Goal: Task Accomplishment & Management: Complete application form

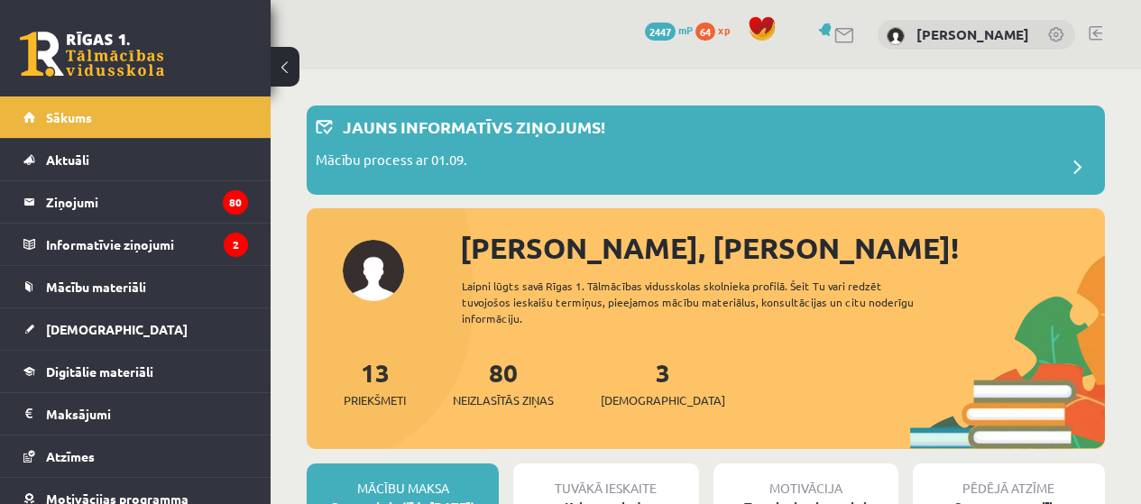
scroll to position [1713, 0]
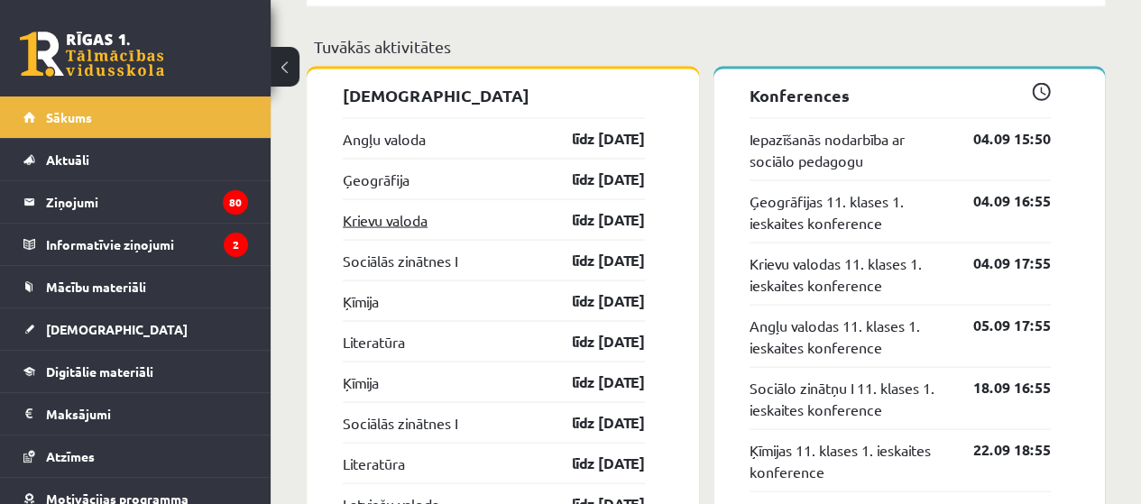
click at [381, 218] on link "Krievu valoda" at bounding box center [385, 220] width 85 height 22
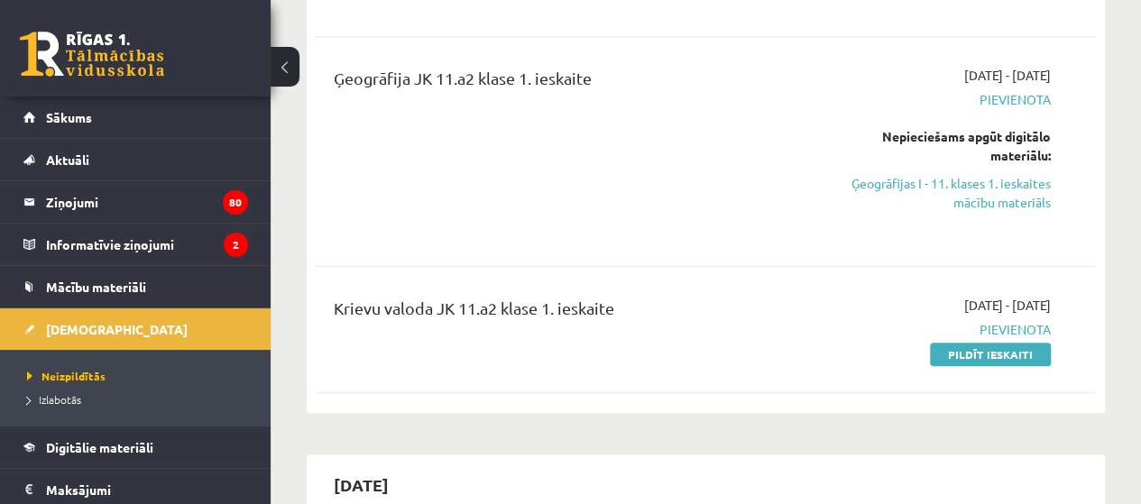
scroll to position [451, 0]
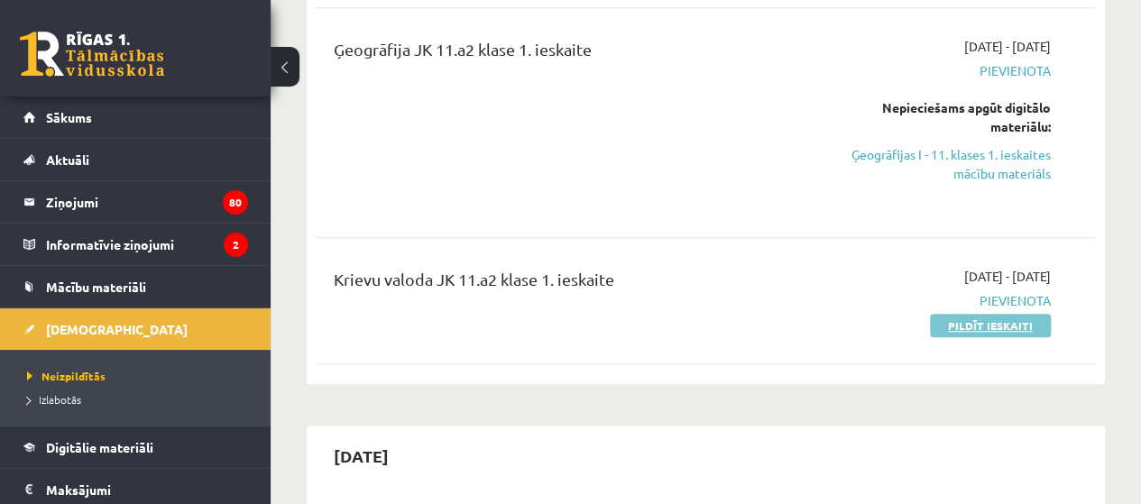
click at [1000, 327] on link "Pildīt ieskaiti" at bounding box center [990, 325] width 121 height 23
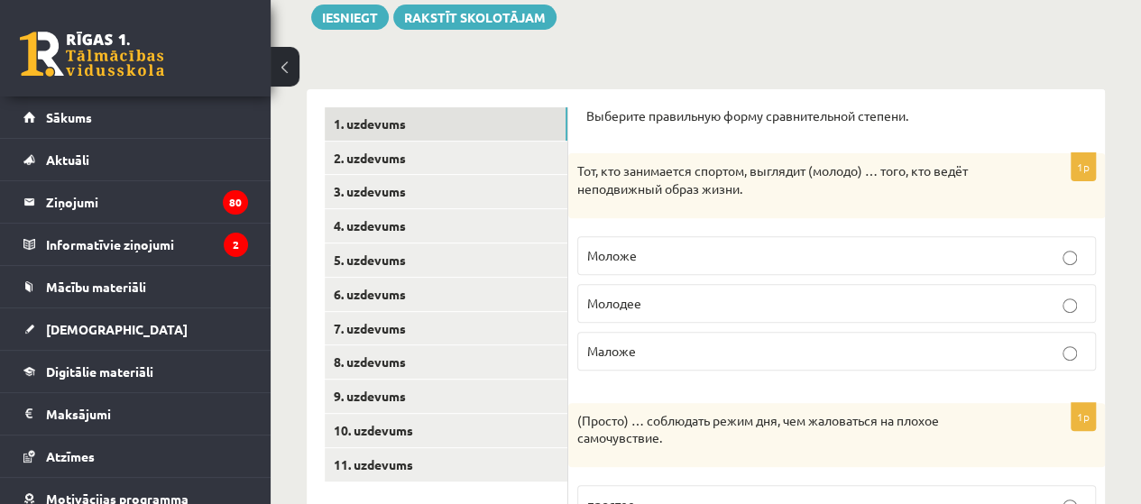
scroll to position [180, 0]
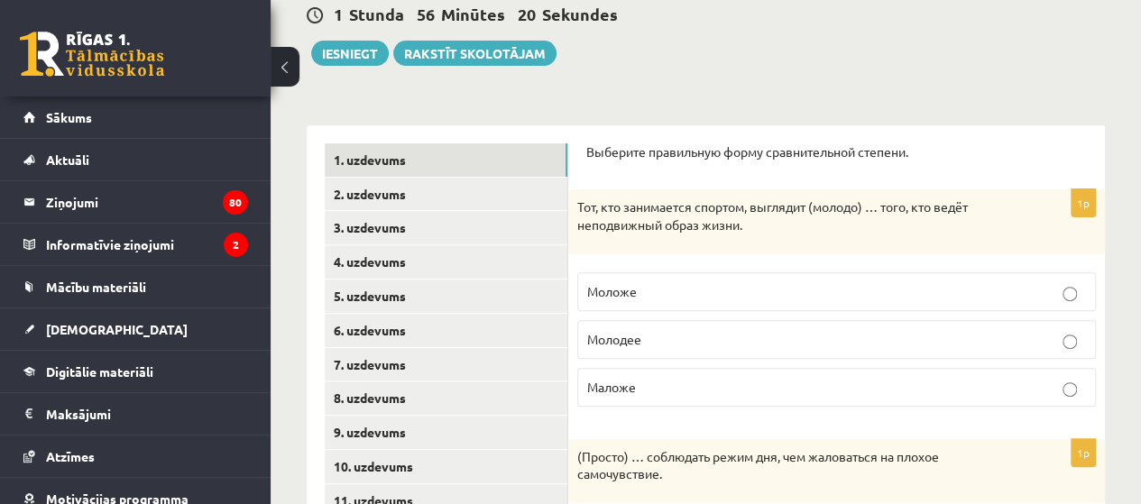
click at [698, 293] on p "Моложе" at bounding box center [836, 291] width 499 height 19
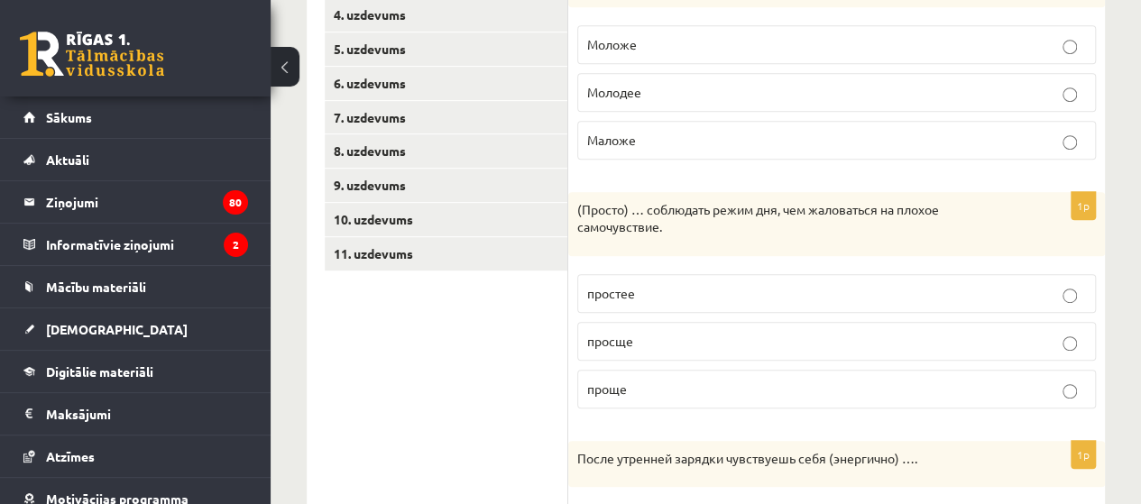
scroll to position [541, 0]
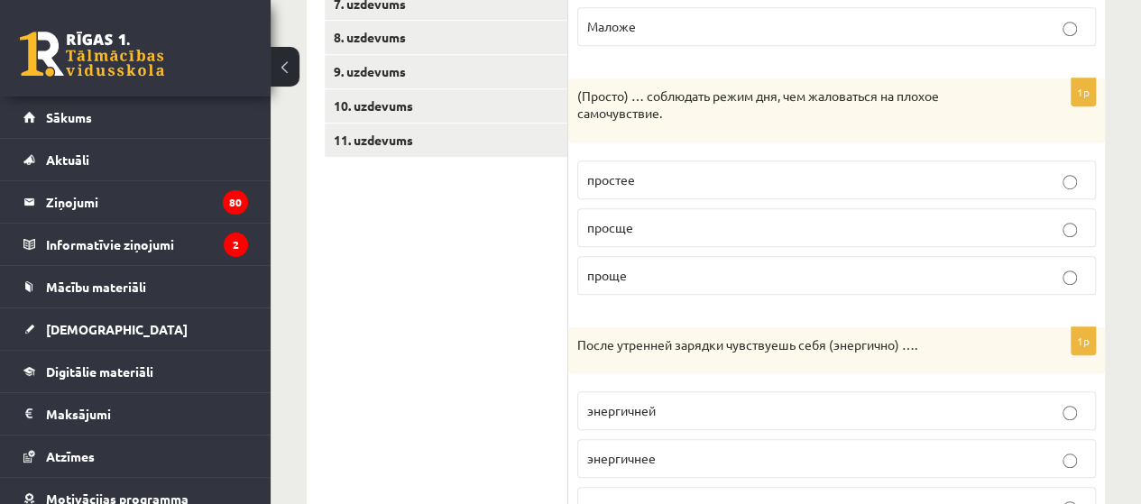
drag, startPoint x: 655, startPoint y: 284, endPoint x: 652, endPoint y: 275, distance: 9.4
click at [655, 284] on label "проще" at bounding box center [836, 275] width 519 height 39
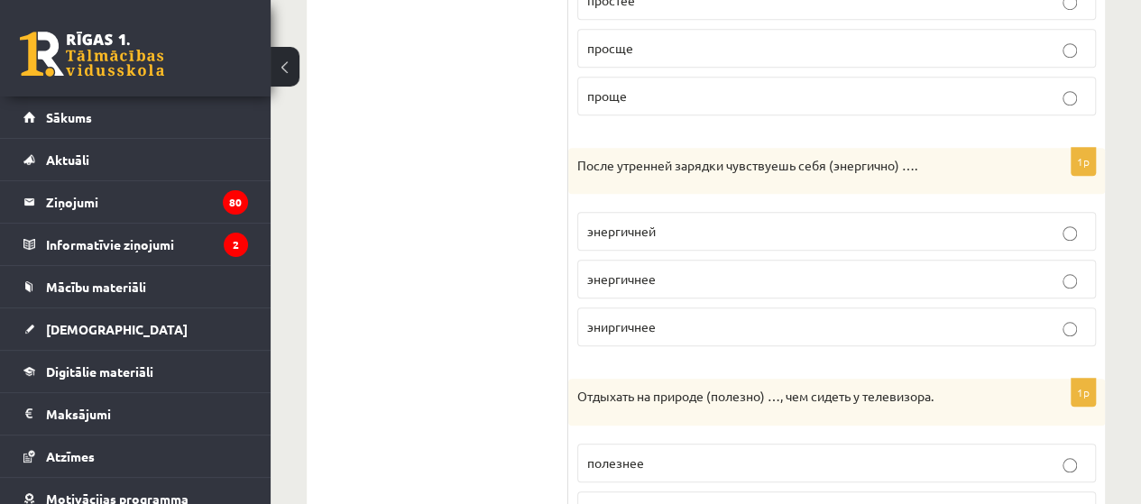
scroll to position [721, 0]
drag, startPoint x: 692, startPoint y: 226, endPoint x: 763, endPoint y: 187, distance: 81.5
click at [691, 226] on p "энергичней" at bounding box center [836, 230] width 499 height 19
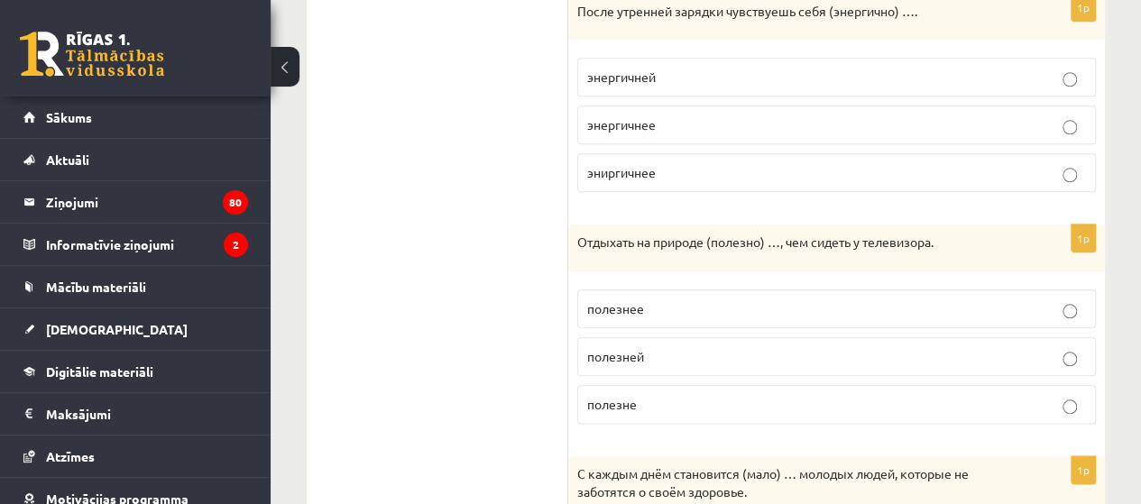
scroll to position [902, 0]
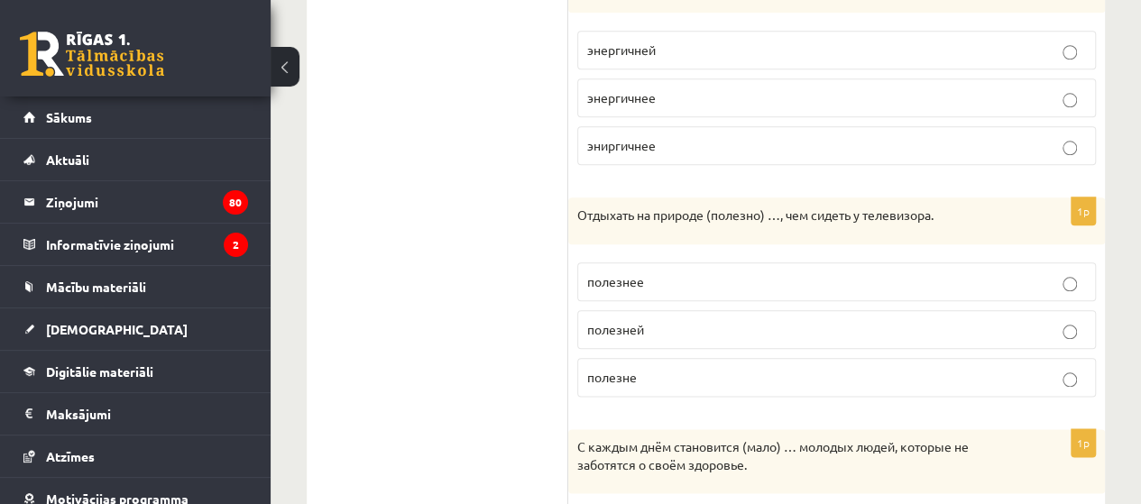
click at [738, 277] on p "полезнее" at bounding box center [836, 281] width 499 height 19
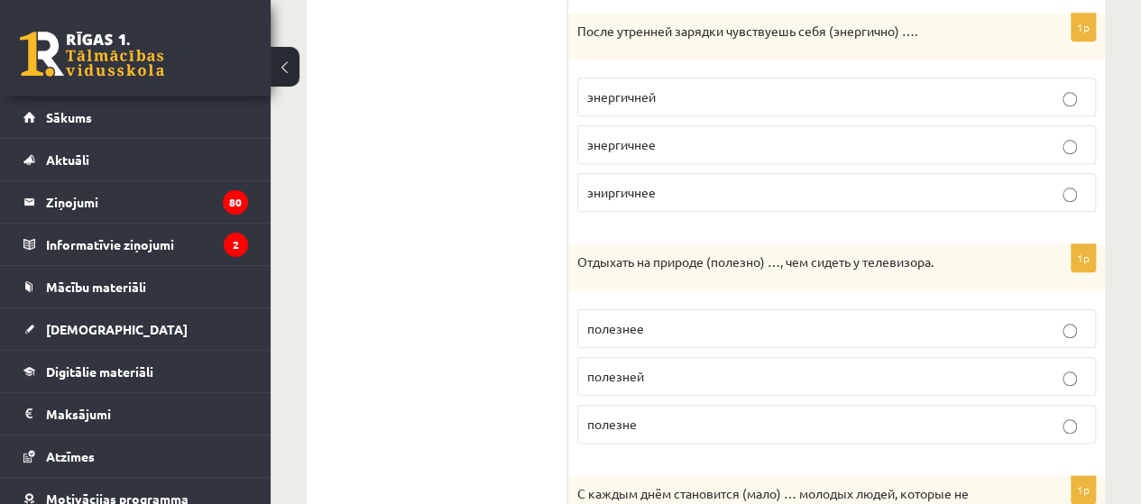
scroll to position [651, 0]
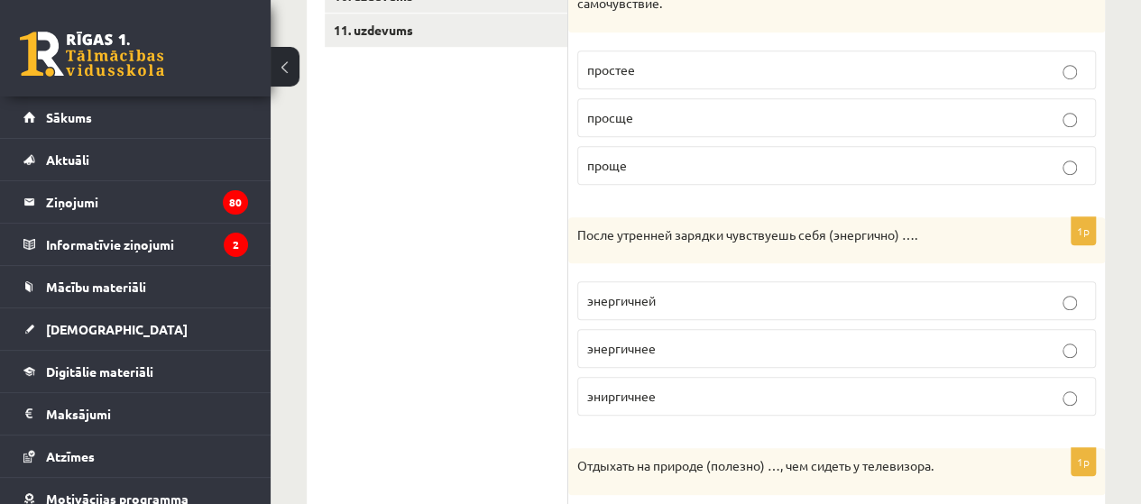
drag, startPoint x: 720, startPoint y: 396, endPoint x: 711, endPoint y: 399, distance: 9.4
click at [720, 394] on p "эниргичнее" at bounding box center [836, 396] width 499 height 19
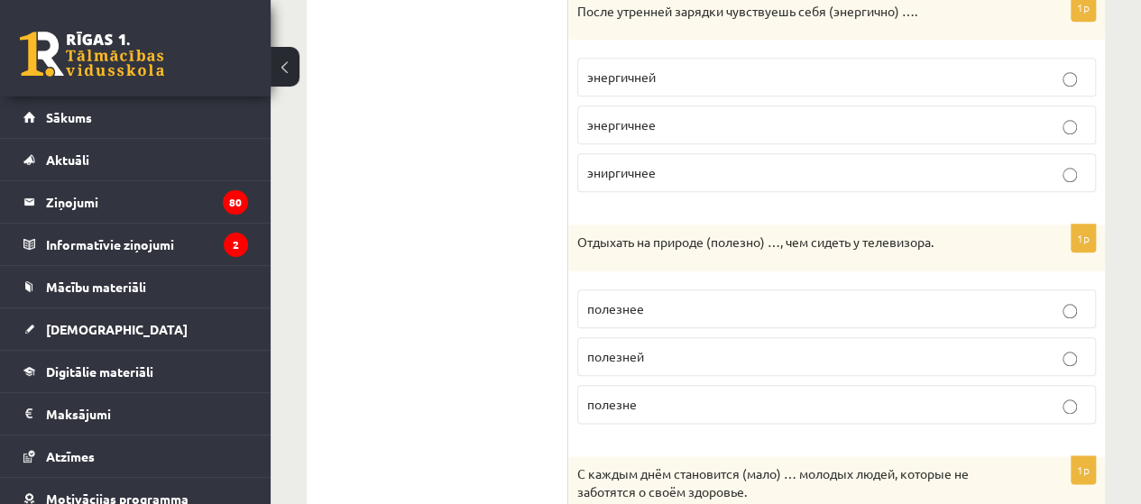
scroll to position [1102, 0]
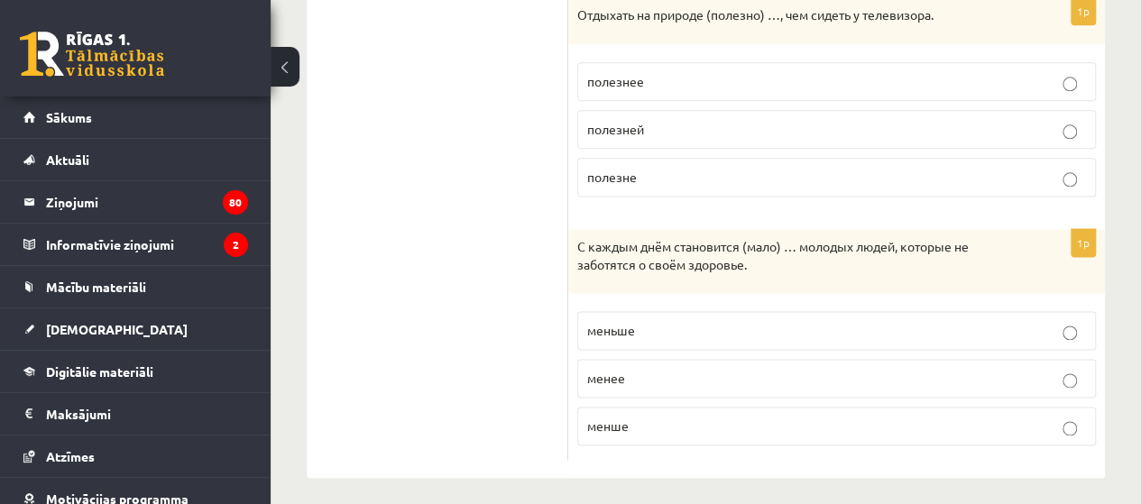
click at [678, 329] on p "меньше" at bounding box center [836, 330] width 499 height 19
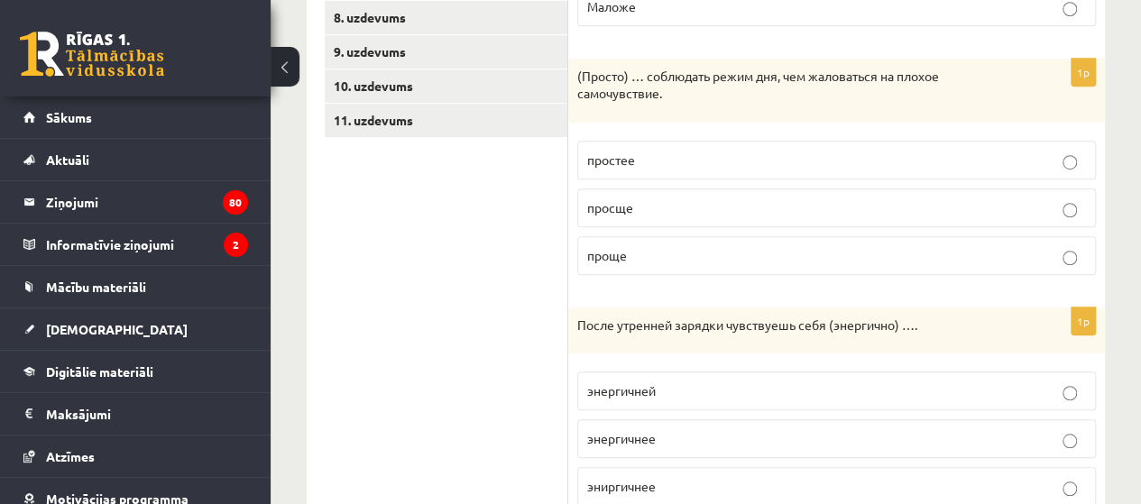
scroll to position [110, 0]
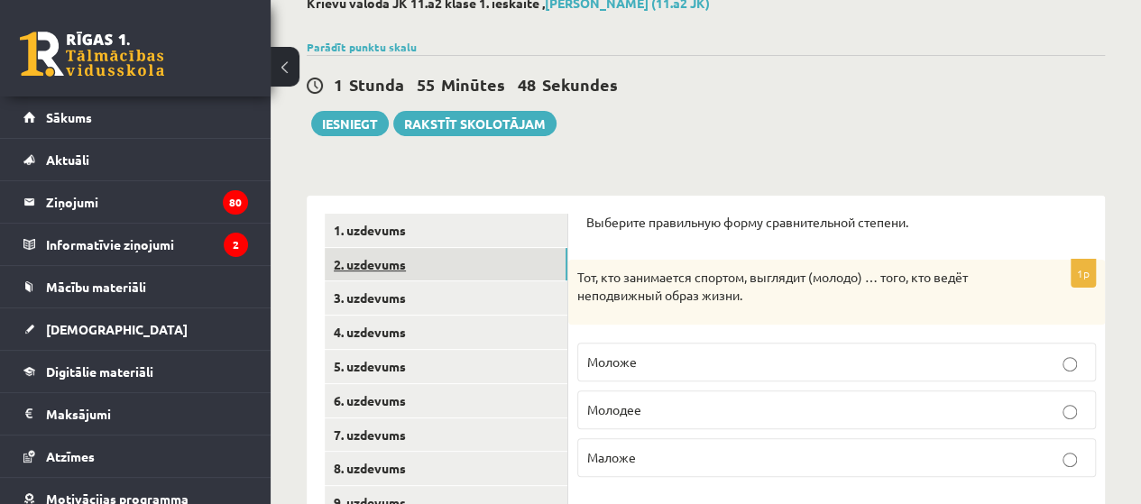
click at [399, 266] on link "2. uzdevums" at bounding box center [446, 264] width 243 height 33
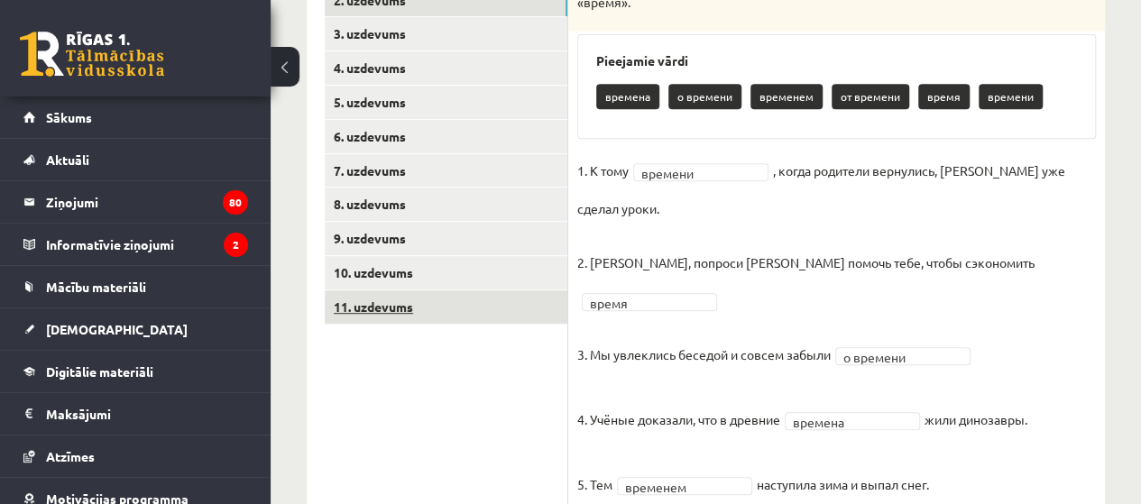
scroll to position [271, 0]
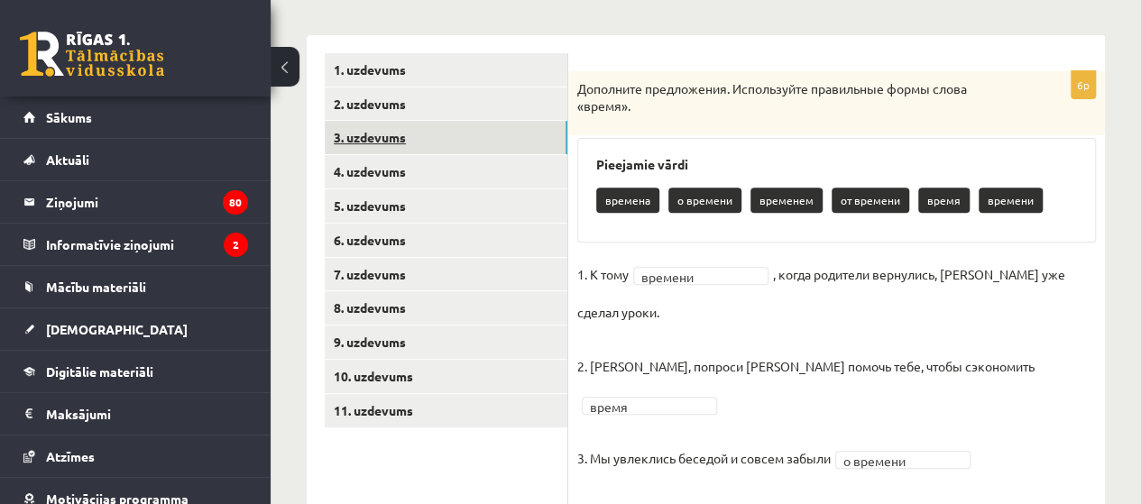
click at [382, 132] on link "3. uzdevums" at bounding box center [446, 137] width 243 height 33
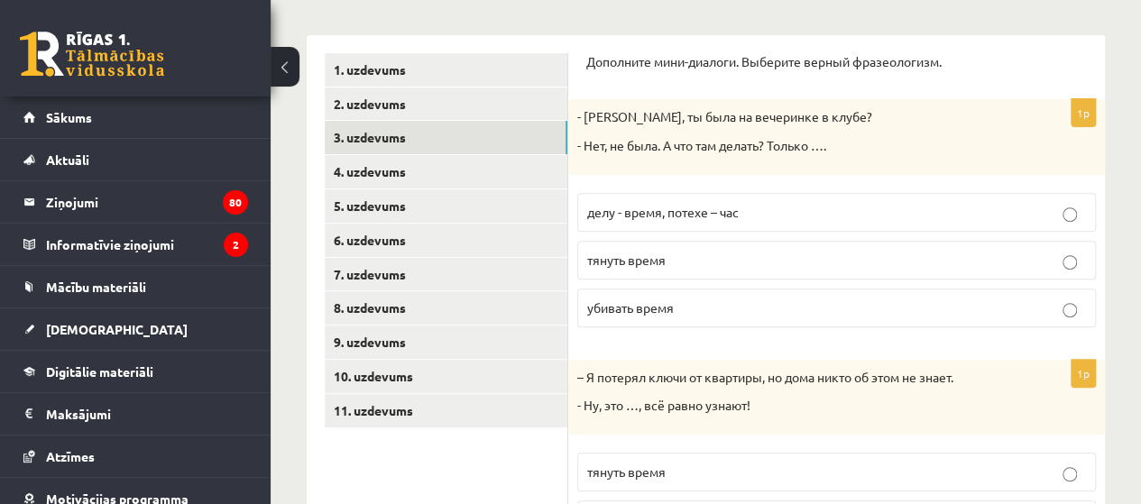
click at [759, 309] on p "убивать время" at bounding box center [836, 307] width 499 height 19
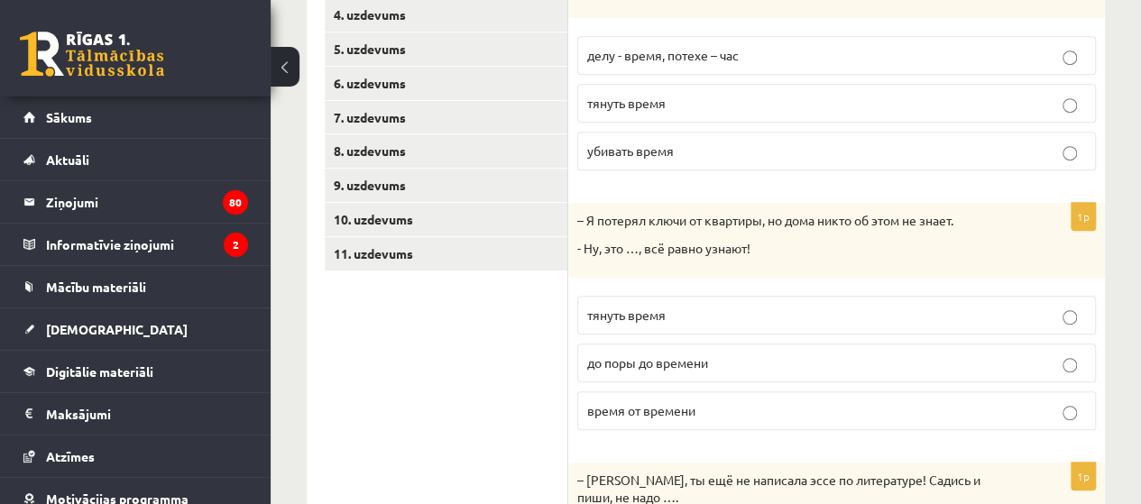
scroll to position [451, 0]
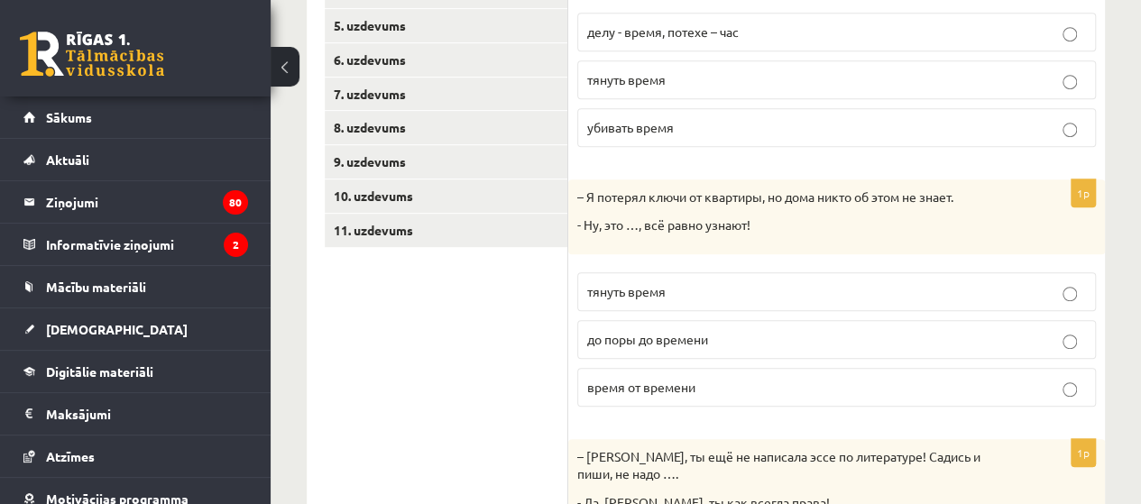
click at [700, 337] on span "до поры до времени" at bounding box center [647, 339] width 121 height 16
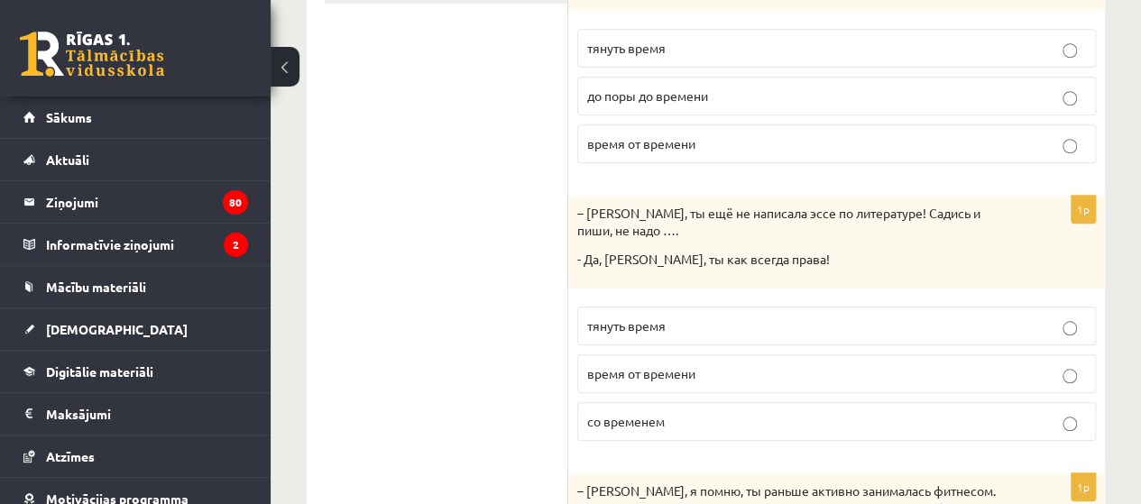
scroll to position [721, 0]
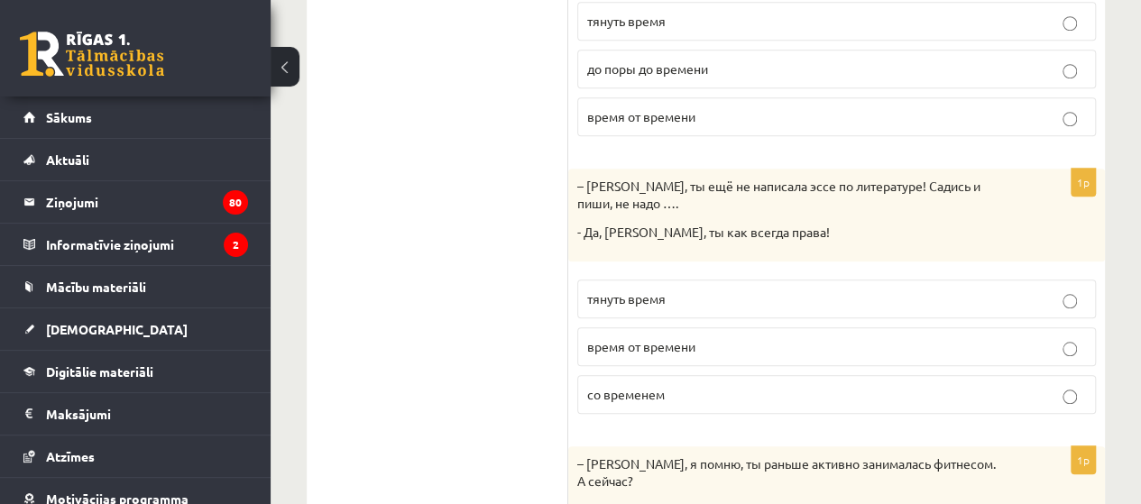
click at [800, 290] on p "тянуть время" at bounding box center [836, 298] width 499 height 19
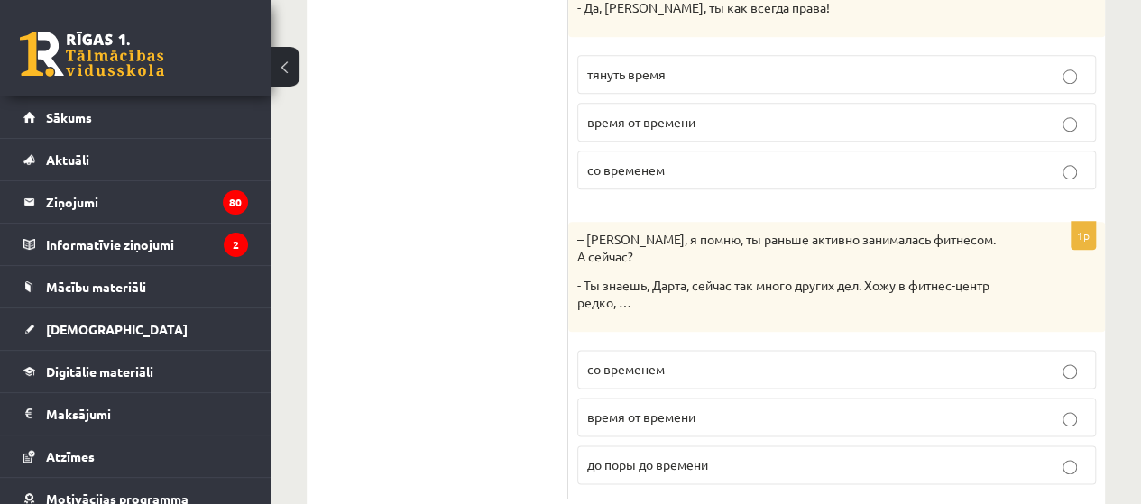
scroll to position [969, 0]
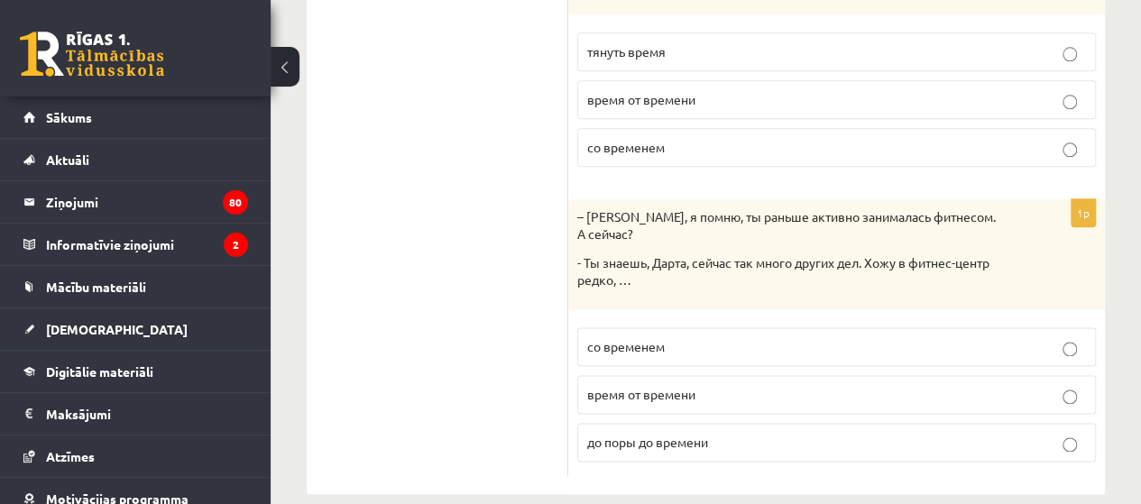
click at [669, 386] on span "время от времени" at bounding box center [641, 394] width 108 height 16
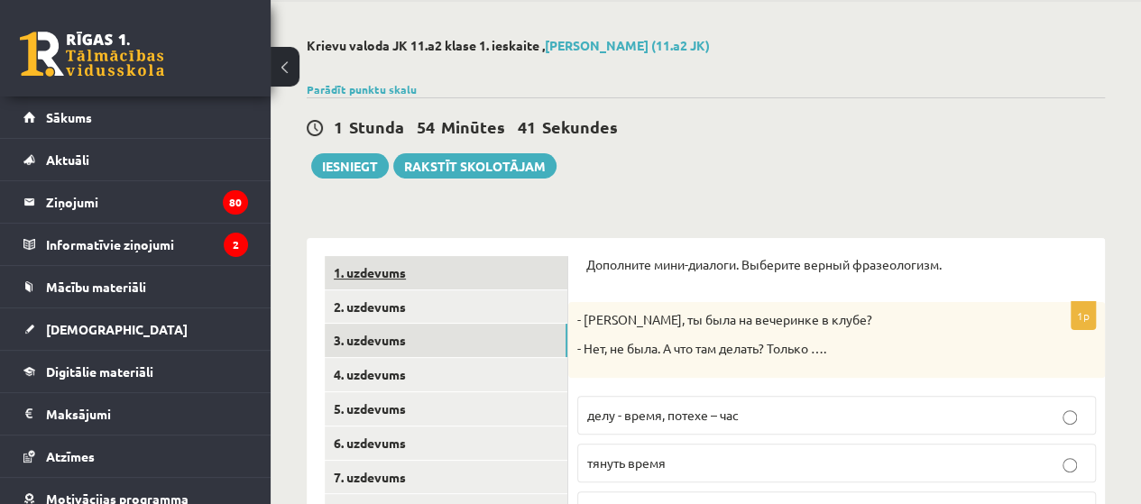
scroll to position [67, 0]
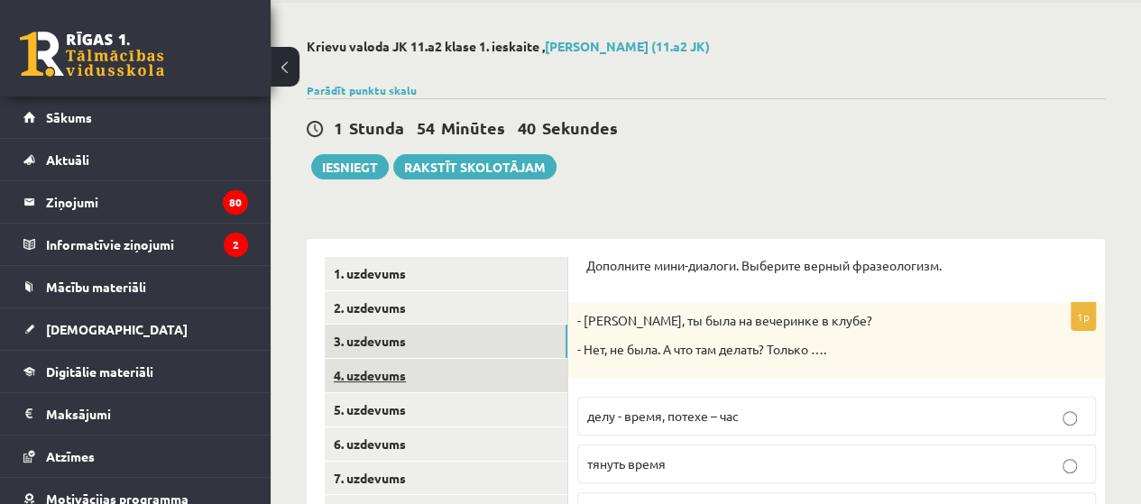
click at [374, 372] on link "4. uzdevums" at bounding box center [446, 375] width 243 height 33
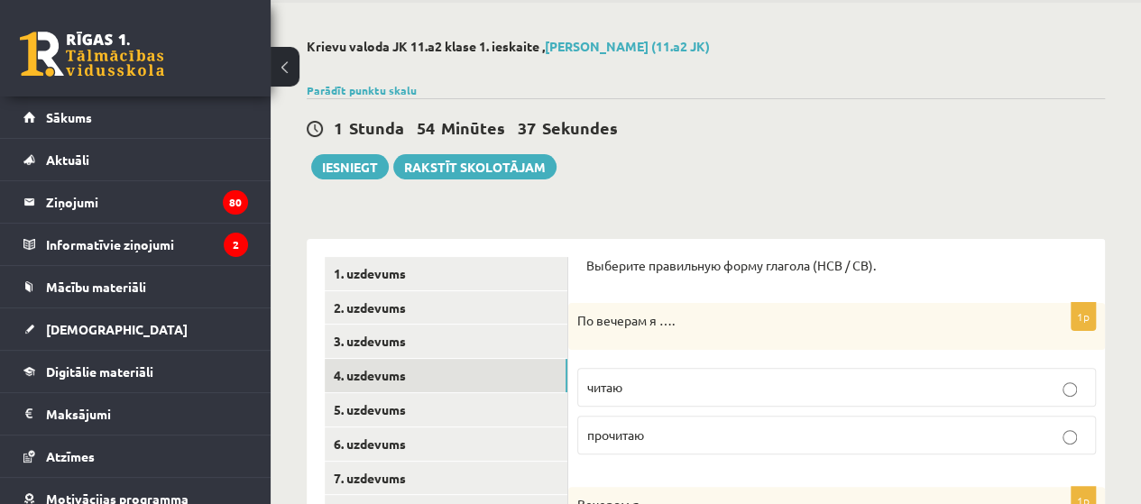
scroll to position [157, 0]
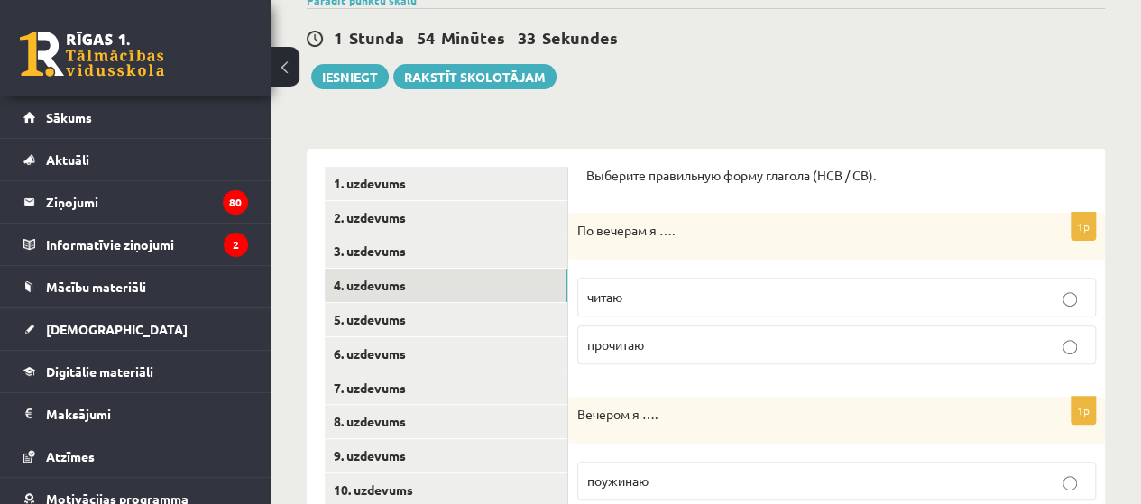
click at [629, 294] on p "читаю" at bounding box center [836, 297] width 499 height 19
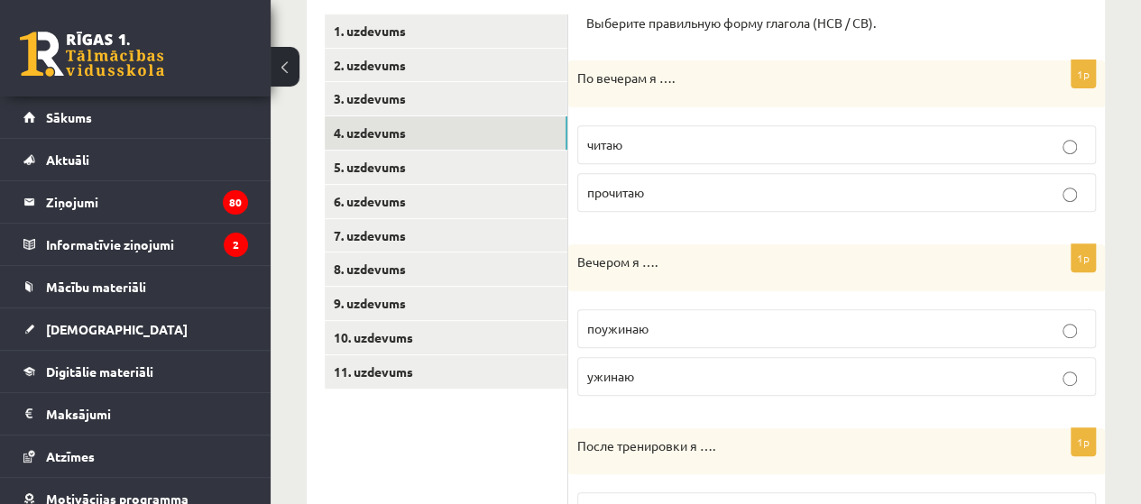
scroll to position [337, 0]
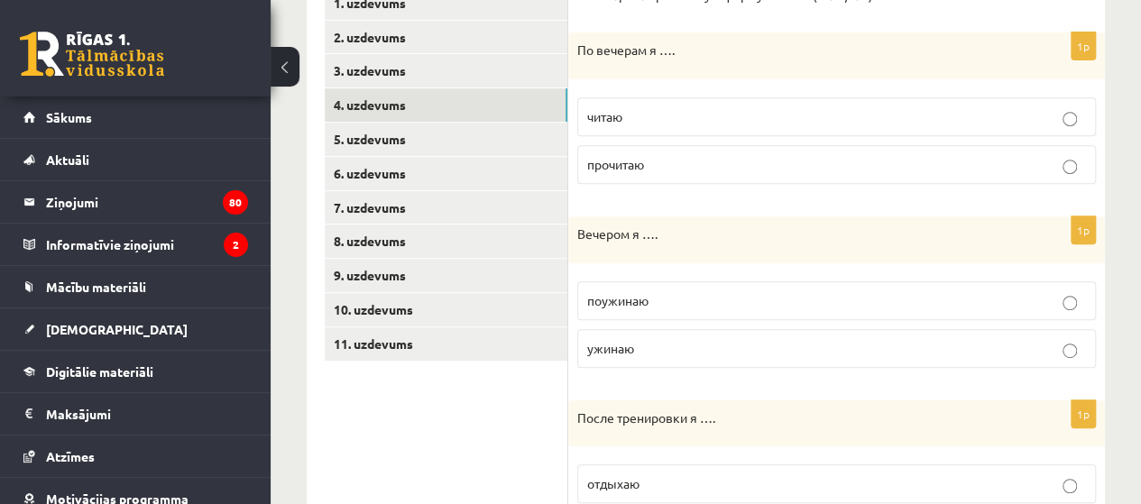
drag, startPoint x: 658, startPoint y: 346, endPoint x: 663, endPoint y: 333, distance: 14.3
click at [658, 346] on p "ужинаю" at bounding box center [836, 348] width 499 height 19
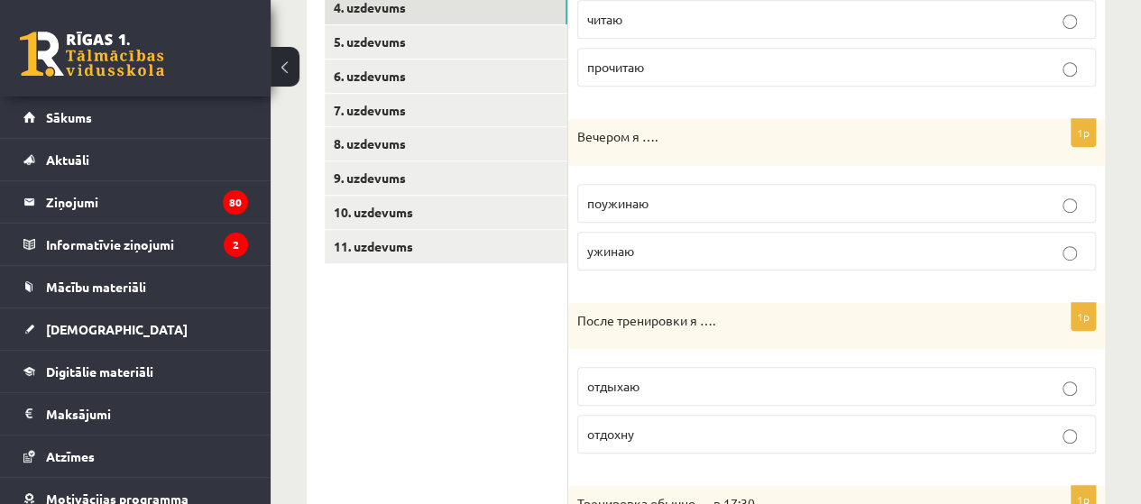
scroll to position [518, 0]
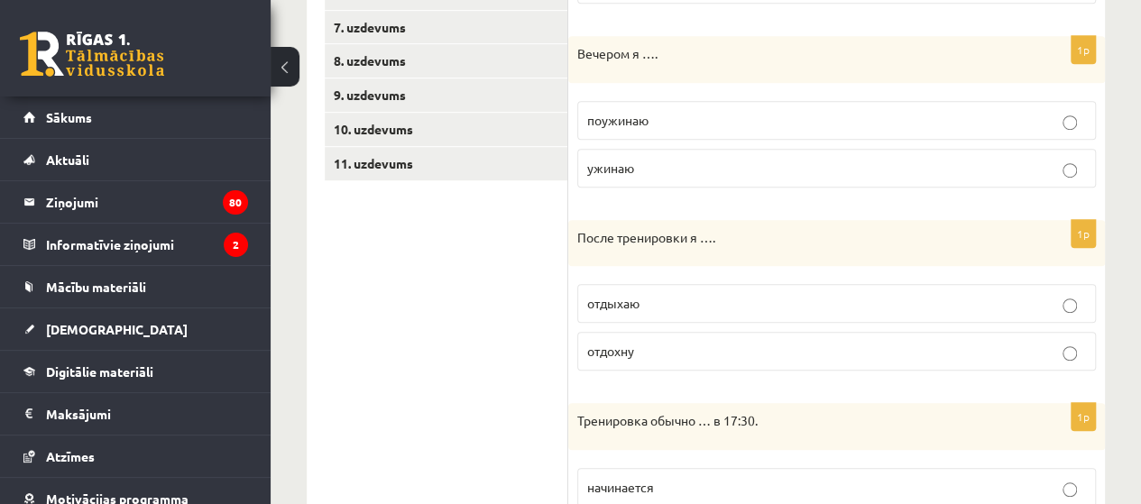
click at [660, 308] on p "отдыхаю" at bounding box center [836, 303] width 499 height 19
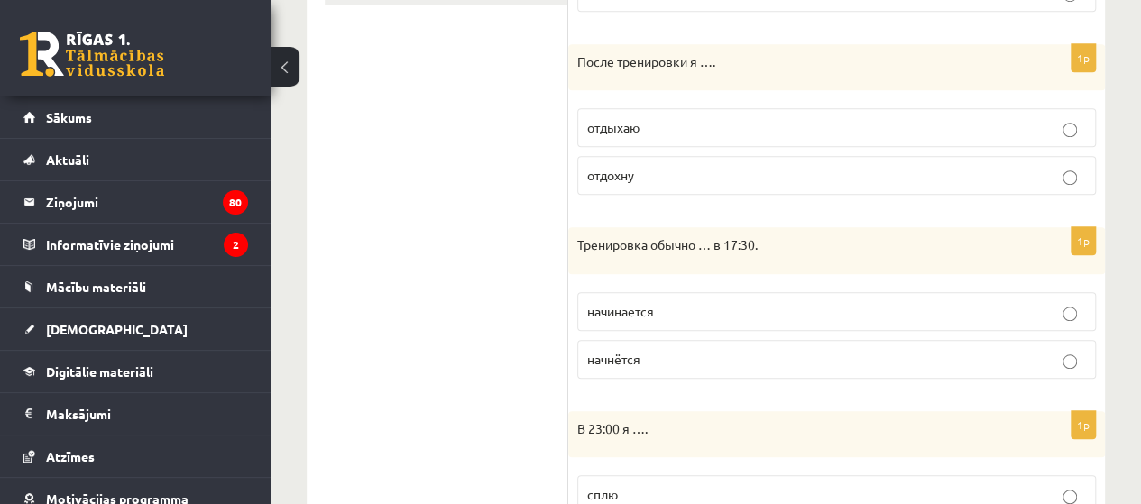
scroll to position [698, 0]
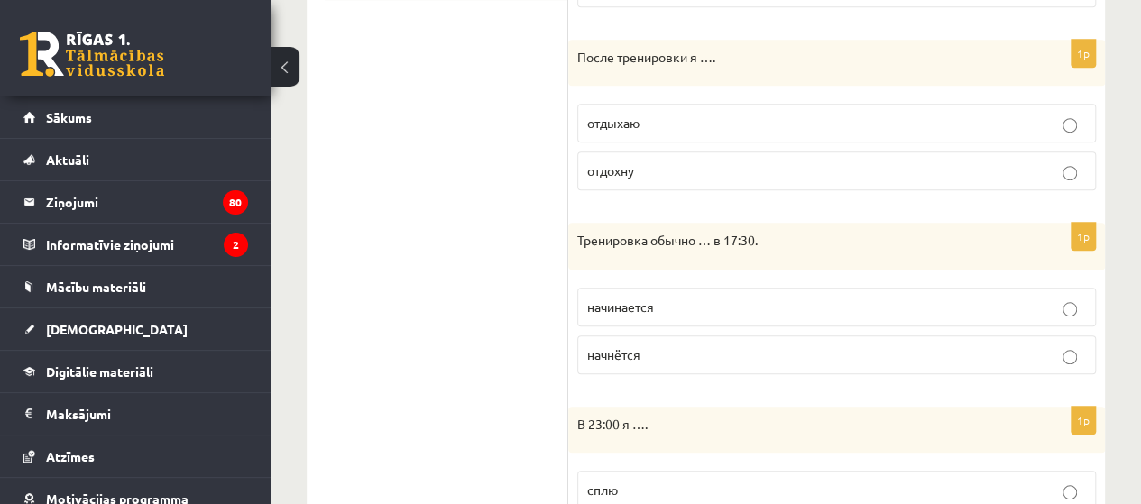
click at [687, 300] on p "начинается" at bounding box center [836, 307] width 499 height 19
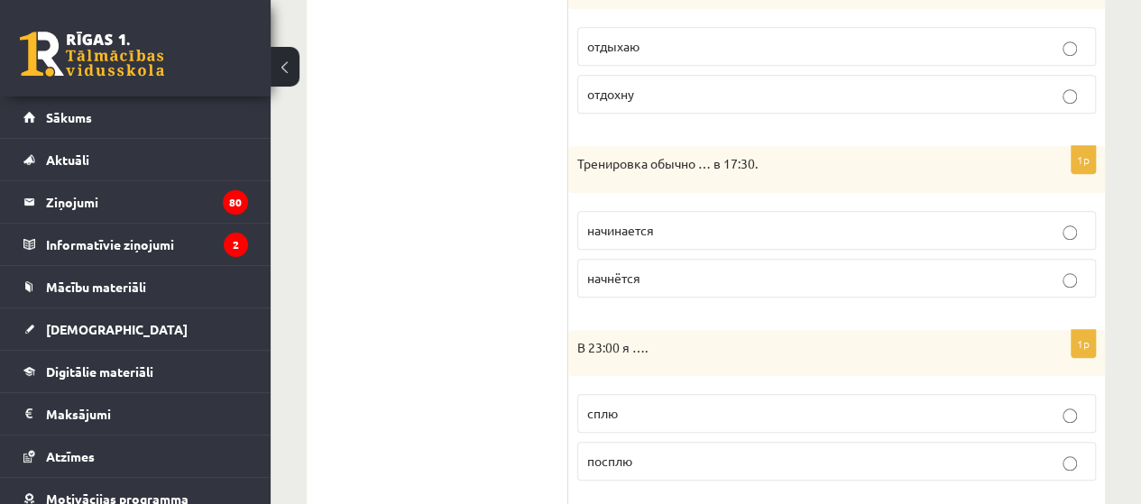
scroll to position [878, 0]
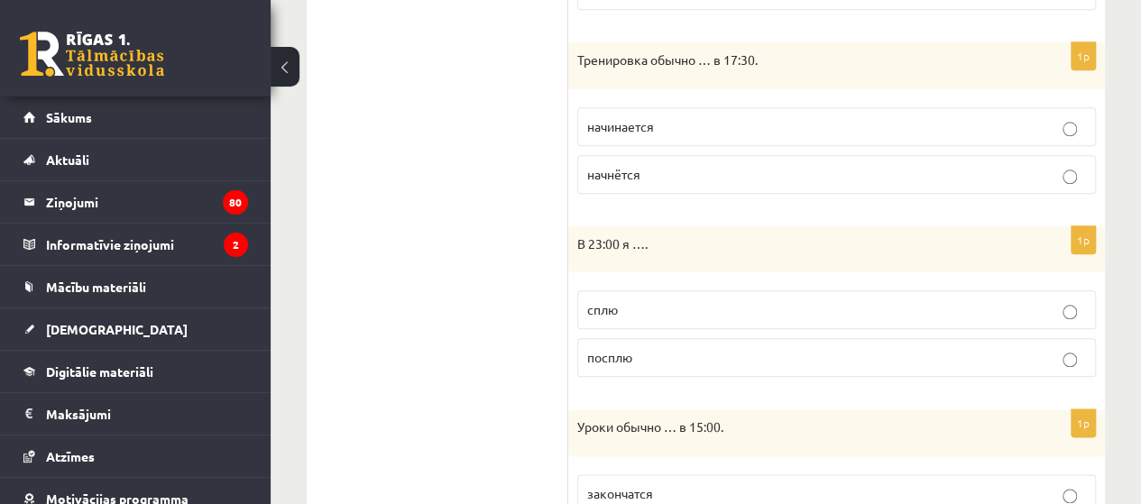
click at [611, 302] on span "сплю" at bounding box center [602, 309] width 31 height 16
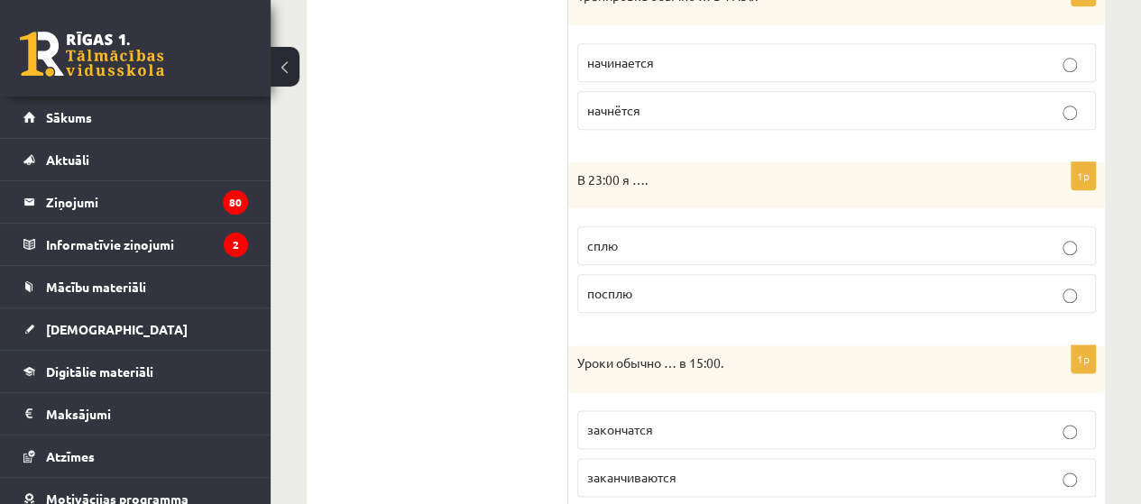
scroll to position [1059, 0]
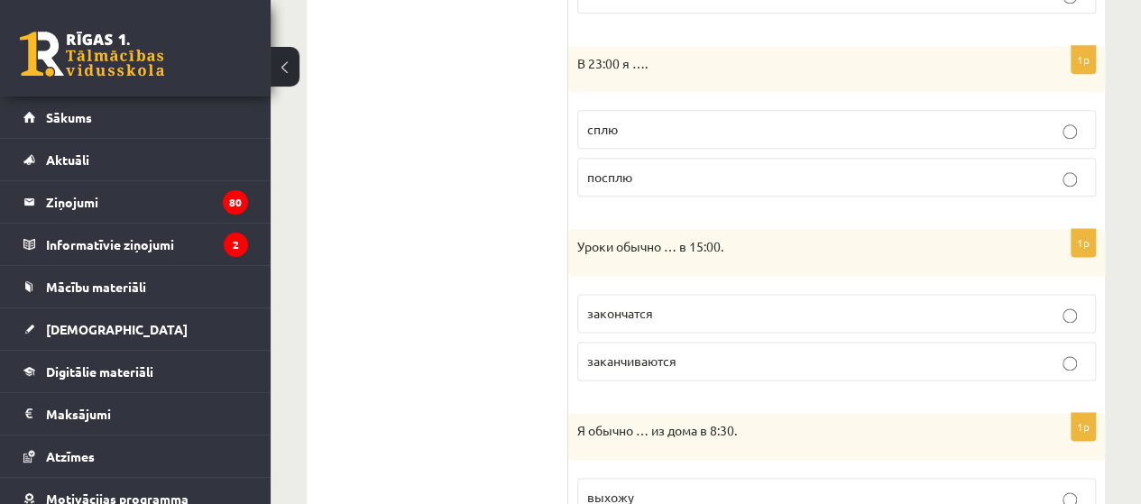
drag, startPoint x: 672, startPoint y: 354, endPoint x: 717, endPoint y: 284, distance: 82.8
click at [671, 353] on span "заканчиваются" at bounding box center [631, 361] width 89 height 16
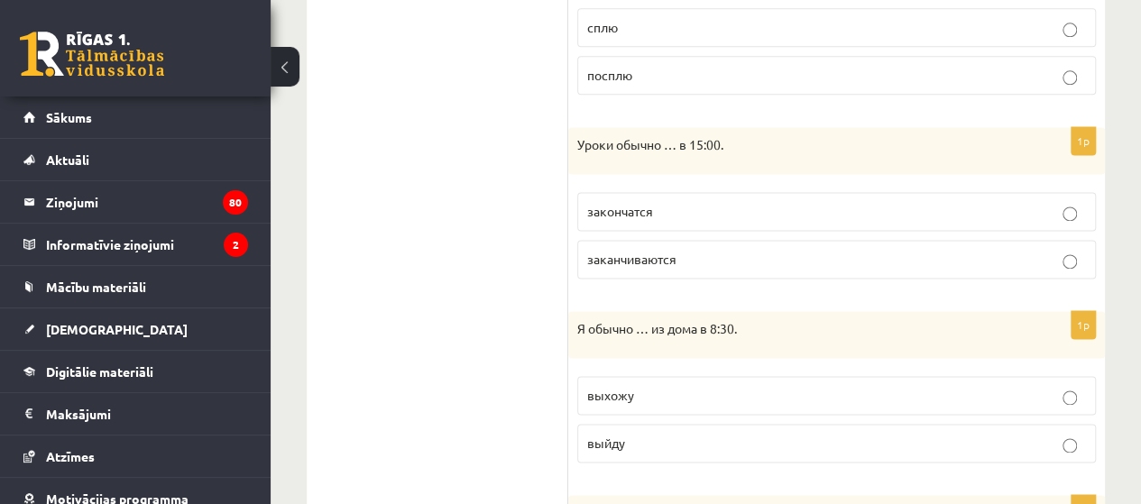
scroll to position [1239, 0]
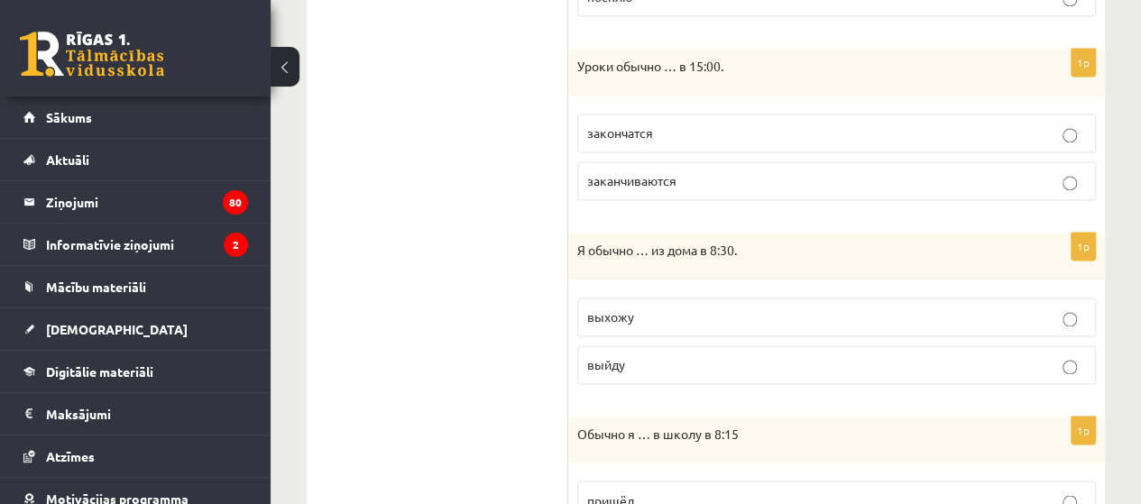
click at [664, 311] on p "выхожу" at bounding box center [836, 317] width 499 height 19
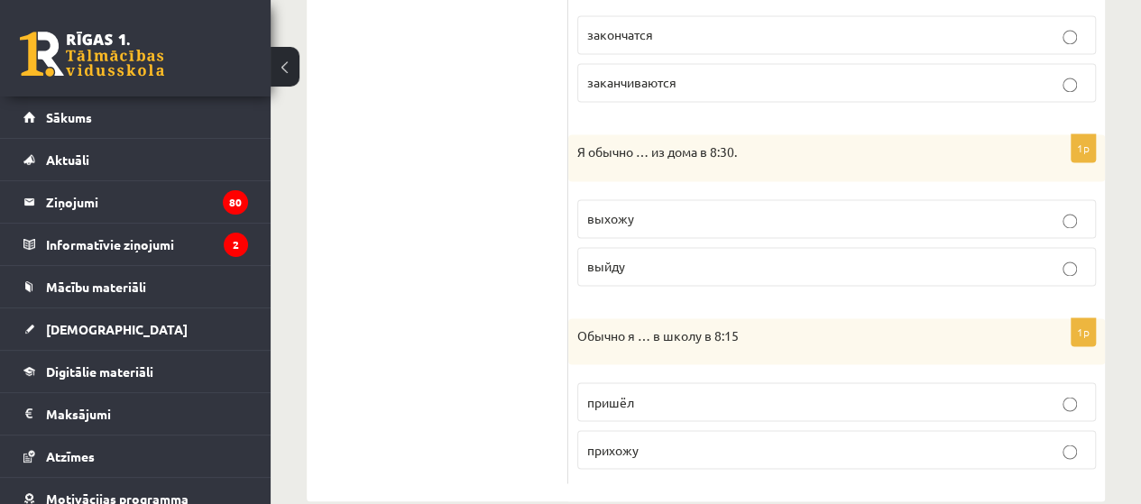
scroll to position [1360, 0]
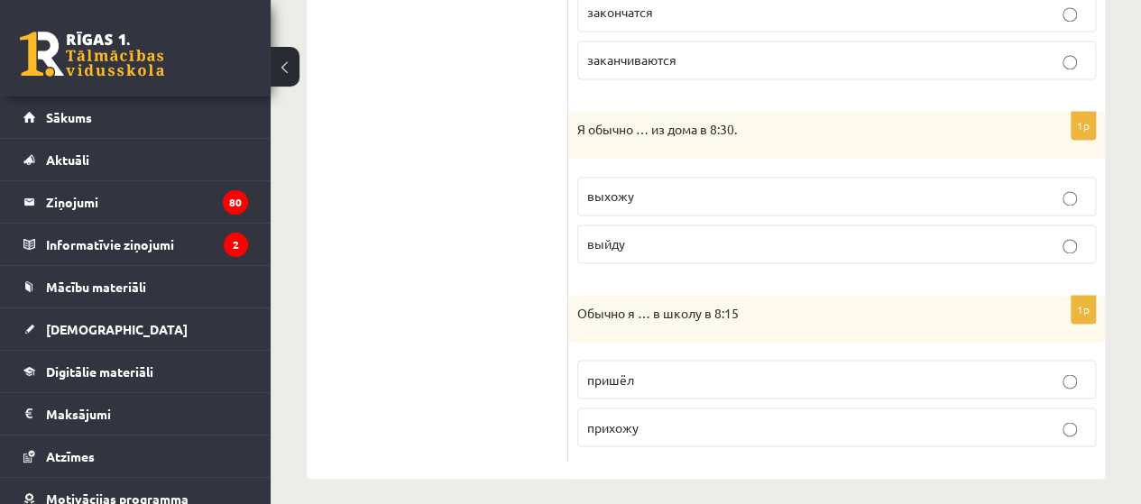
click at [640, 420] on p "прихожу" at bounding box center [836, 427] width 499 height 19
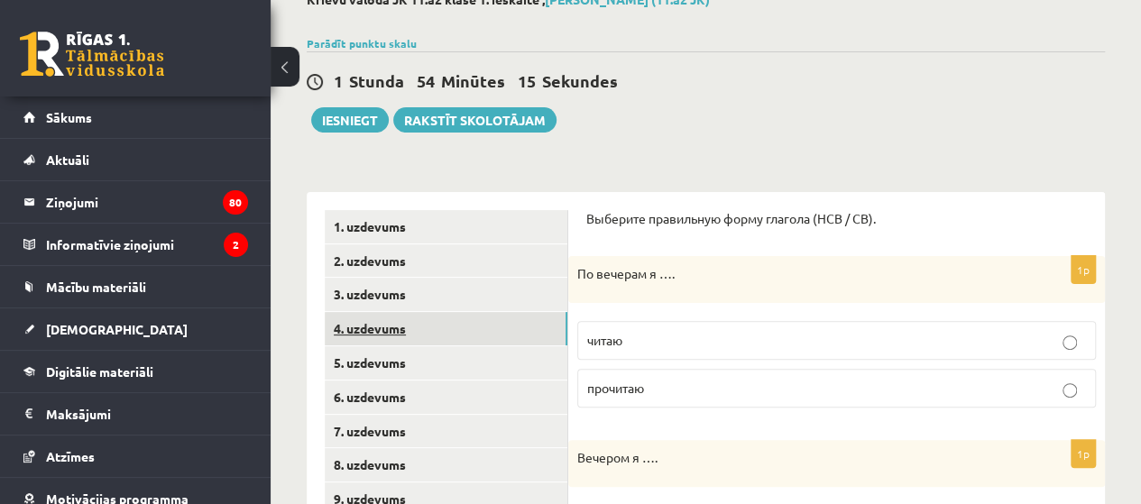
scroll to position [97, 0]
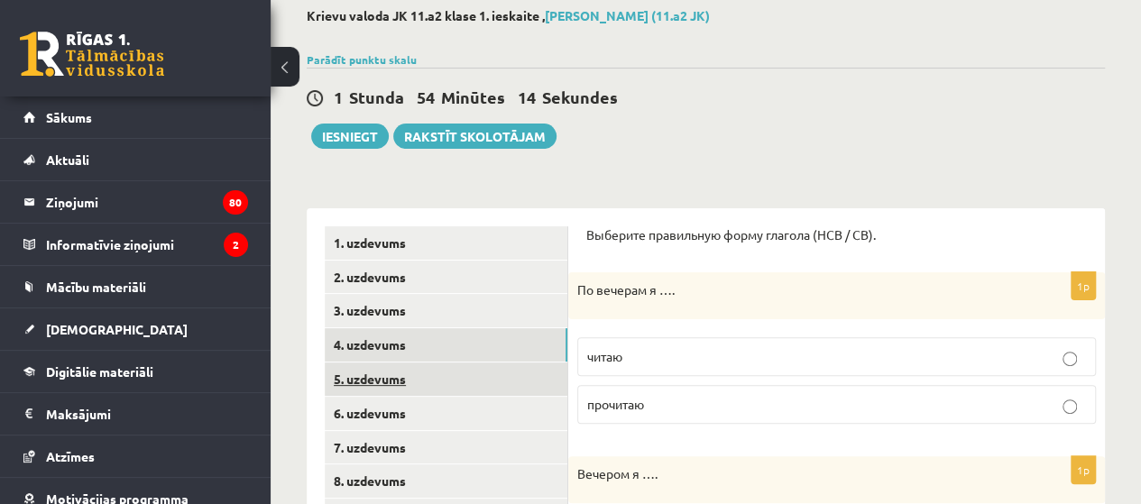
click at [368, 381] on link "5. uzdevums" at bounding box center [446, 379] width 243 height 33
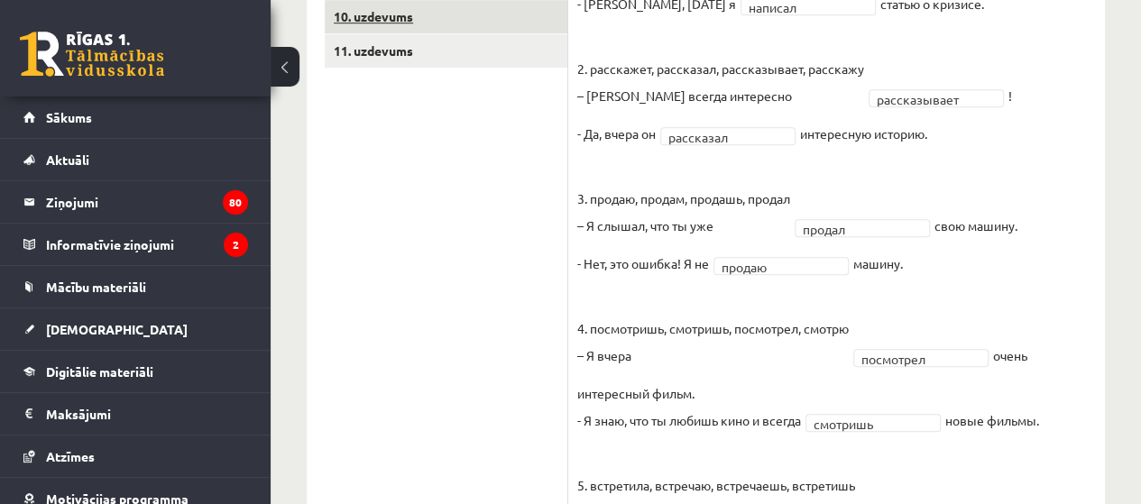
scroll to position [429, 0]
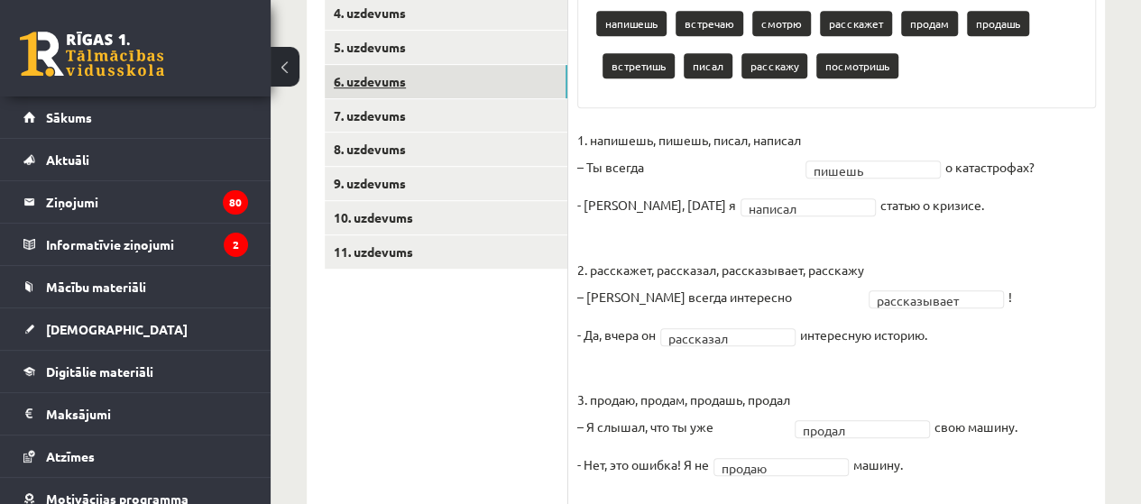
click at [387, 82] on link "6. uzdevums" at bounding box center [446, 81] width 243 height 33
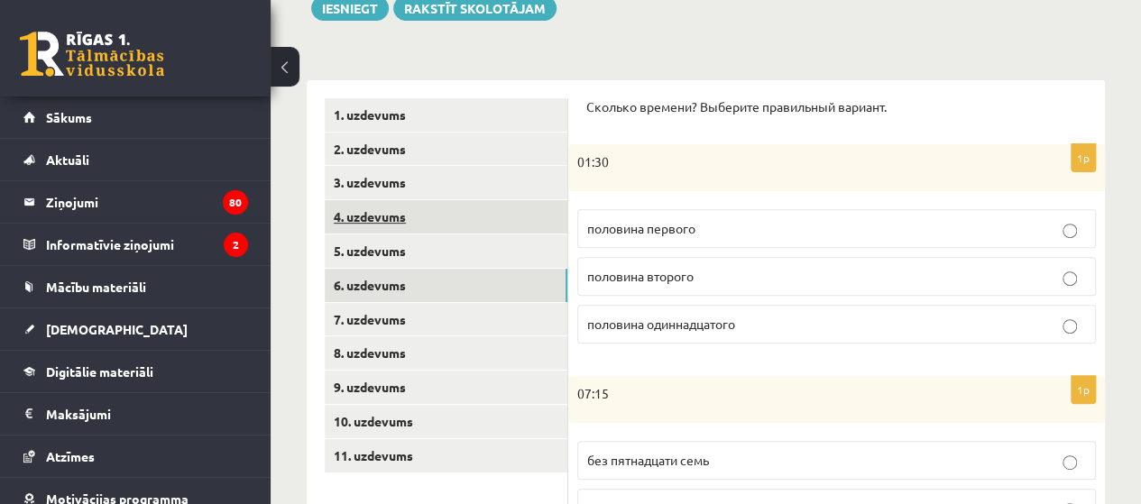
scroll to position [339, 0]
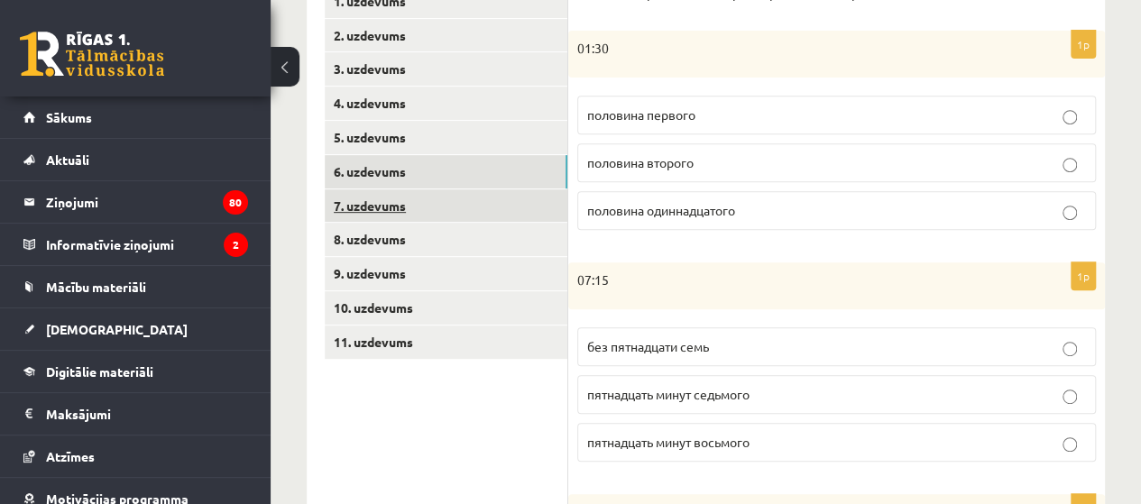
click at [395, 210] on link "7. uzdevums" at bounding box center [446, 205] width 243 height 33
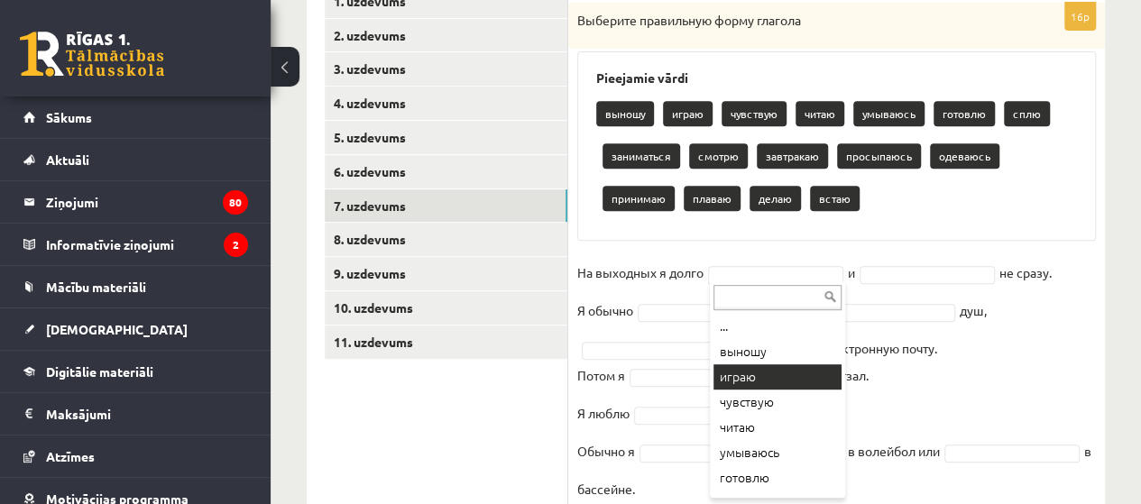
scroll to position [90, 0]
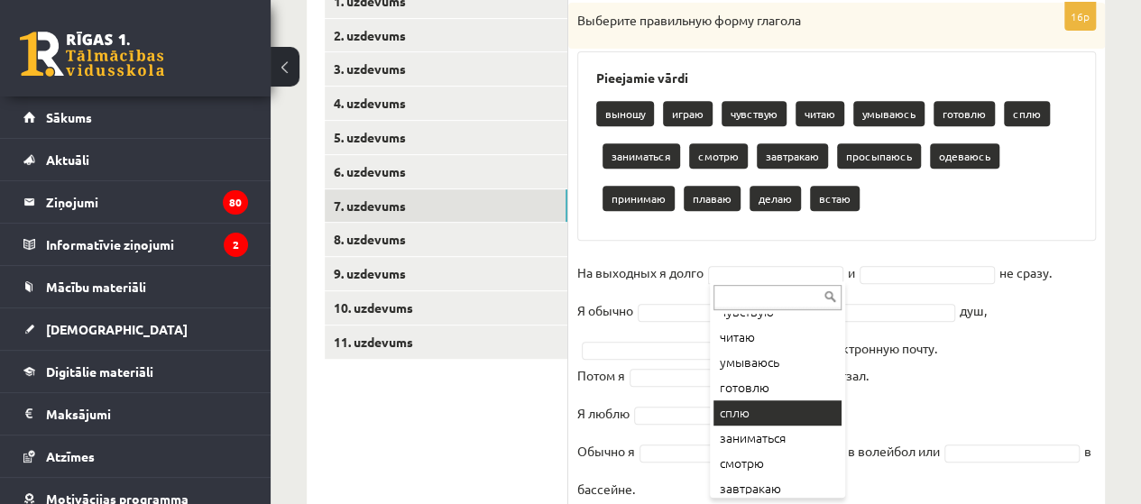
drag, startPoint x: 761, startPoint y: 414, endPoint x: 772, endPoint y: 401, distance: 16.6
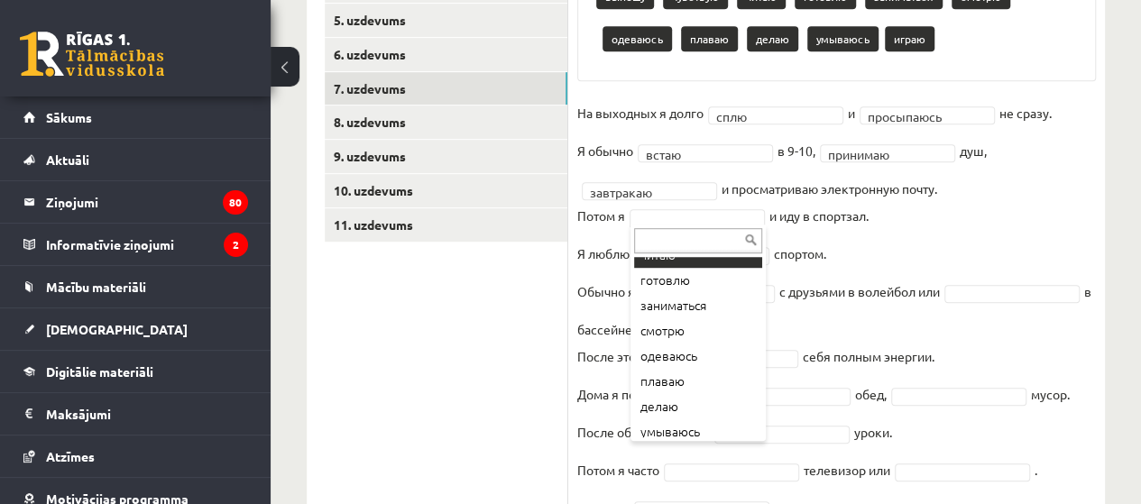
scroll to position [76, 0]
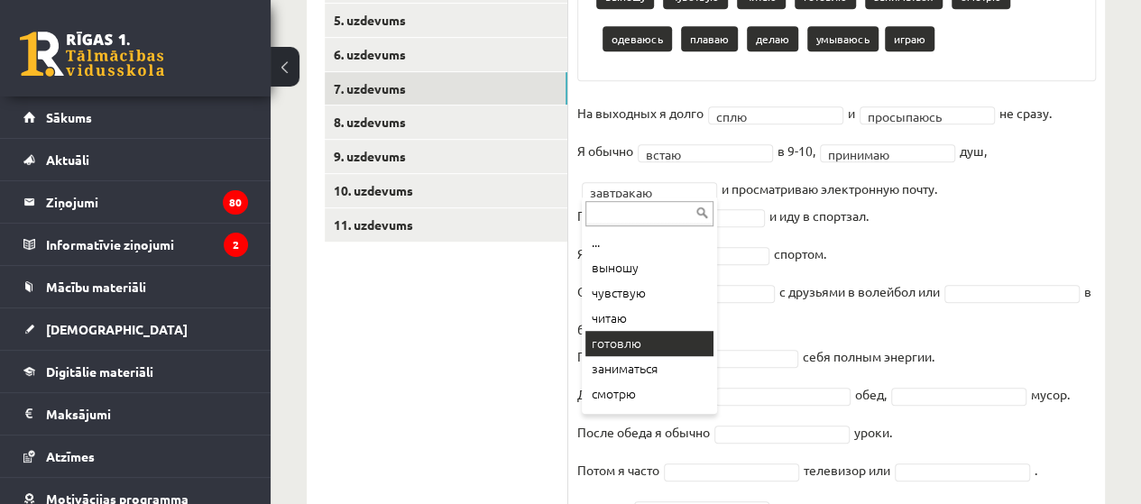
drag, startPoint x: 671, startPoint y: 344, endPoint x: 668, endPoint y: 298, distance: 47.0
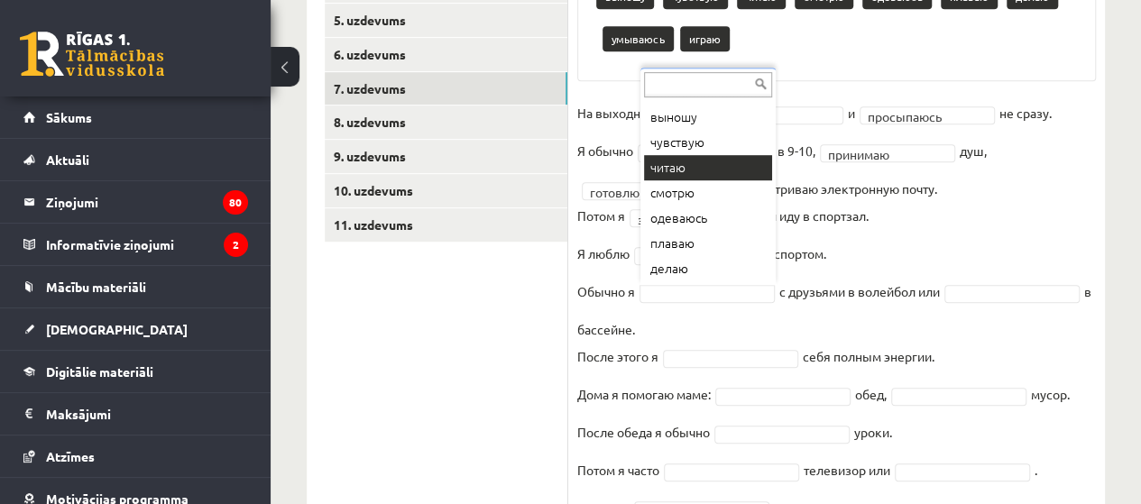
scroll to position [72, 0]
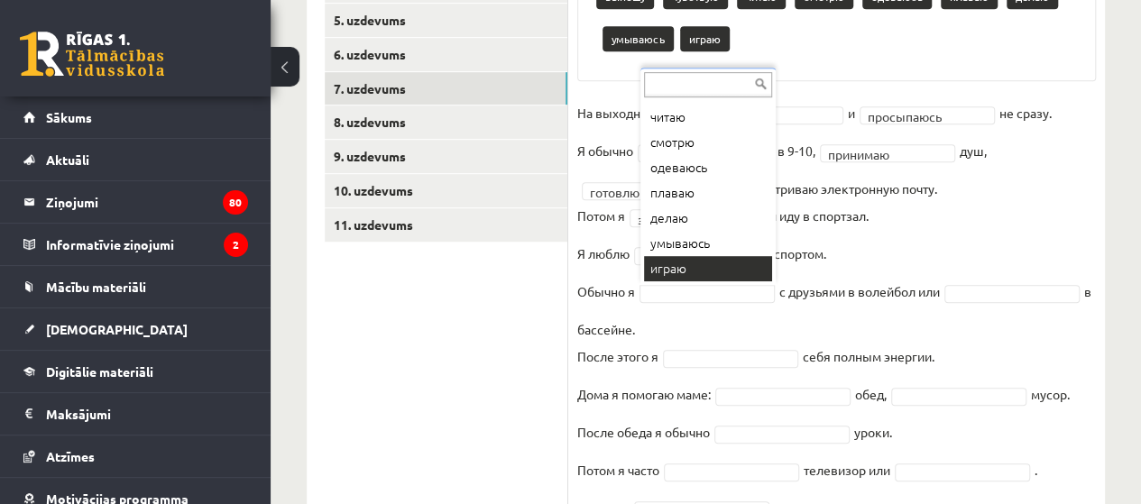
drag, startPoint x: 711, startPoint y: 265, endPoint x: 782, endPoint y: 259, distance: 71.5
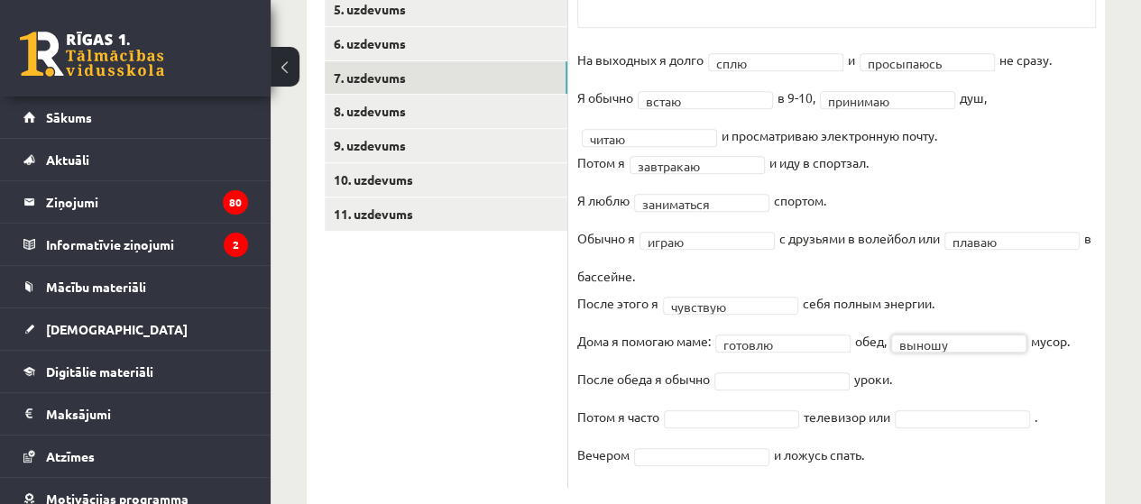
scroll to position [503, 0]
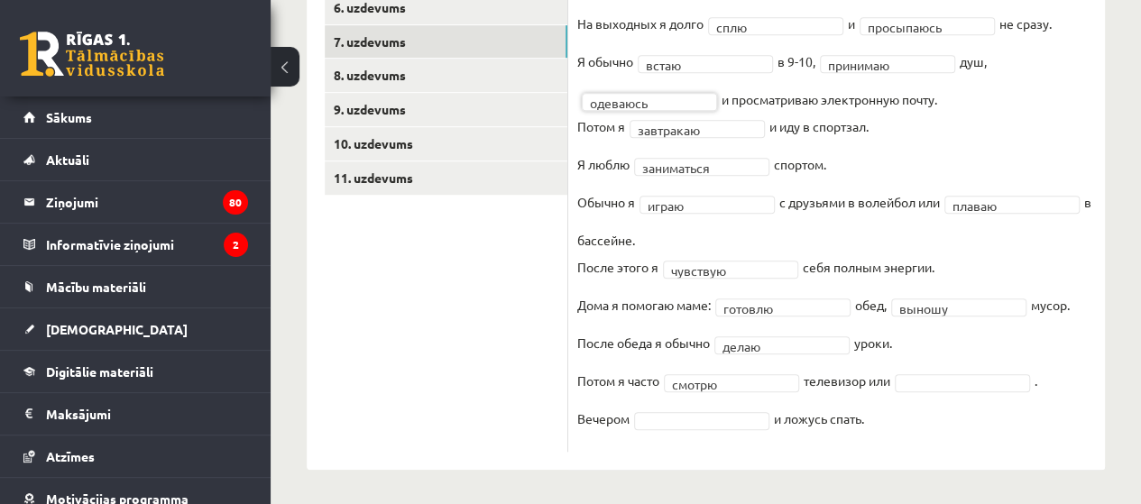
click at [969, 368] on fieldset "**********" at bounding box center [836, 226] width 519 height 433
drag, startPoint x: 955, startPoint y: 478, endPoint x: 861, endPoint y: 466, distance: 94.5
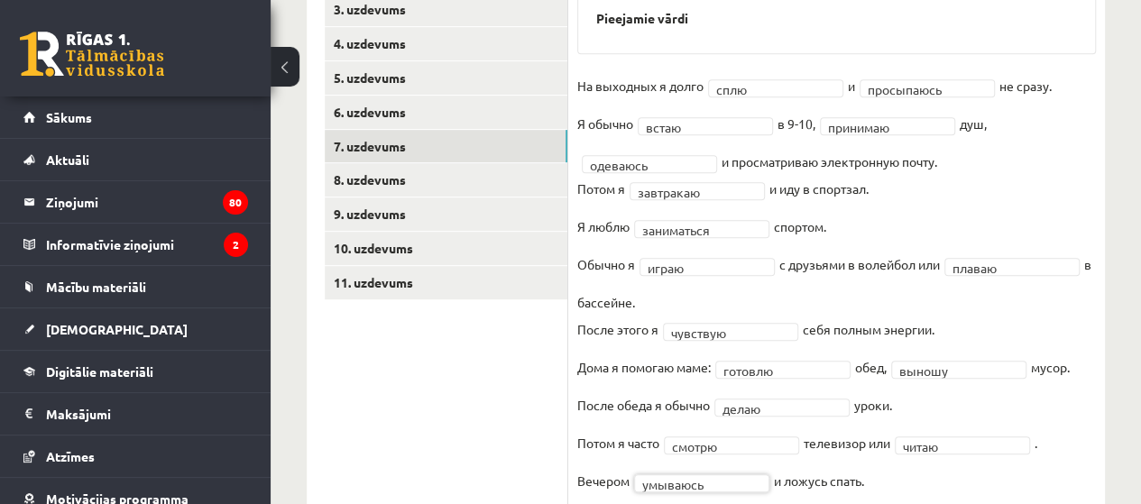
scroll to position [372, 0]
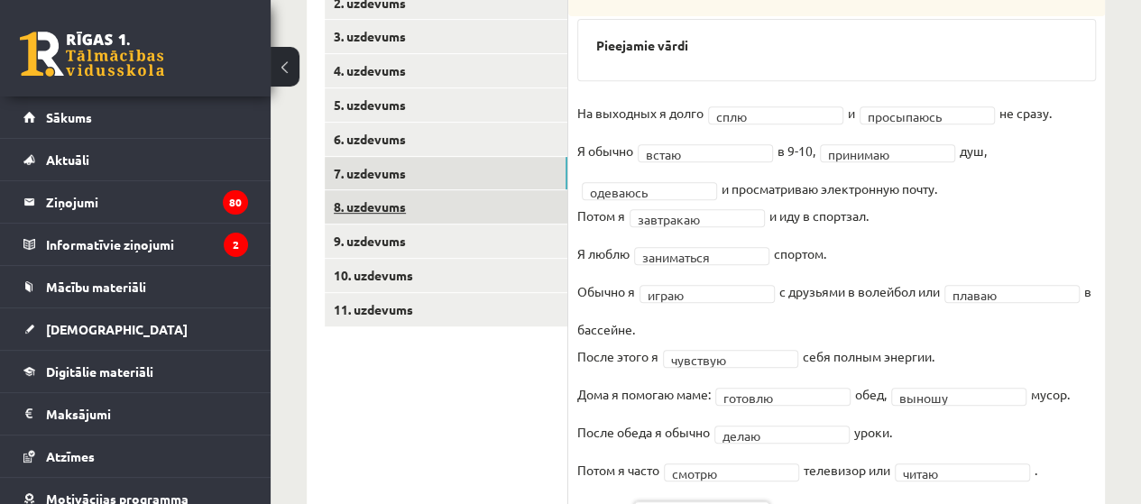
click at [364, 202] on link "8. uzdevums" at bounding box center [446, 206] width 243 height 33
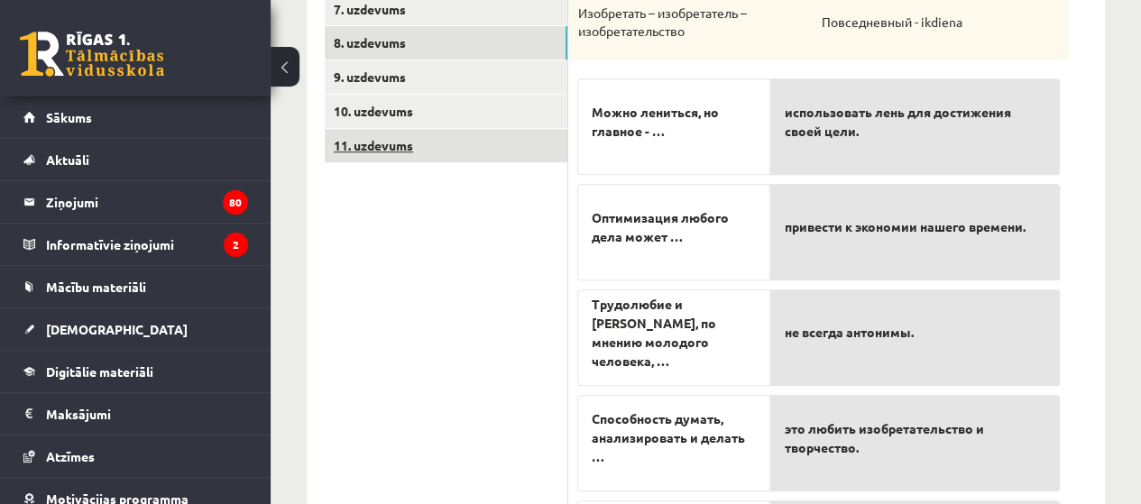
scroll to position [508, 0]
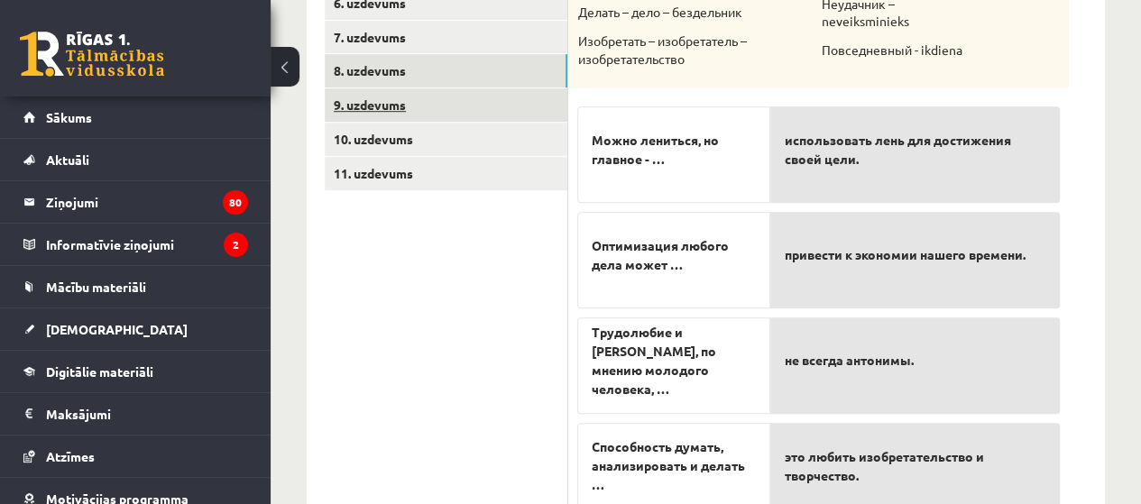
click at [405, 112] on link "9. uzdevums" at bounding box center [446, 104] width 243 height 33
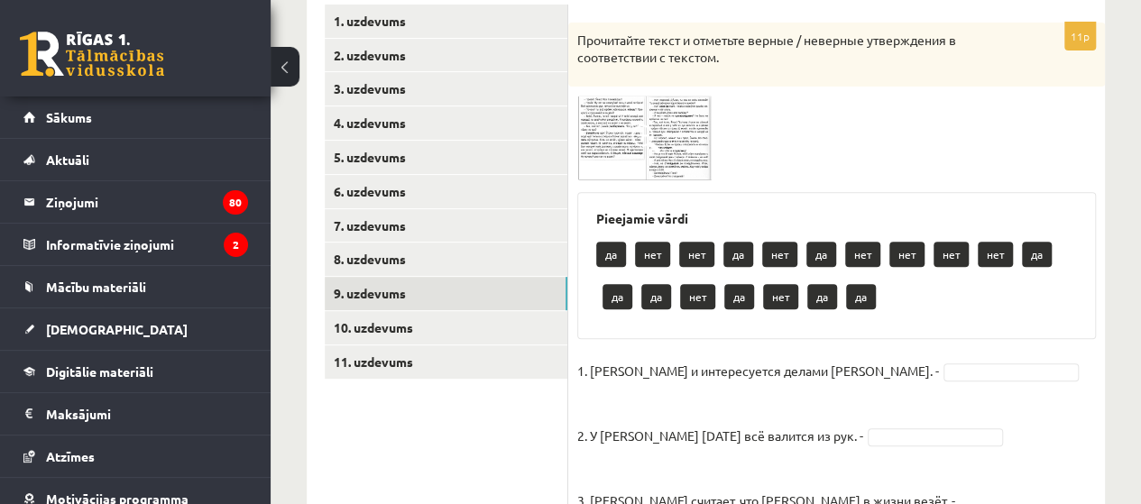
scroll to position [327, 0]
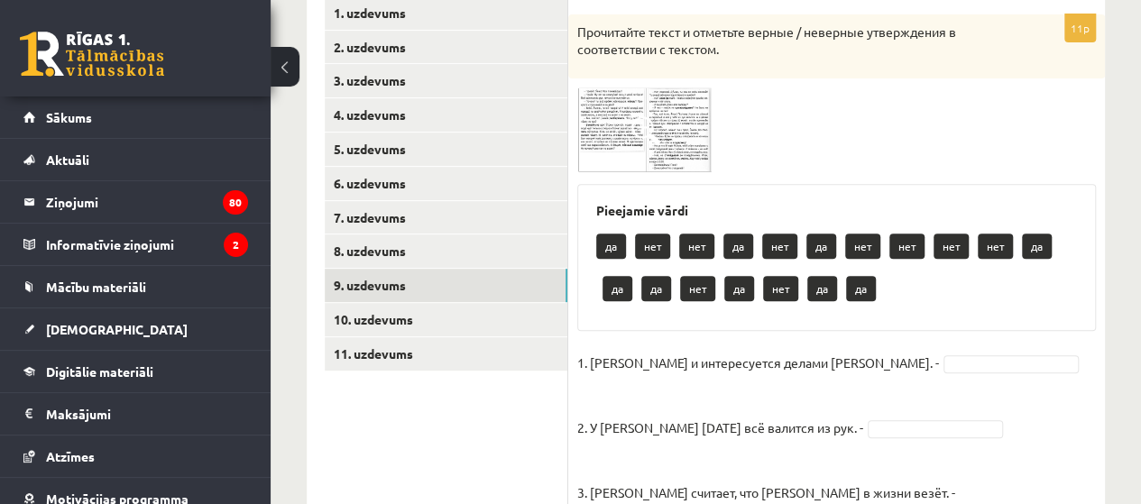
click at [596, 112] on img at bounding box center [644, 129] width 135 height 85
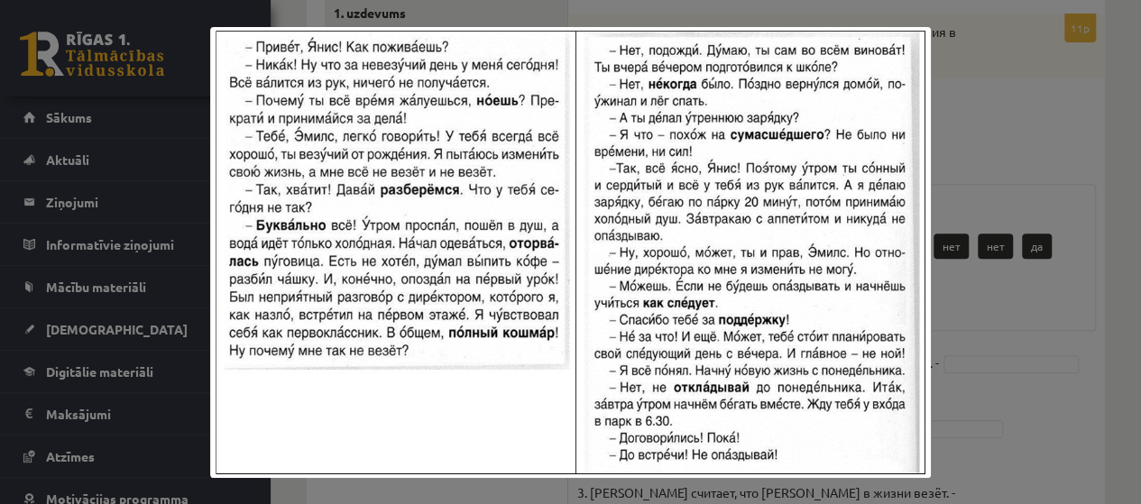
click at [976, 351] on div at bounding box center [570, 252] width 1141 height 504
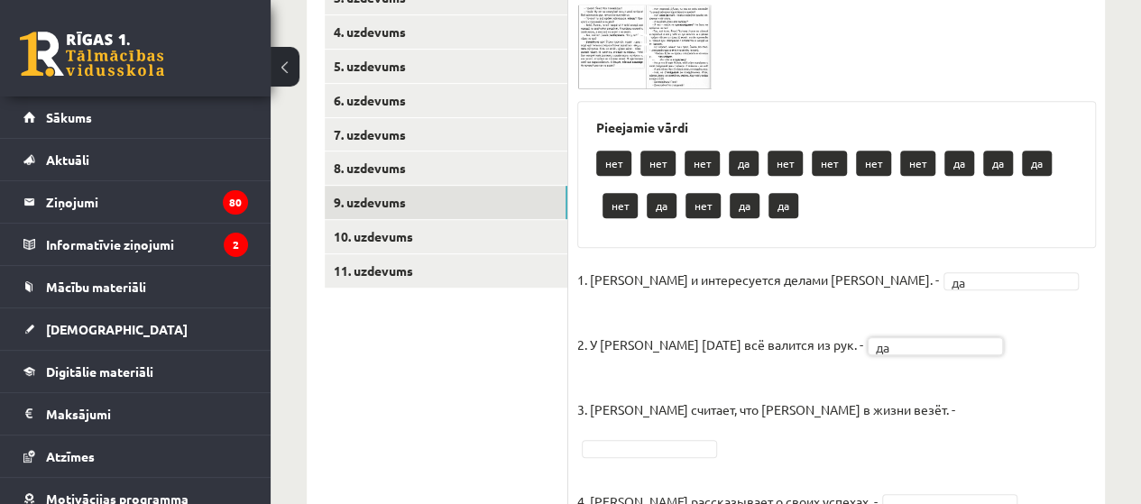
scroll to position [508, 0]
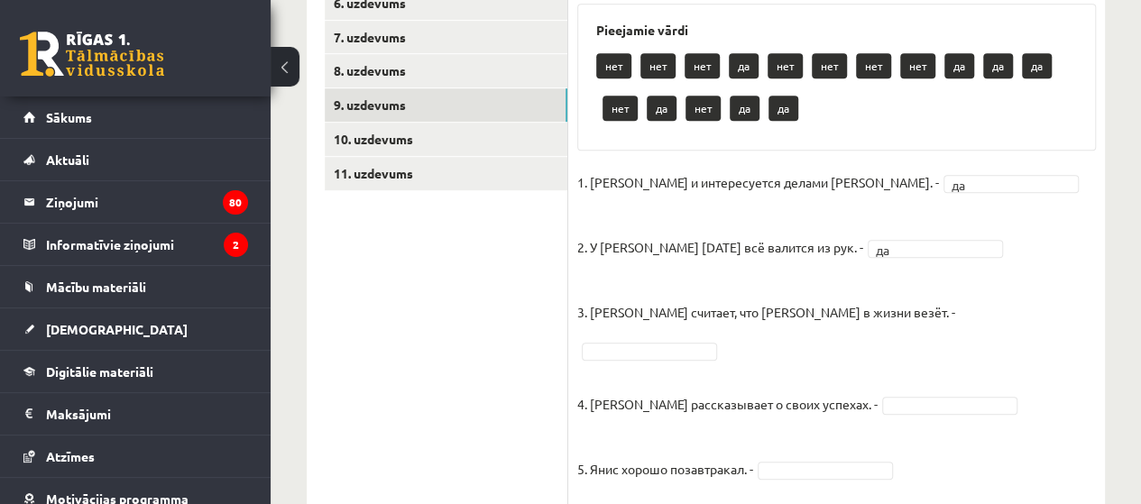
drag, startPoint x: 1033, startPoint y: 266, endPoint x: 1023, endPoint y: 274, distance: 13.5
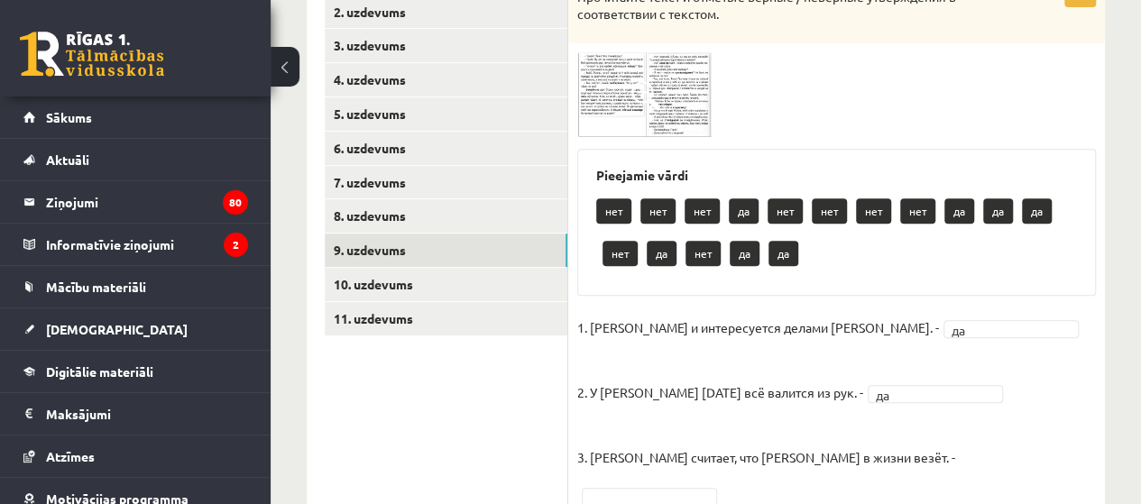
scroll to position [147, 0]
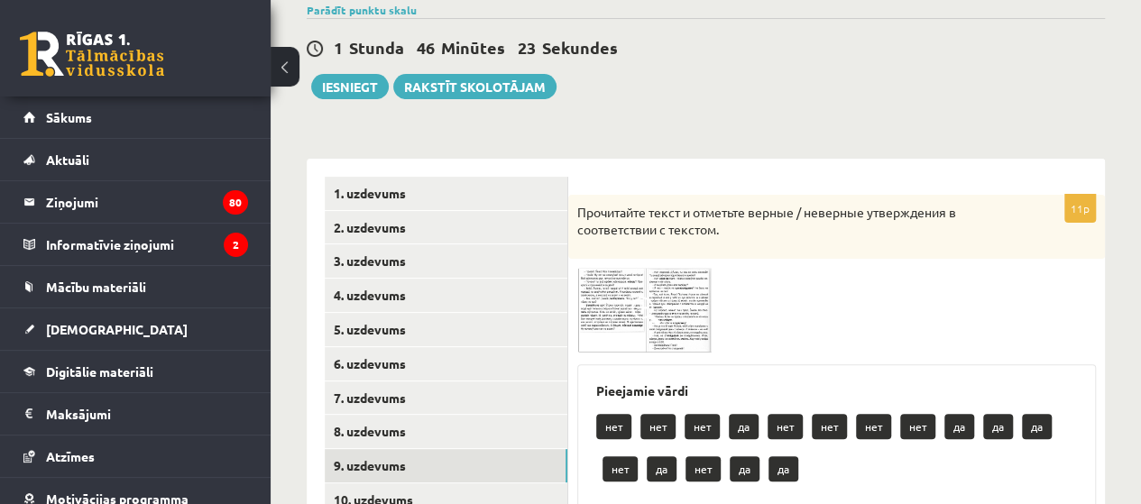
click at [611, 284] on img at bounding box center [644, 310] width 135 height 85
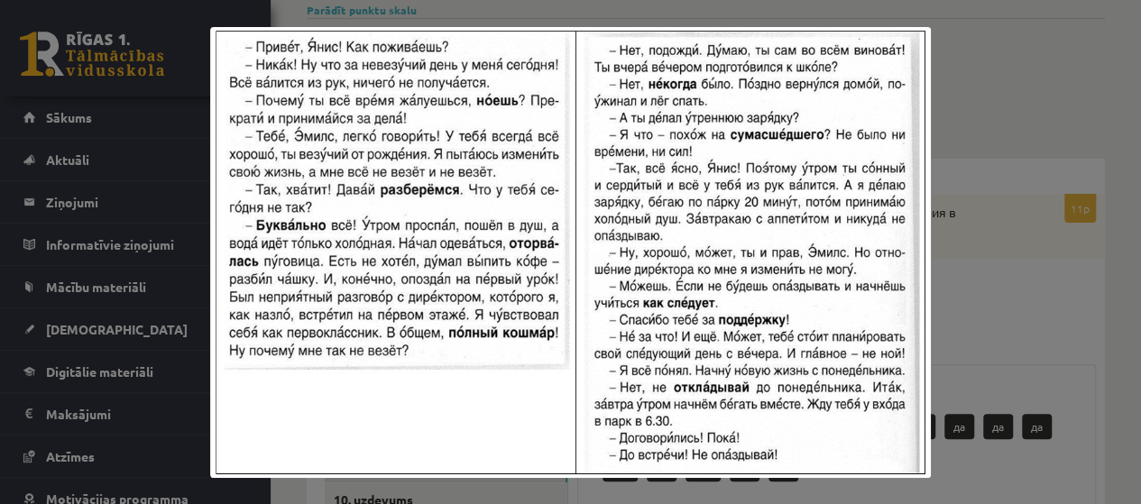
click at [1061, 144] on div at bounding box center [570, 252] width 1141 height 504
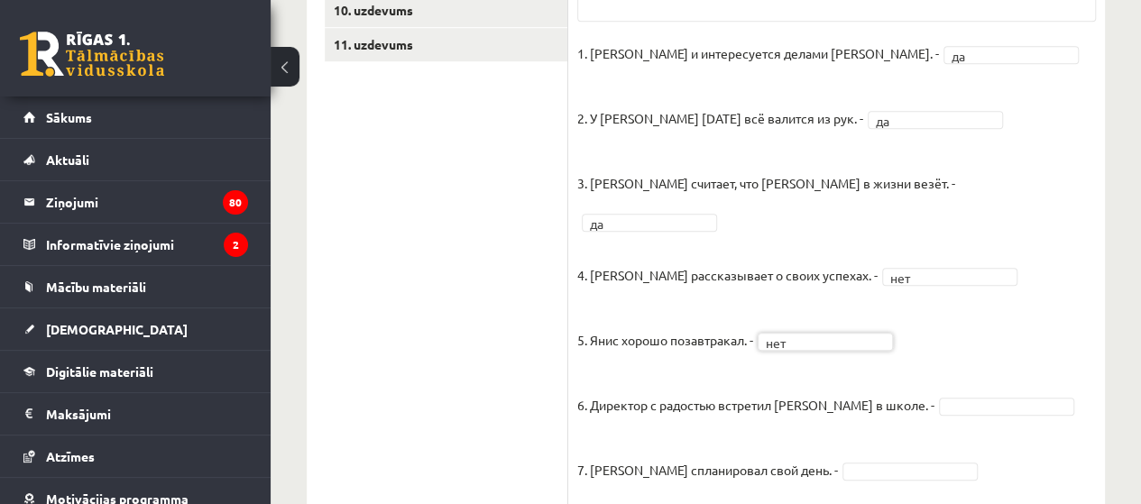
scroll to position [688, 0]
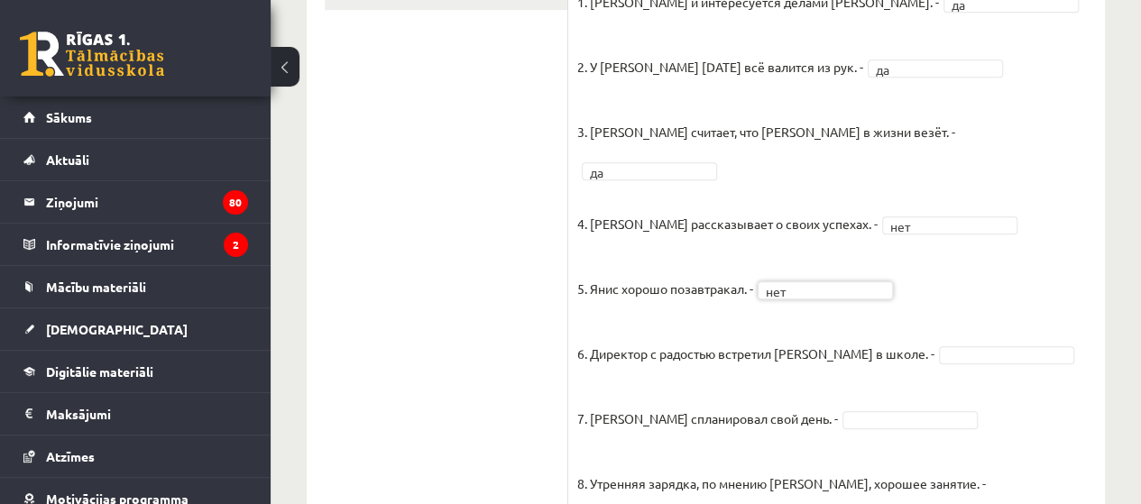
drag, startPoint x: 897, startPoint y: 335, endPoint x: 904, endPoint y: 328, distance: 9.6
click at [900, 331] on fieldset "1. Эмилс и интересуется делами Яниса. - да ** 2. У Яниса сегодня всё валится из…" at bounding box center [836, 372] width 519 height 768
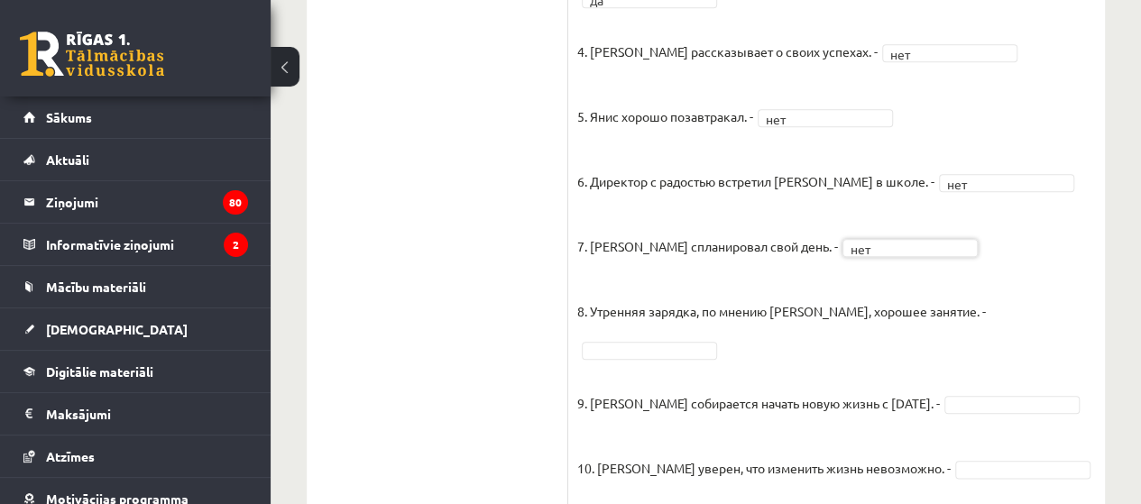
scroll to position [868, 0]
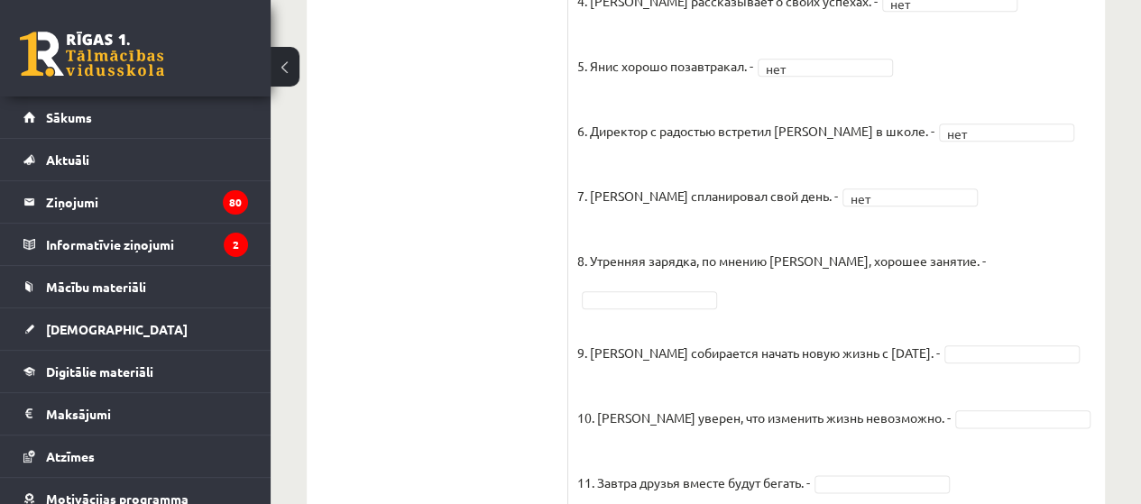
click at [952, 223] on fieldset "1. Эмилс и интересуется делами Яниса. - да ** 2. У Яниса сегодня всё валится из…" at bounding box center [836, 150] width 519 height 768
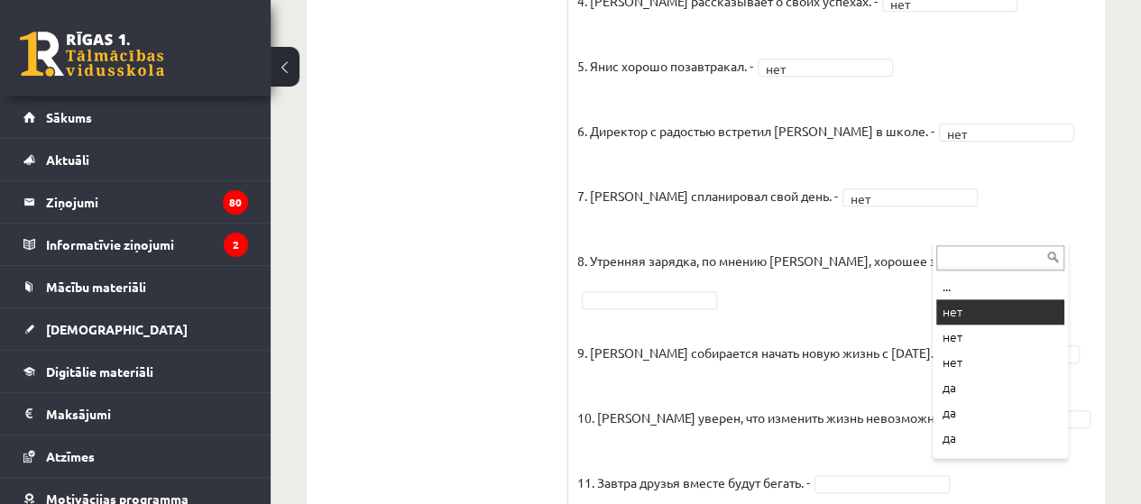
drag, startPoint x: 943, startPoint y: 312, endPoint x: 924, endPoint y: 274, distance: 42.3
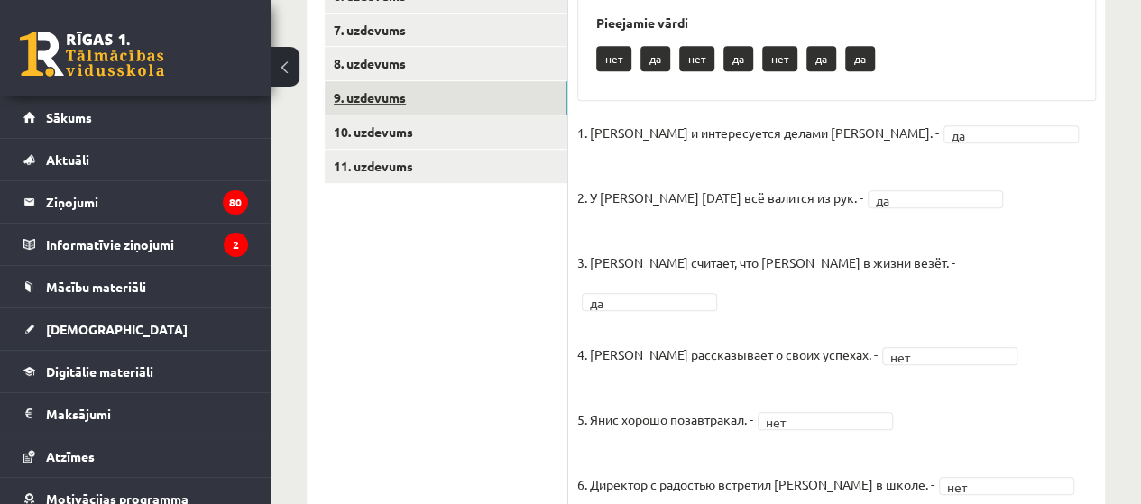
scroll to position [455, 0]
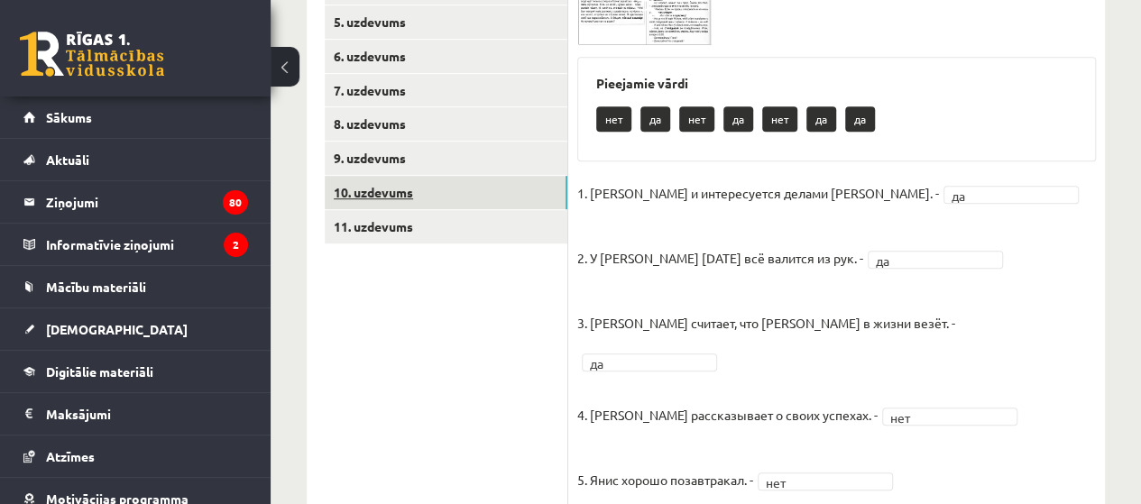
click at [381, 189] on link "10. uzdevums" at bounding box center [446, 192] width 243 height 33
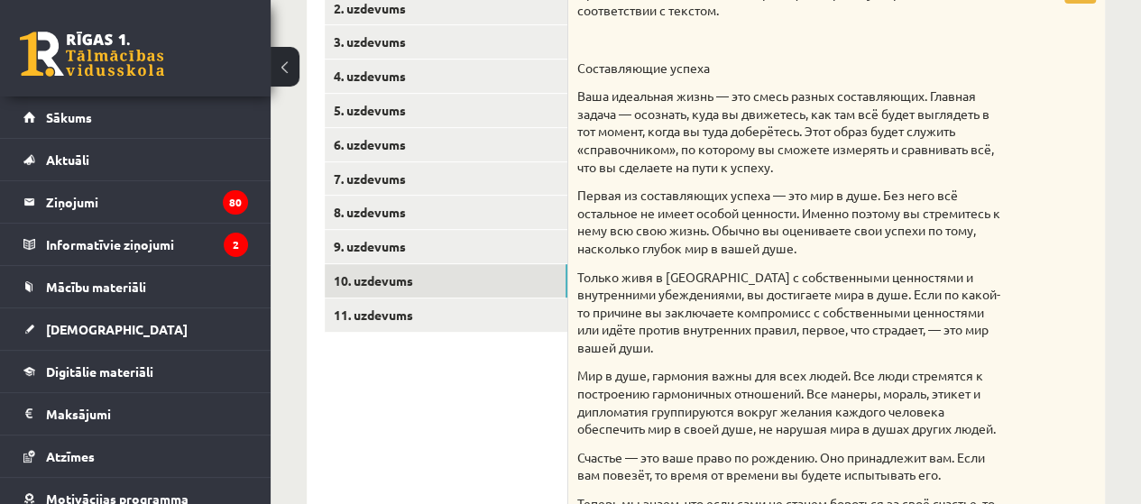
scroll to position [364, 0]
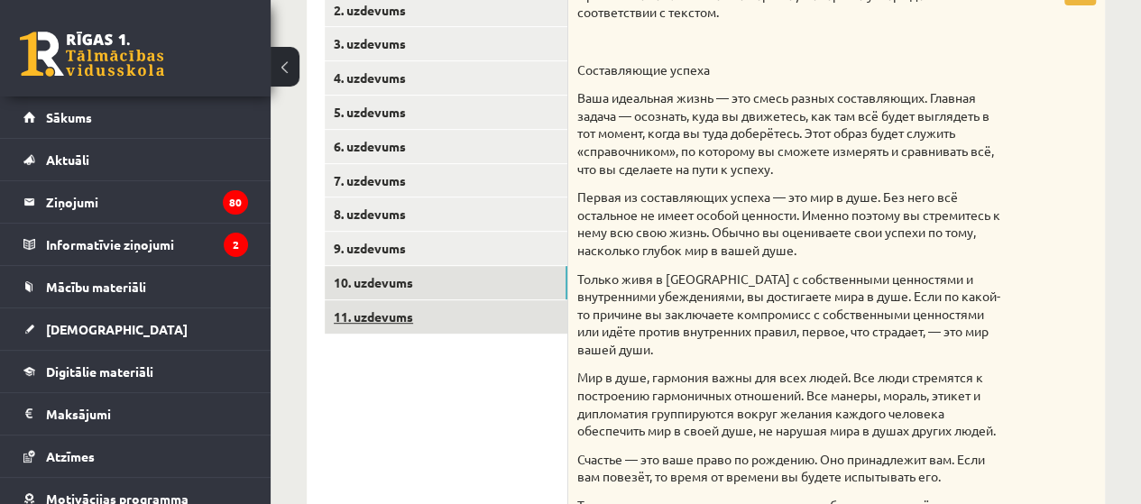
click at [435, 320] on link "11. uzdevums" at bounding box center [446, 316] width 243 height 33
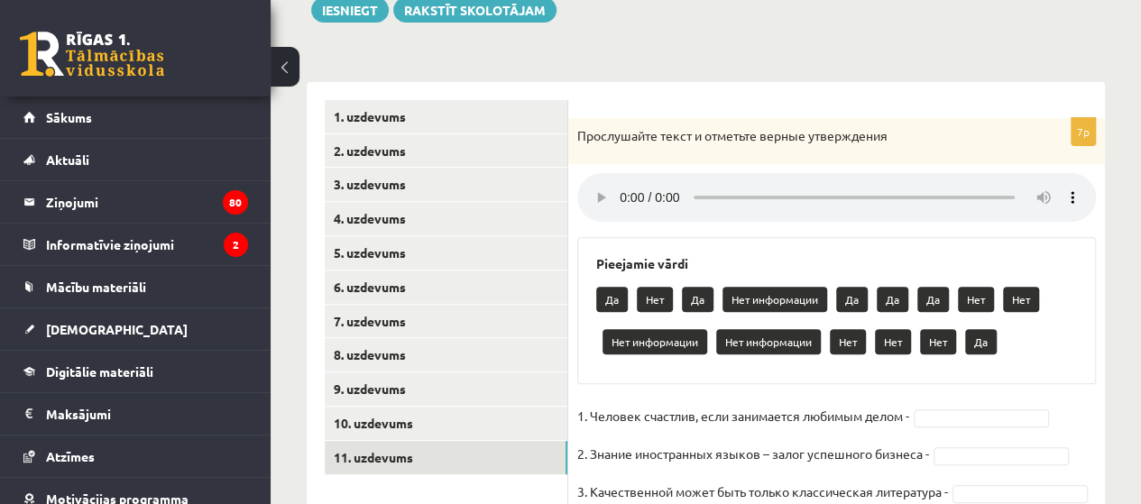
scroll to position [314, 0]
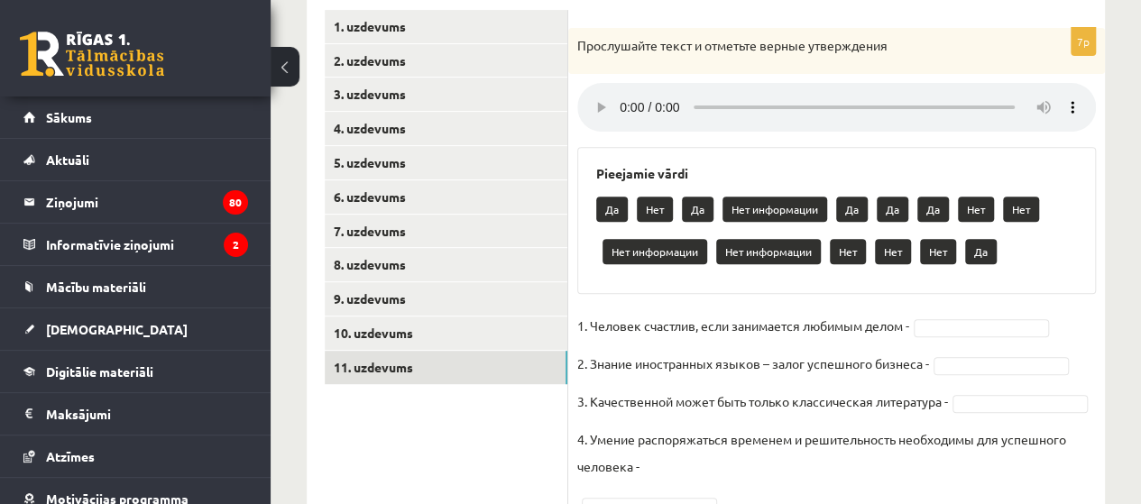
drag, startPoint x: 703, startPoint y: 125, endPoint x: 574, endPoint y: 142, distance: 130.0
click at [574, 142] on div "7p Прослушайте текст и отметьте верные утверждения Pieejamie vārdi Да Нет Да Не…" at bounding box center [836, 361] width 537 height 666
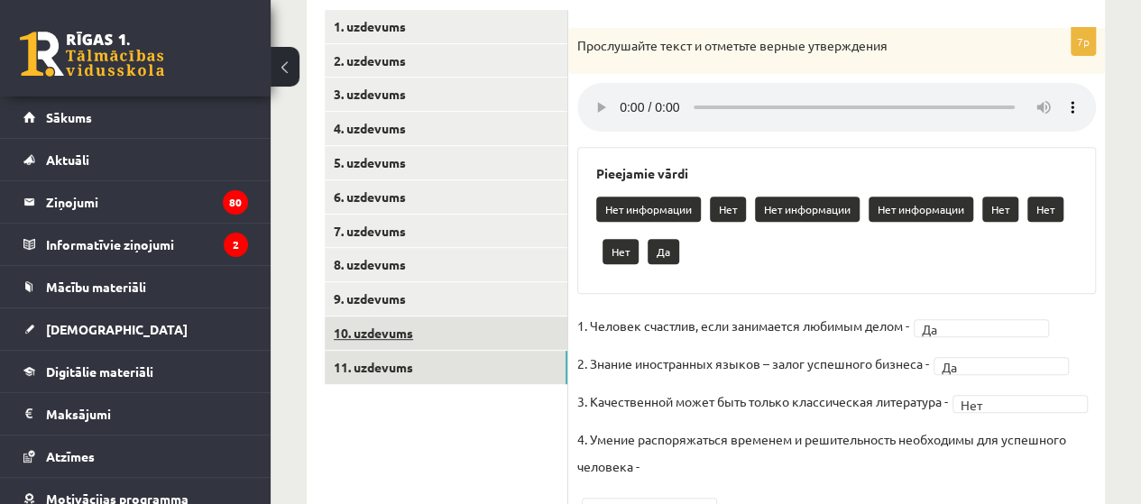
click at [361, 325] on link "10. uzdevums" at bounding box center [446, 333] width 243 height 33
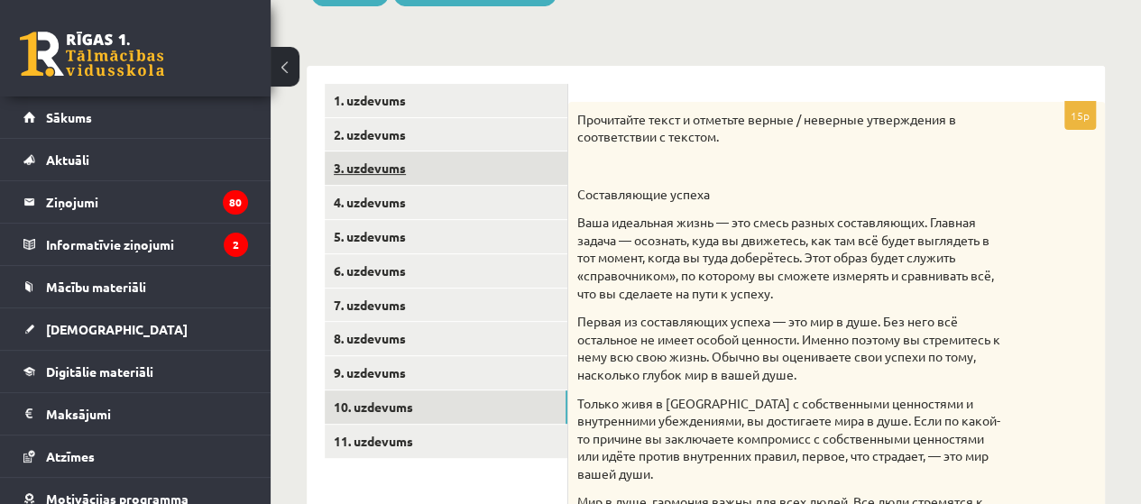
scroll to position [133, 0]
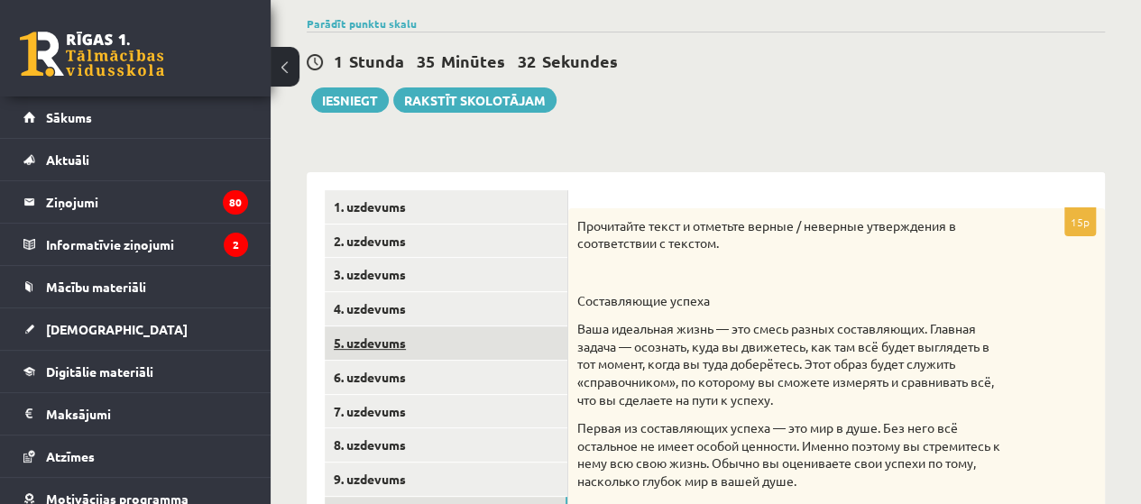
click at [381, 345] on link "5. uzdevums" at bounding box center [446, 342] width 243 height 33
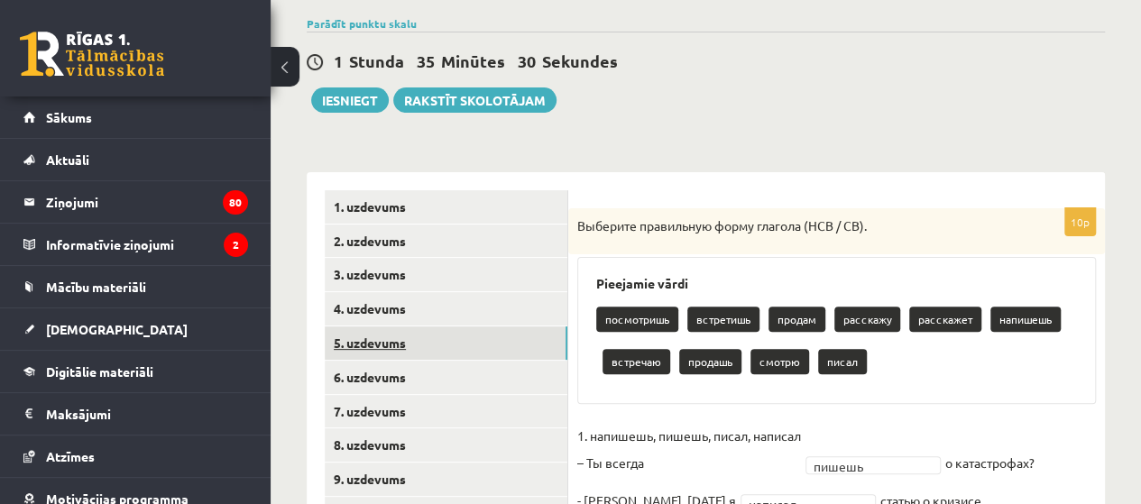
scroll to position [224, 0]
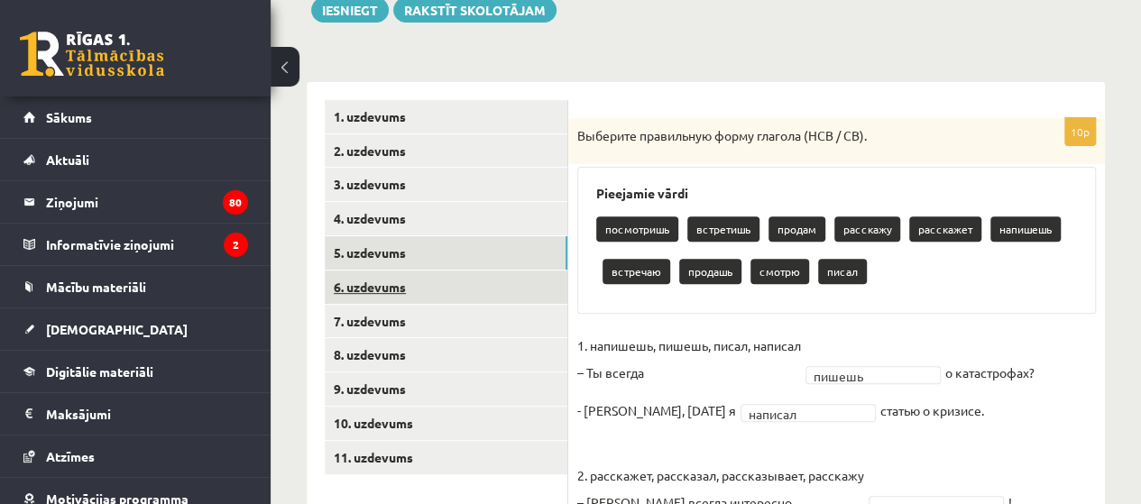
click at [387, 281] on link "6. uzdevums" at bounding box center [446, 287] width 243 height 33
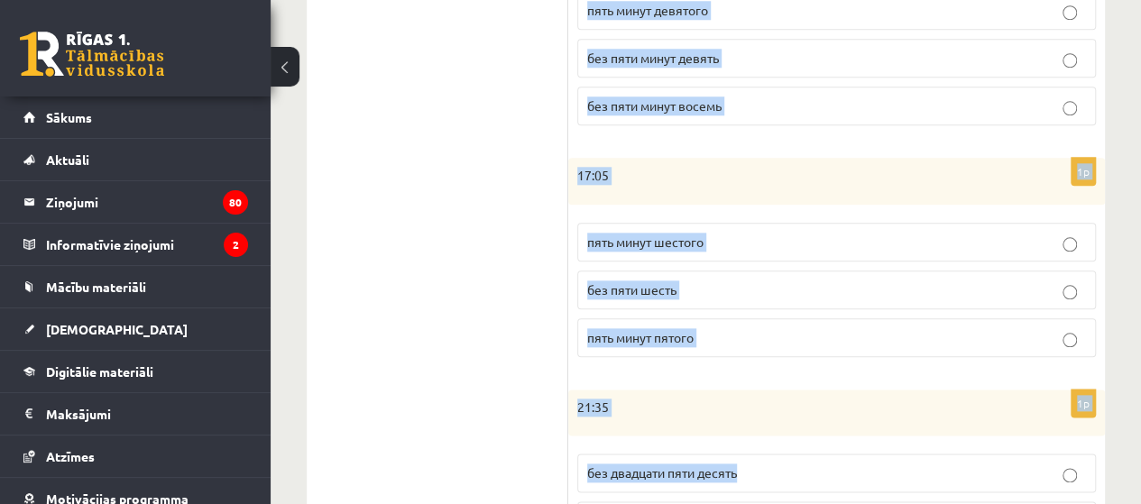
scroll to position [1050, 0]
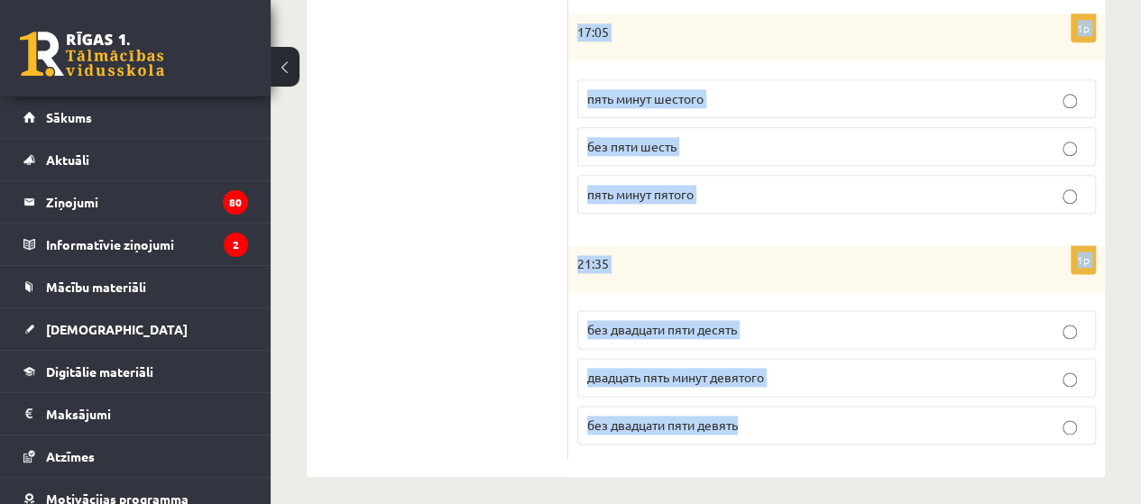
drag, startPoint x: 575, startPoint y: 161, endPoint x: 539, endPoint y: 252, distance: 97.1
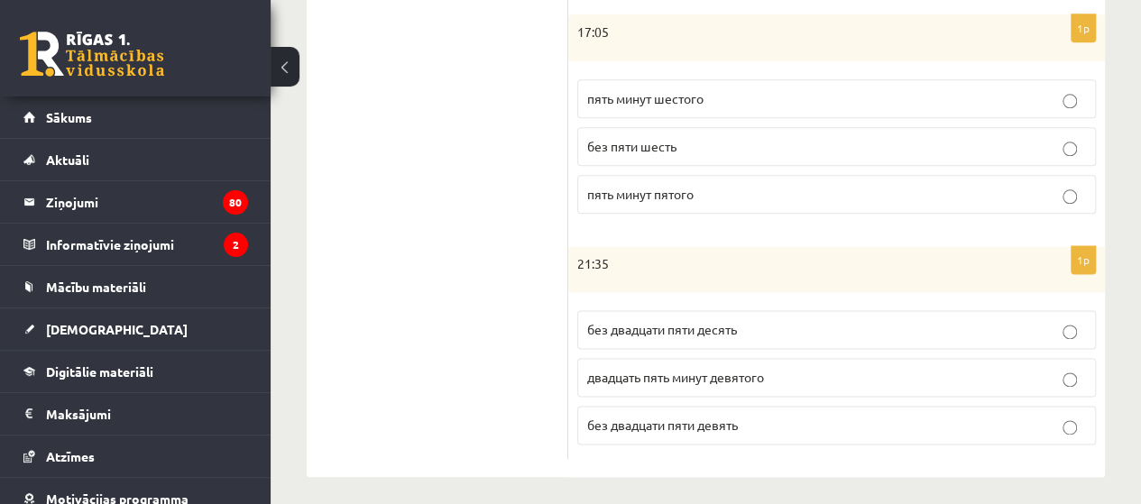
click at [713, 312] on label "без двадцати пяти десять" at bounding box center [836, 329] width 519 height 39
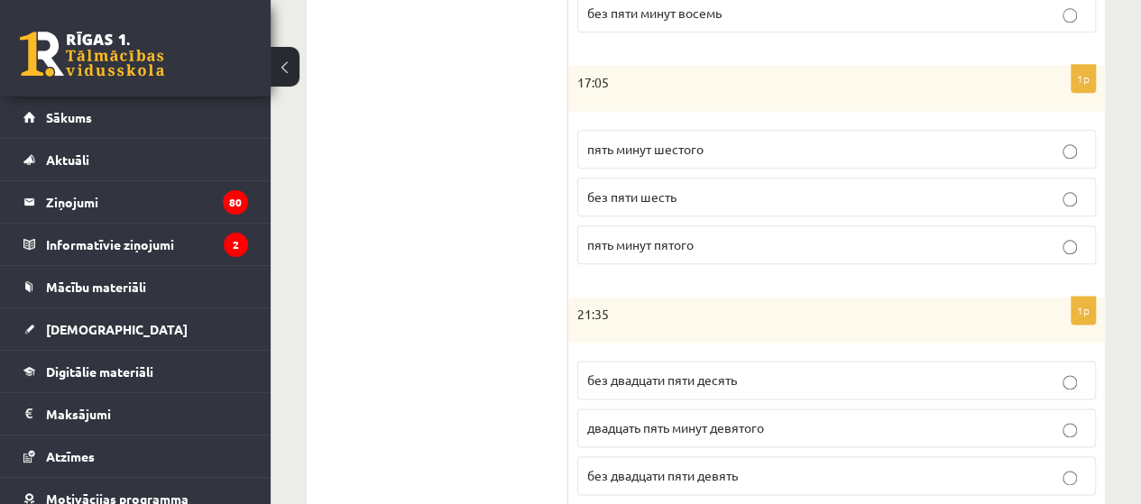
scroll to position [960, 0]
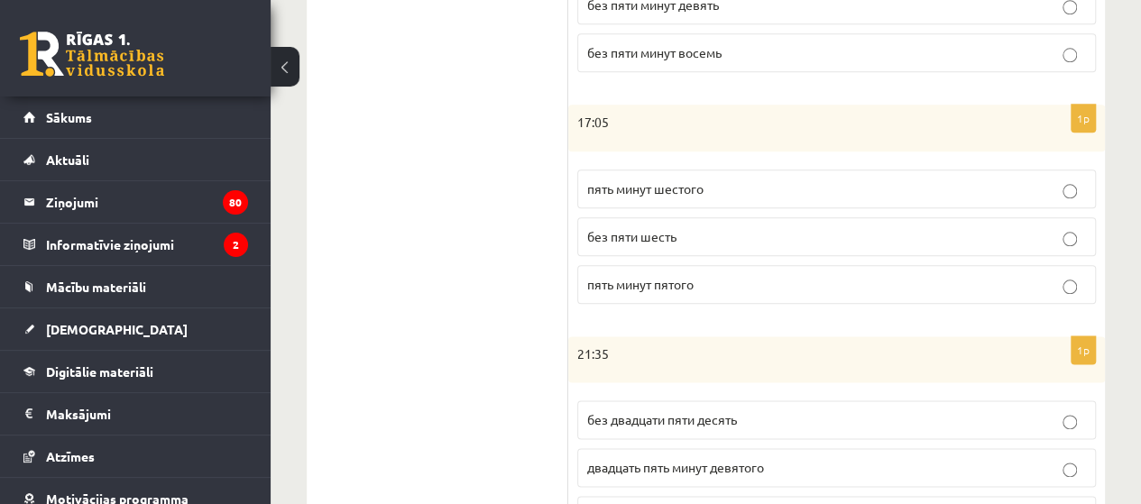
click at [678, 190] on p "пять минут шестого" at bounding box center [836, 188] width 499 height 19
click at [685, 276] on span "пять минут пятого" at bounding box center [640, 284] width 106 height 16
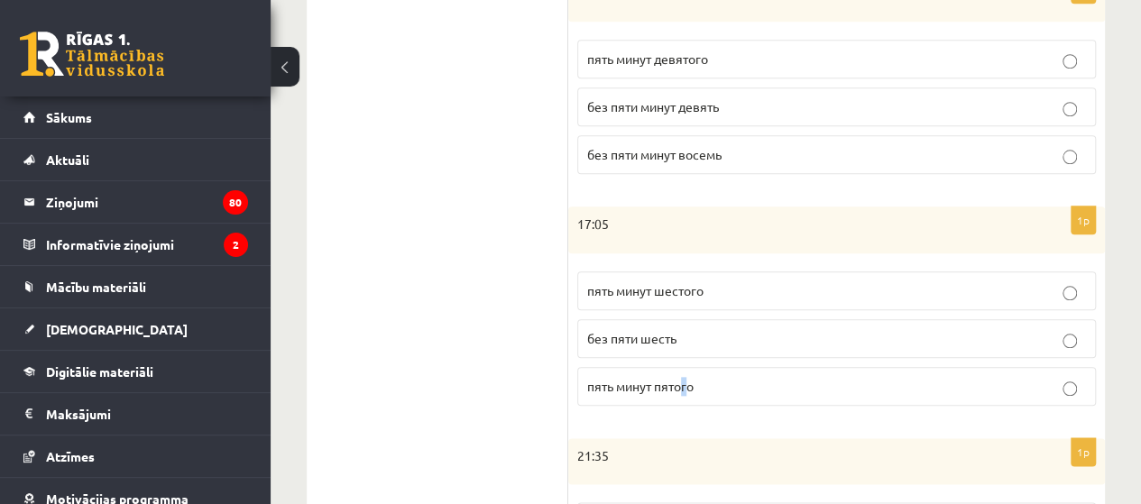
scroll to position [779, 0]
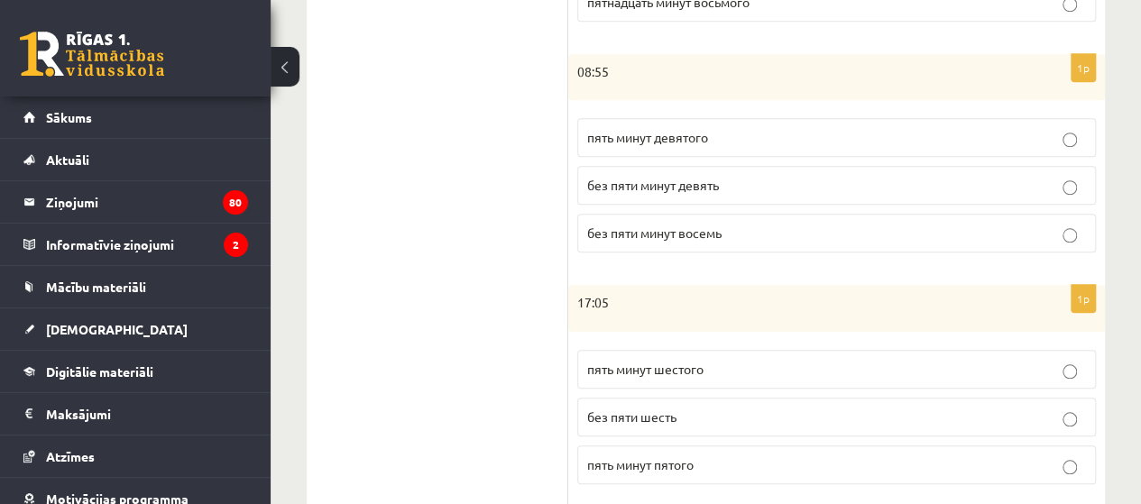
click at [678, 470] on label "пять минут пятого" at bounding box center [836, 464] width 519 height 39
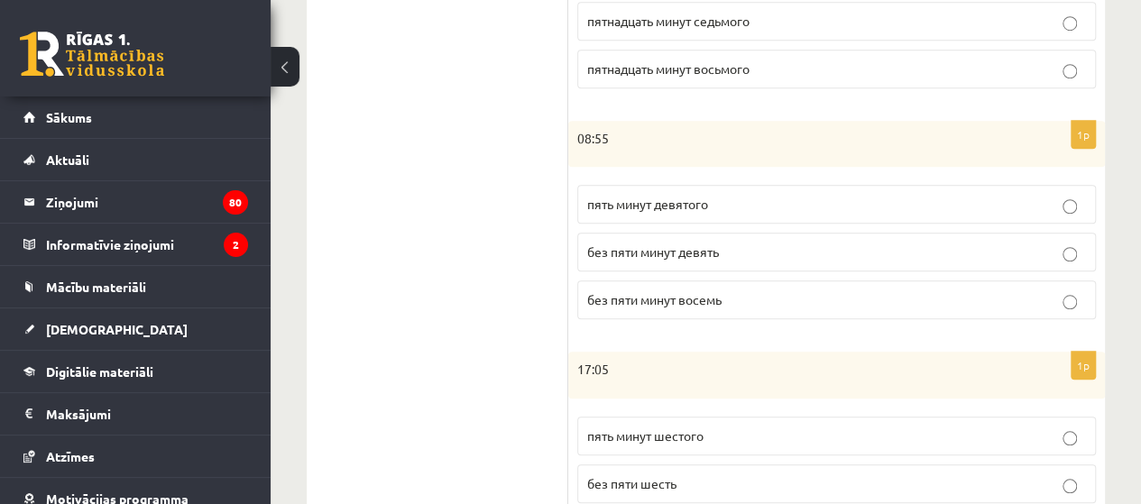
scroll to position [689, 0]
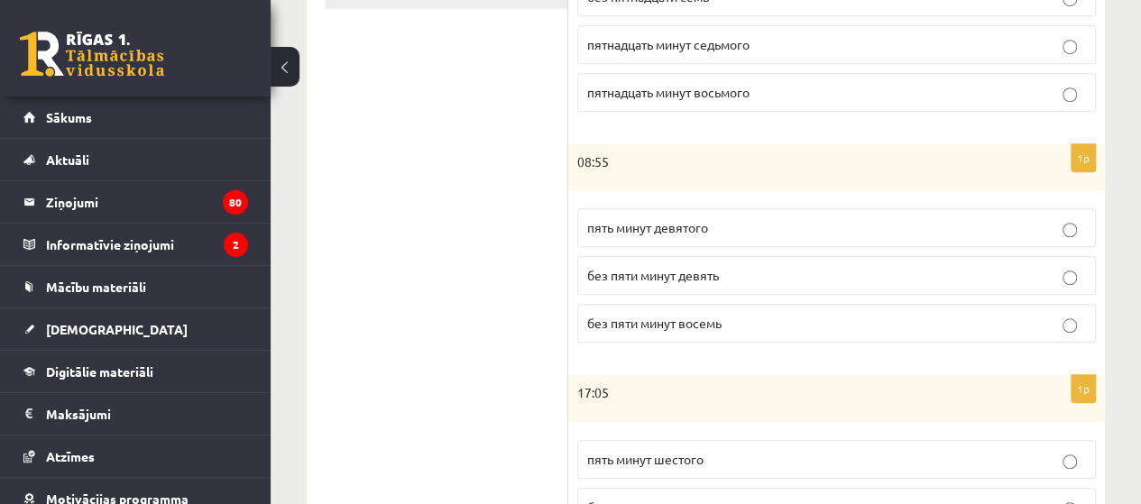
click at [669, 270] on span "без пяти минут девять" at bounding box center [653, 275] width 132 height 16
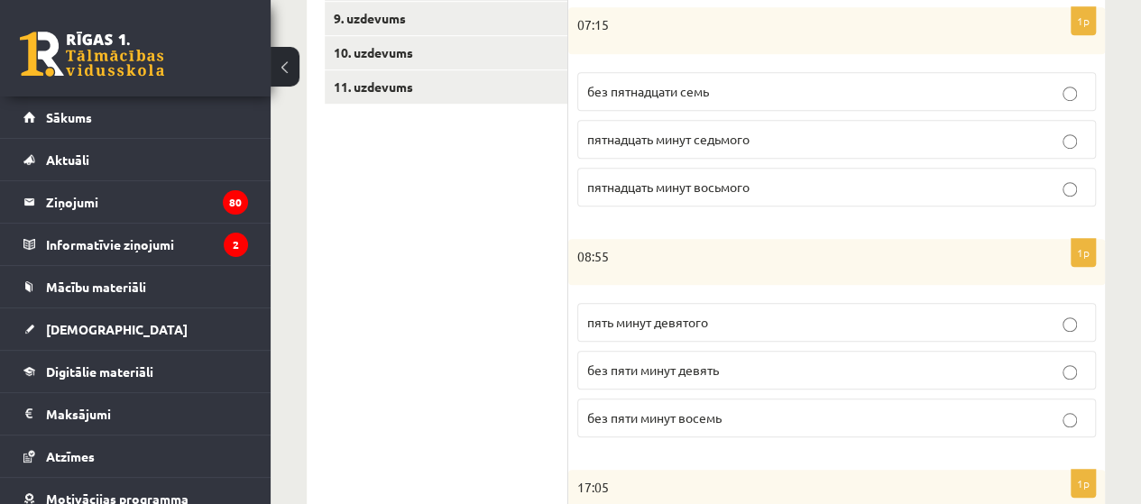
scroll to position [509, 0]
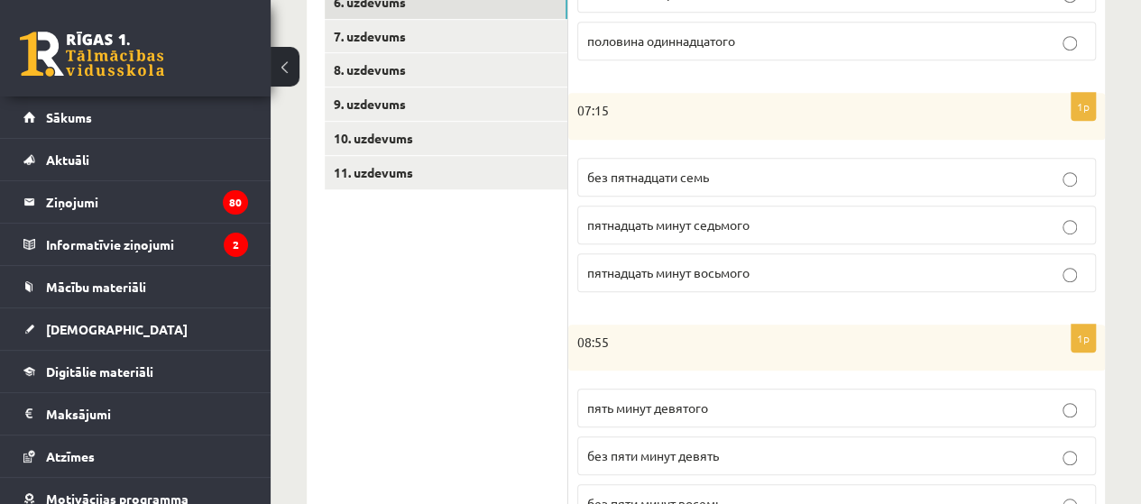
click at [695, 225] on span "пятнадцать минут седьмого" at bounding box center [668, 224] width 162 height 16
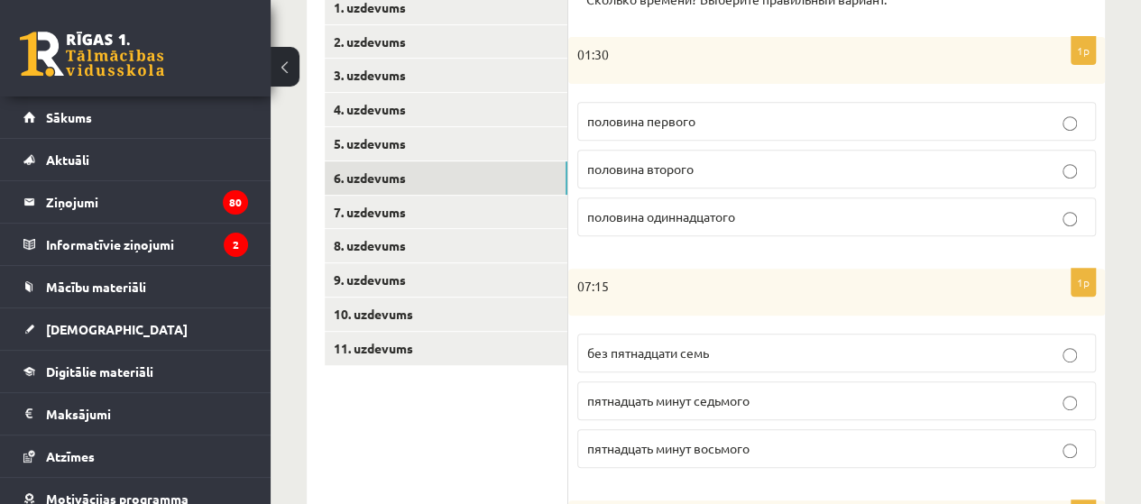
scroll to position [328, 0]
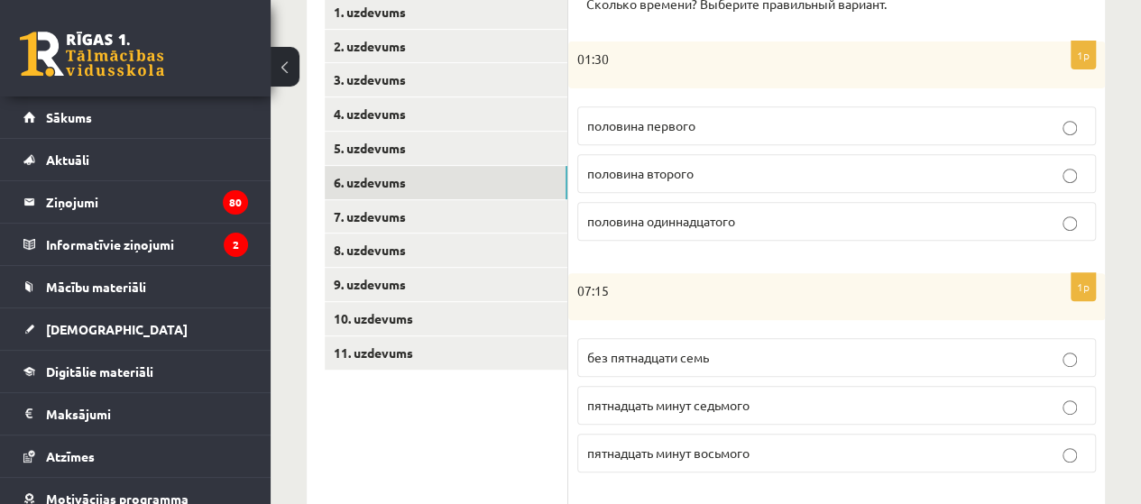
click at [673, 176] on span "половина второго" at bounding box center [640, 173] width 106 height 16
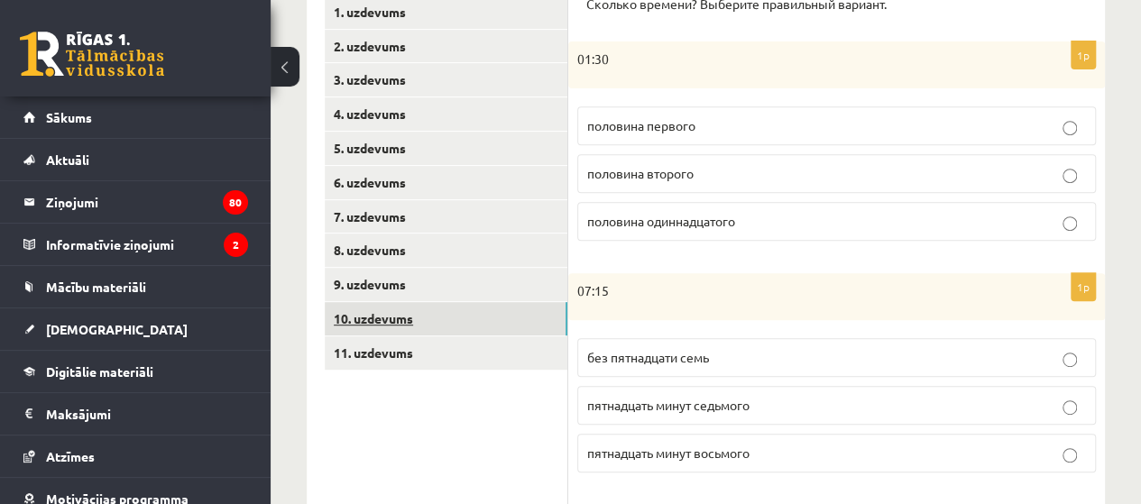
click at [353, 310] on link "10. uzdevums" at bounding box center [446, 318] width 243 height 33
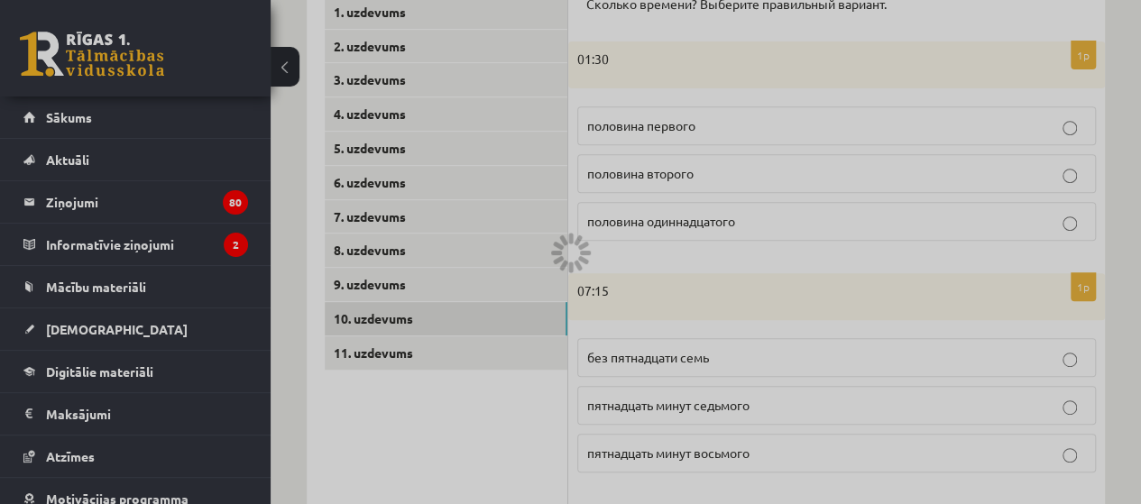
drag, startPoint x: 530, startPoint y: 437, endPoint x: 554, endPoint y: 385, distance: 57.3
click at [529, 437] on div at bounding box center [570, 252] width 1141 height 504
click at [691, 241] on div at bounding box center [570, 252] width 1141 height 504
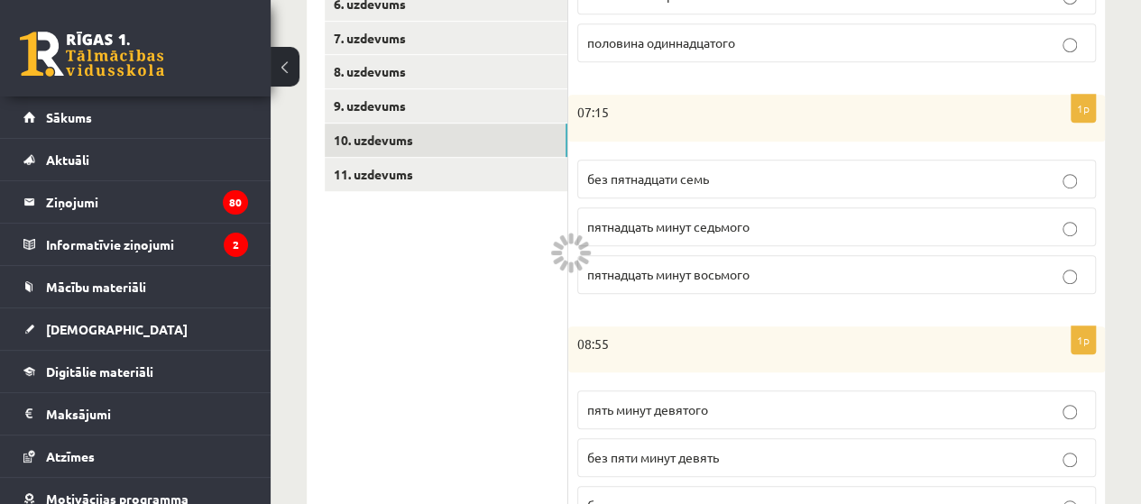
scroll to position [509, 0]
click at [519, 457] on ul "1. uzdevums 2. uzdevums 3. uzdevums 4. uzdevums 5. uzdevums 6. uzdevums 7. uzde…" at bounding box center [446, 408] width 243 height 1186
drag, startPoint x: 518, startPoint y: 443, endPoint x: 512, endPoint y: 410, distance: 32.9
click at [517, 427] on ul "1. uzdevums 2. uzdevums 3. uzdevums 4. uzdevums 5. uzdevums 6. uzdevums 7. uzde…" at bounding box center [446, 408] width 243 height 1186
drag, startPoint x: 508, startPoint y: 385, endPoint x: 499, endPoint y: 336, distance: 49.5
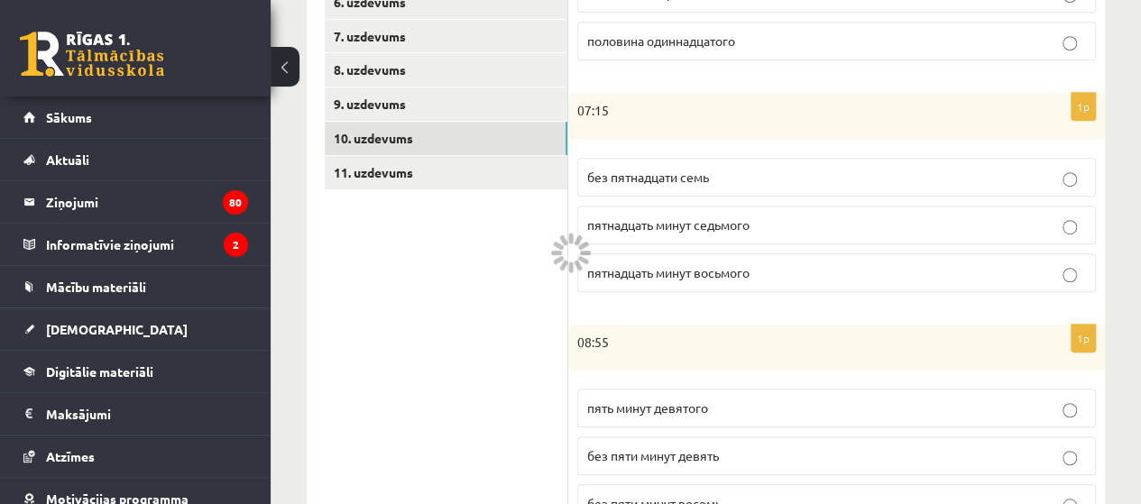
click at [503, 364] on ul "1. uzdevums 2. uzdevums 3. uzdevums 4. uzdevums 5. uzdevums 6. uzdevums 7. uzde…" at bounding box center [446, 408] width 243 height 1186
drag, startPoint x: 498, startPoint y: 330, endPoint x: 487, endPoint y: 292, distance: 39.4
click at [489, 300] on ul "1. uzdevums 2. uzdevums 3. uzdevums 4. uzdevums 5. uzdevums 6. uzdevums 7. uzde…" at bounding box center [446, 408] width 243 height 1186
click at [487, 292] on ul "1. uzdevums 2. uzdevums 3. uzdevums 4. uzdevums 5. uzdevums 6. uzdevums 7. uzde…" at bounding box center [446, 408] width 243 height 1186
click at [495, 290] on ul "1. uzdevums 2. uzdevums 3. uzdevums 4. uzdevums 5. uzdevums 6. uzdevums 7. uzde…" at bounding box center [446, 408] width 243 height 1186
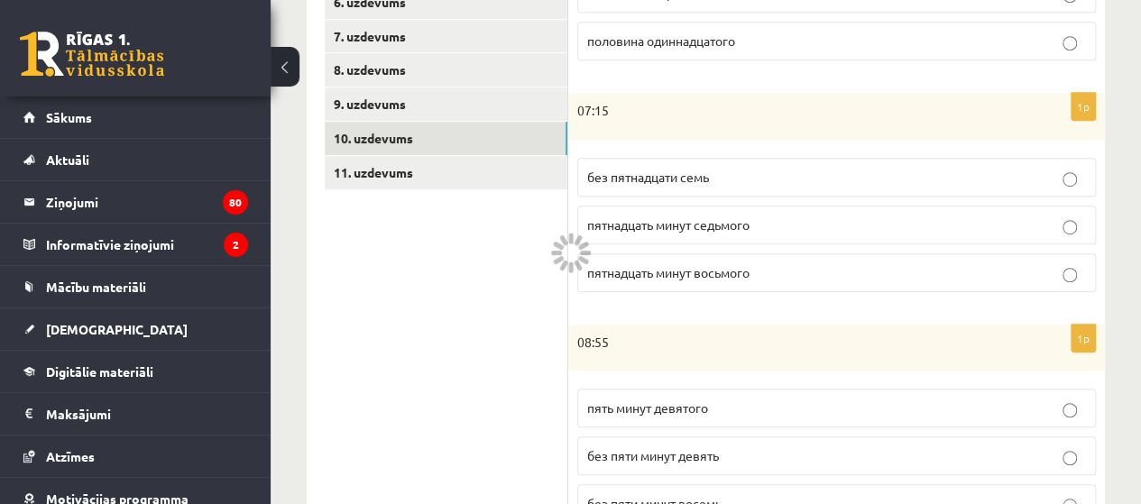
drag, startPoint x: 520, startPoint y: 281, endPoint x: 551, endPoint y: 283, distance: 30.7
click at [520, 282] on ul "1. uzdevums 2. uzdevums 3. uzdevums 4. uzdevums 5. uzdevums 6. uzdevums 7. uzde…" at bounding box center [446, 408] width 243 height 1186
drag, startPoint x: 664, startPoint y: 273, endPoint x: 670, endPoint y: 256, distance: 18.3
click at [666, 271] on span "пятнадцать минут восьмого" at bounding box center [668, 272] width 162 height 16
click at [676, 220] on span "пятнадцать минут седьмого" at bounding box center [668, 224] width 162 height 16
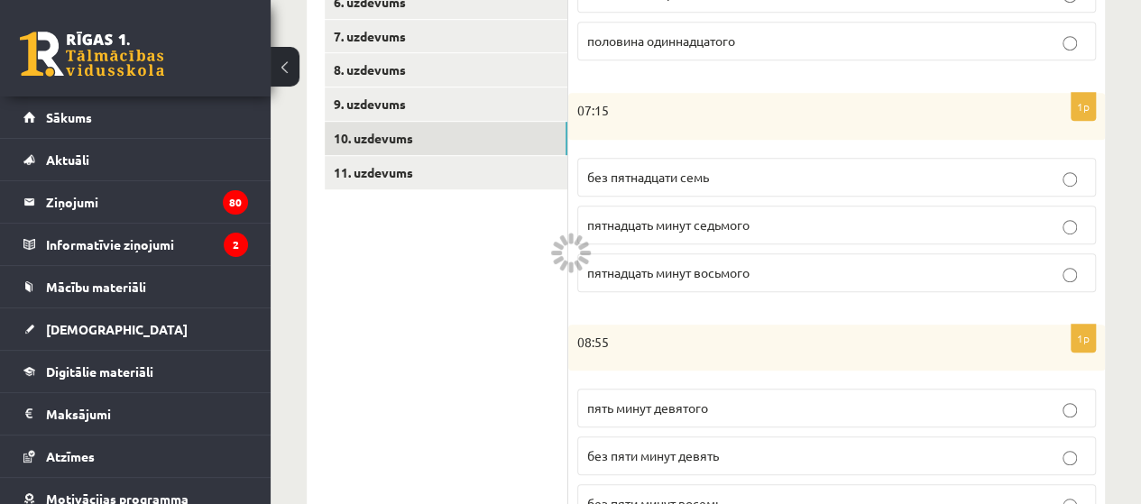
click at [667, 267] on span "пятнадцать минут восьмого" at bounding box center [668, 272] width 162 height 16
click at [629, 280] on label "пятнадцать минут восьмого" at bounding box center [836, 272] width 519 height 39
click at [629, 276] on p "пятнадцать минут восьмого" at bounding box center [836, 272] width 499 height 19
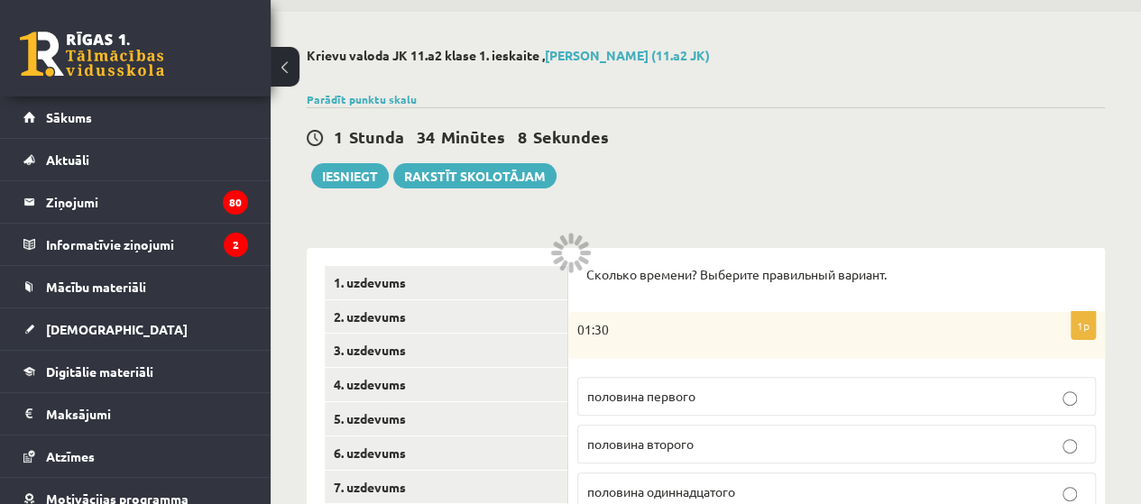
scroll to position [58, 0]
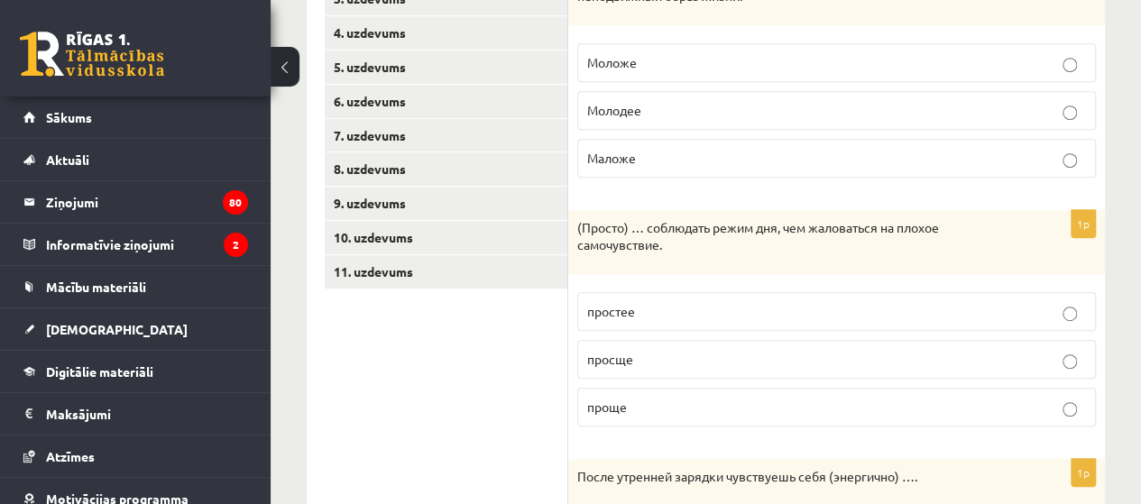
scroll to position [290, 0]
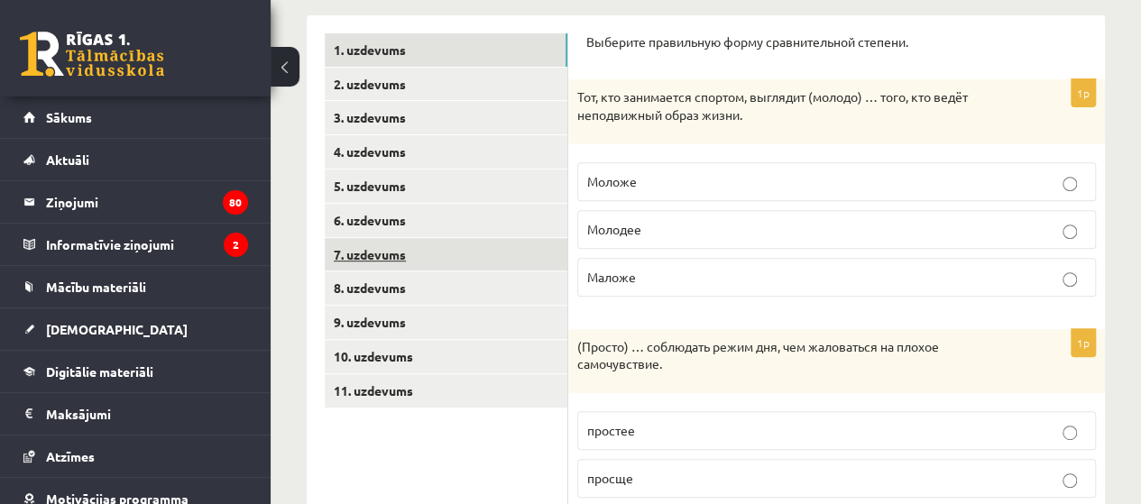
click at [348, 245] on link "7. uzdevums" at bounding box center [446, 254] width 243 height 33
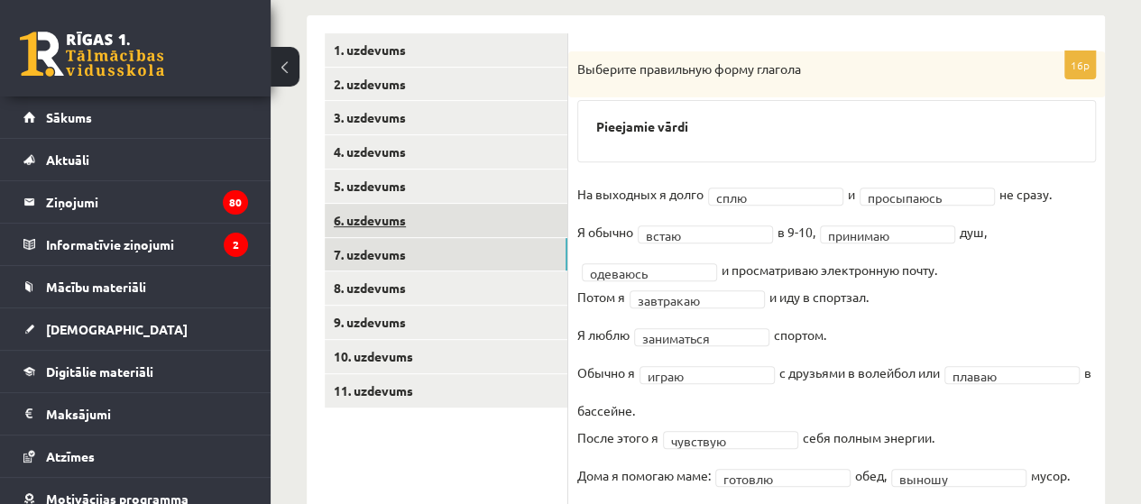
click at [379, 219] on link "6. uzdevums" at bounding box center [446, 220] width 243 height 33
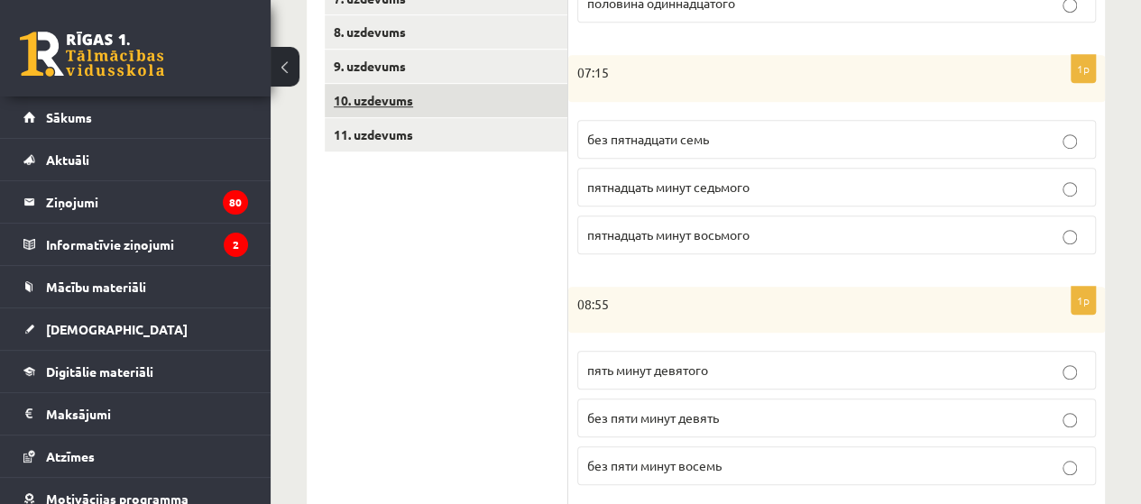
scroll to position [328, 0]
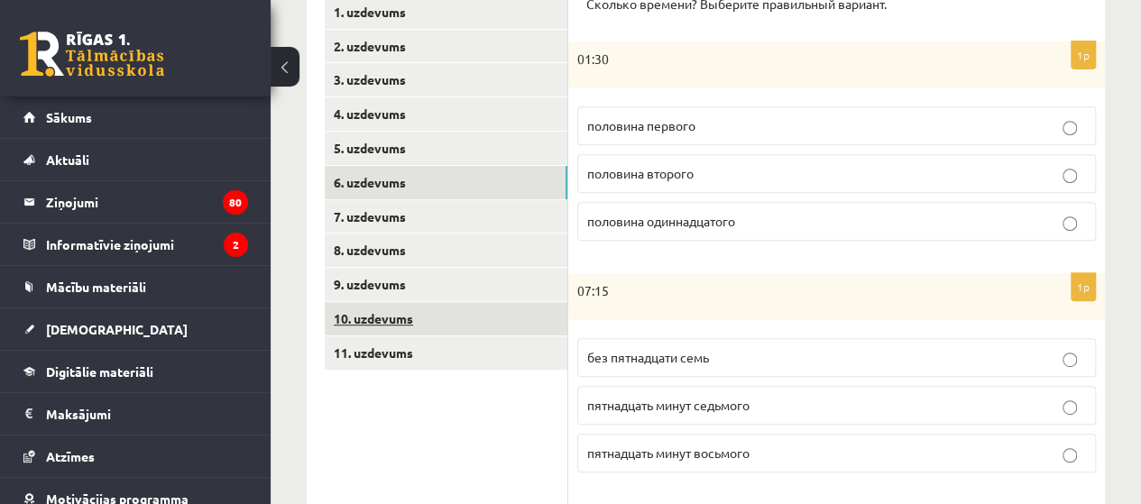
click at [386, 309] on link "10. uzdevums" at bounding box center [446, 318] width 243 height 33
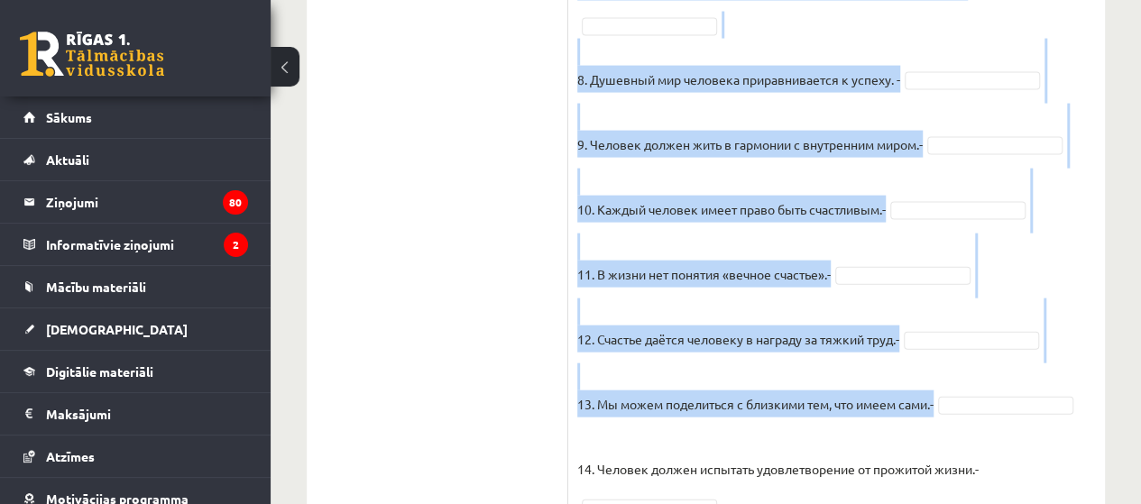
scroll to position [2051, 0]
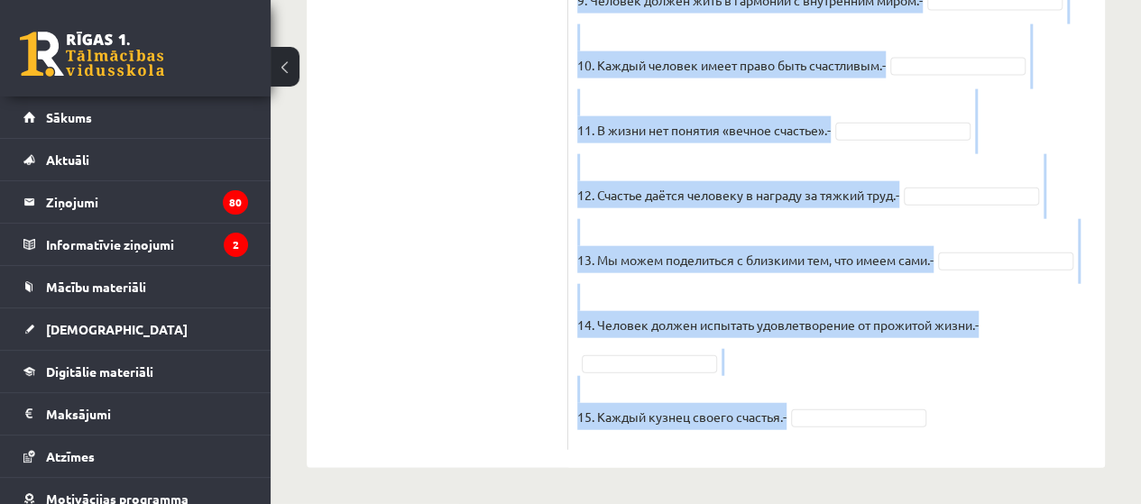
drag, startPoint x: 577, startPoint y: 30, endPoint x: 970, endPoint y: 428, distance: 559.9
copy div "Прочитайте текст и отметьте верные / неверные утверждения в соответствии с текс…"
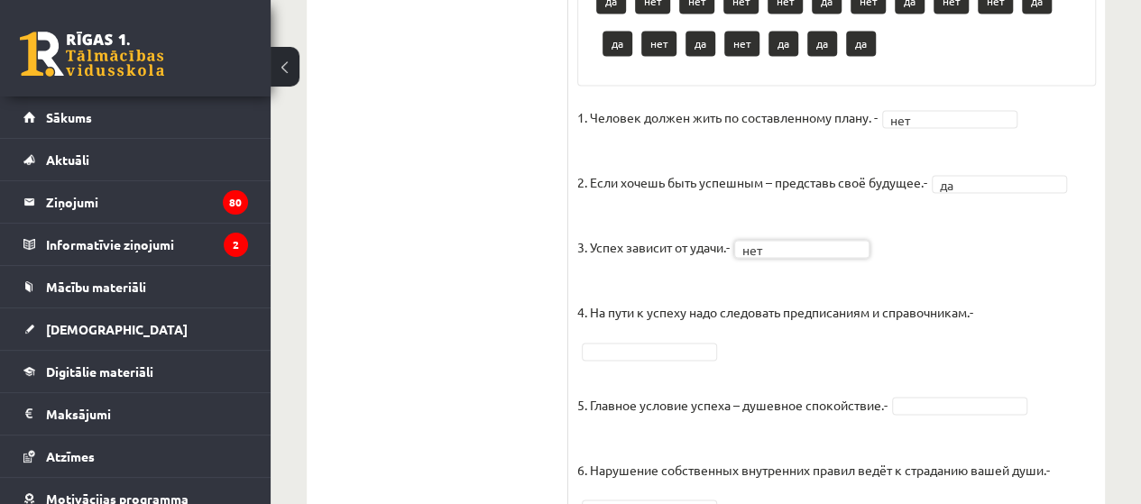
scroll to position [1419, 0]
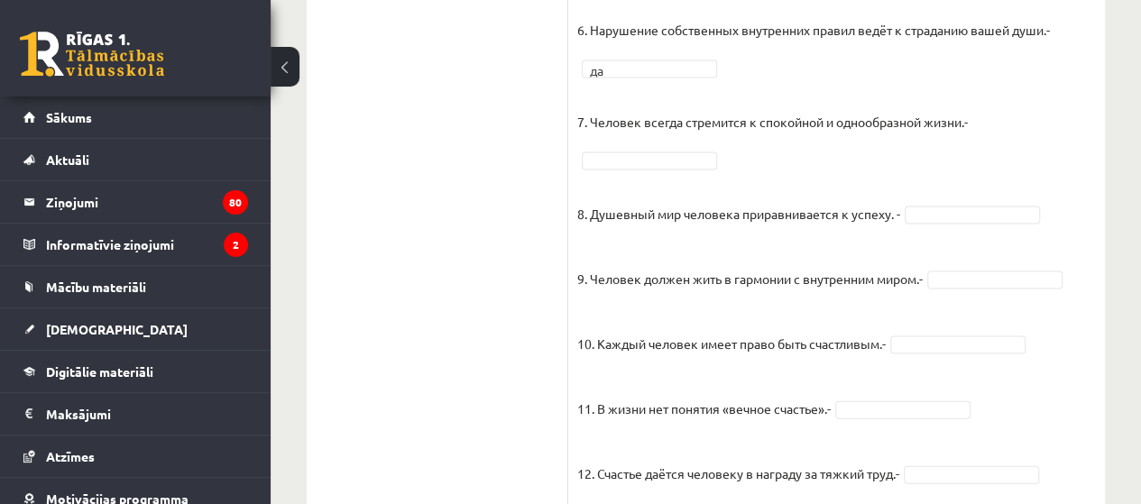
scroll to position [1780, 0]
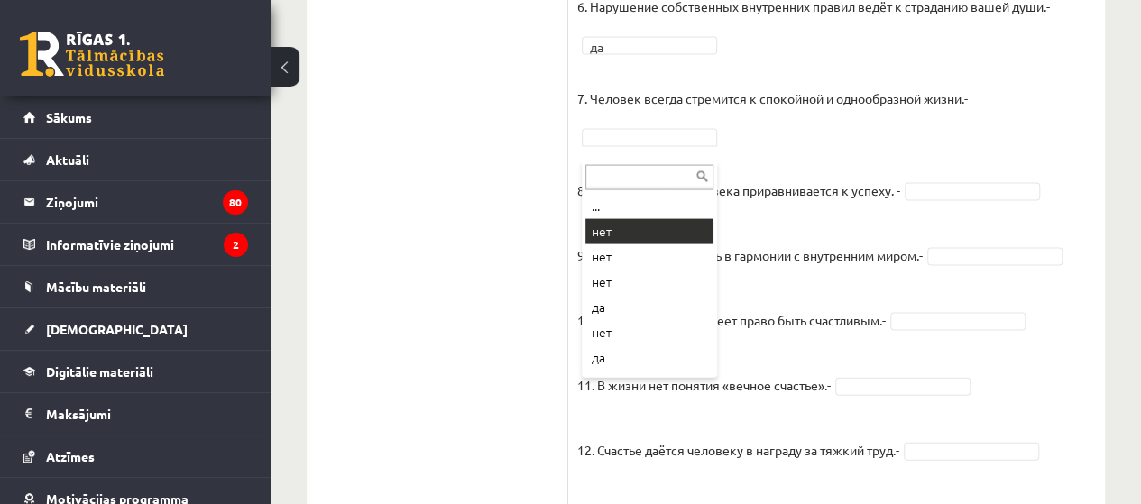
drag, startPoint x: 635, startPoint y: 233, endPoint x: 1053, endPoint y: 204, distance: 419.4
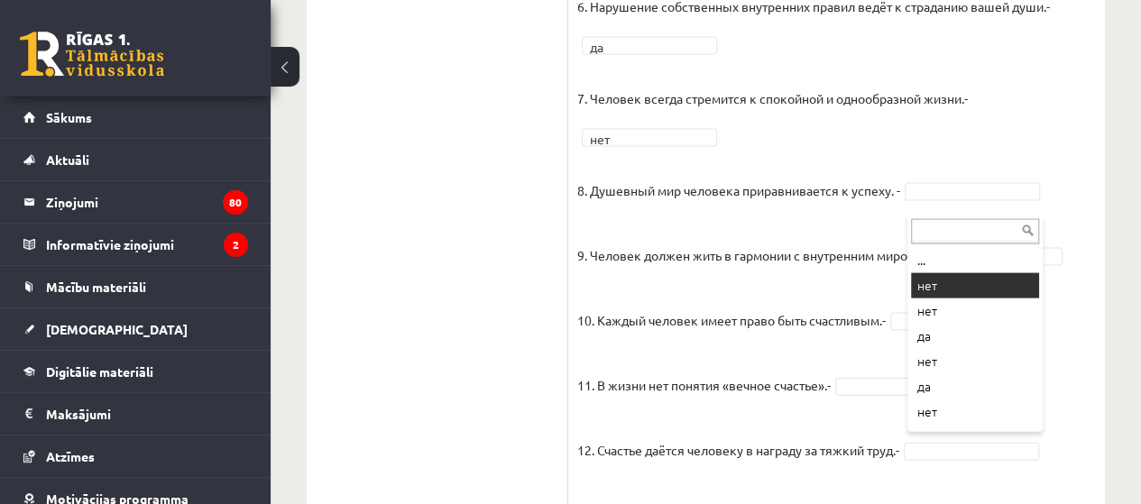
drag, startPoint x: 921, startPoint y: 289, endPoint x: 932, endPoint y: 289, distance: 10.8
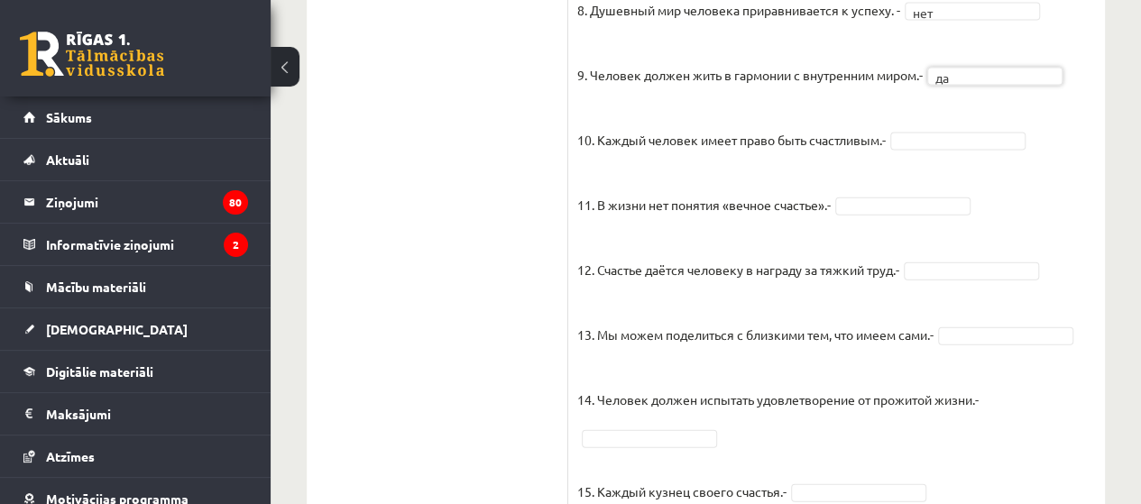
scroll to position [2051, 0]
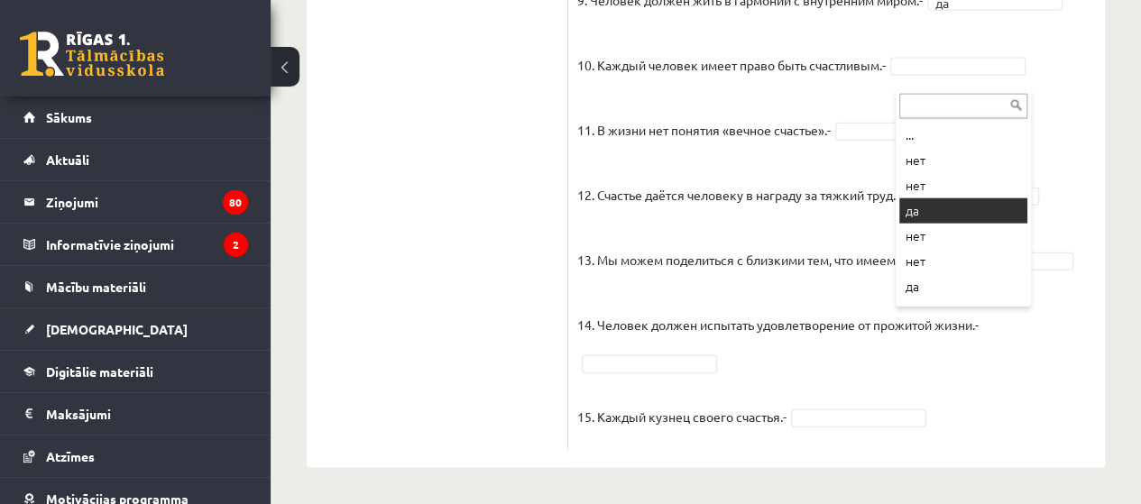
drag, startPoint x: 921, startPoint y: 198, endPoint x: 938, endPoint y: 137, distance: 63.7
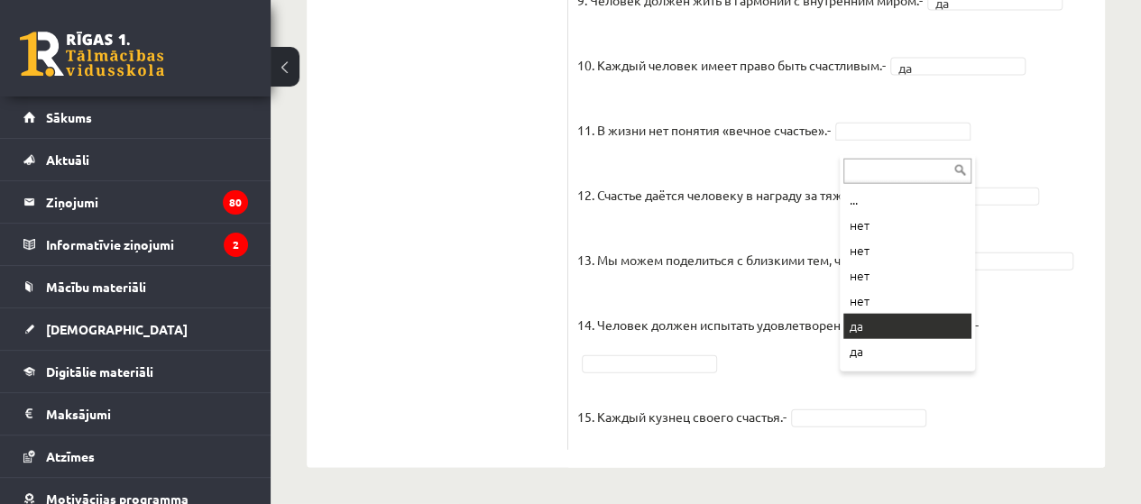
drag, startPoint x: 859, startPoint y: 313, endPoint x: 863, endPoint y: 300, distance: 13.1
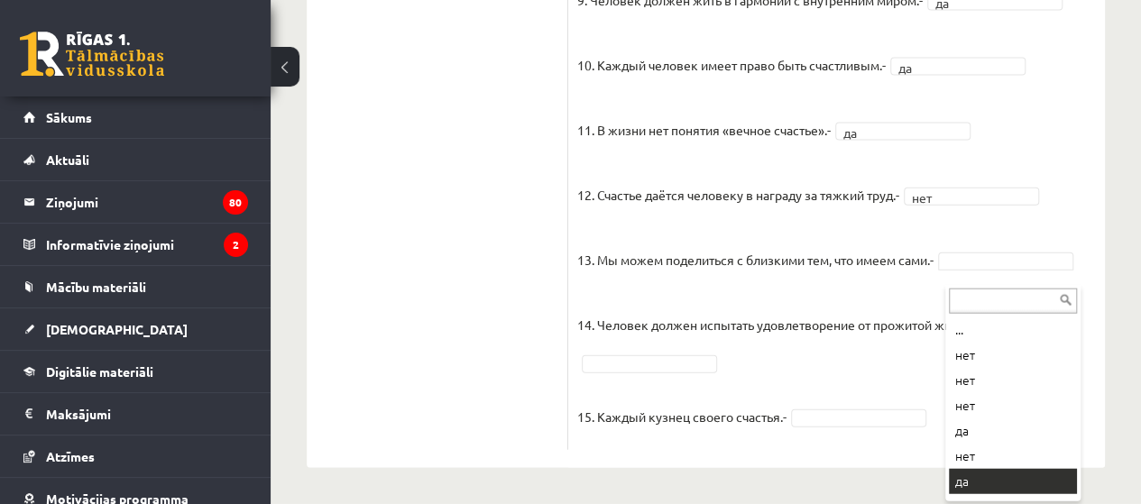
scroll to position [22, 0]
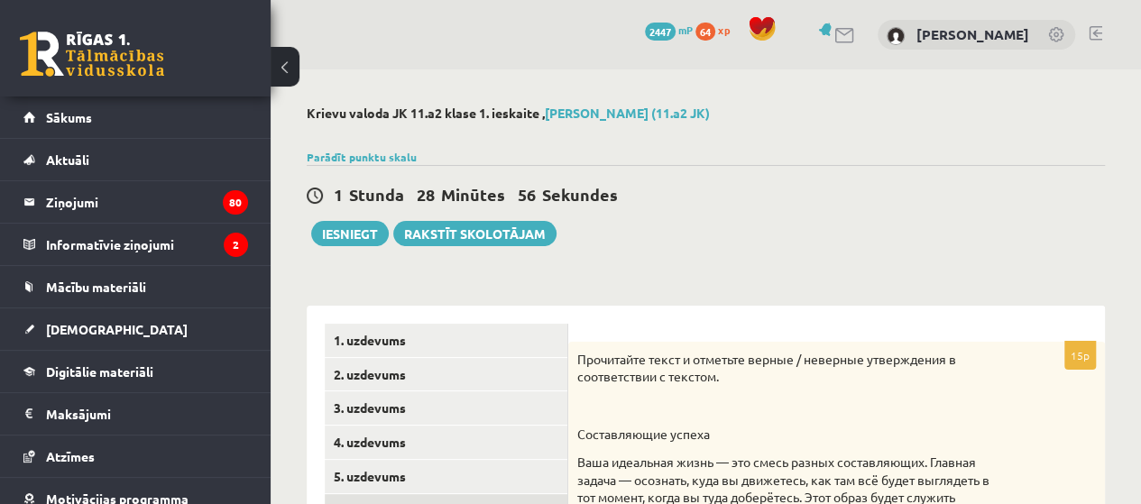
scroll to position [90, 0]
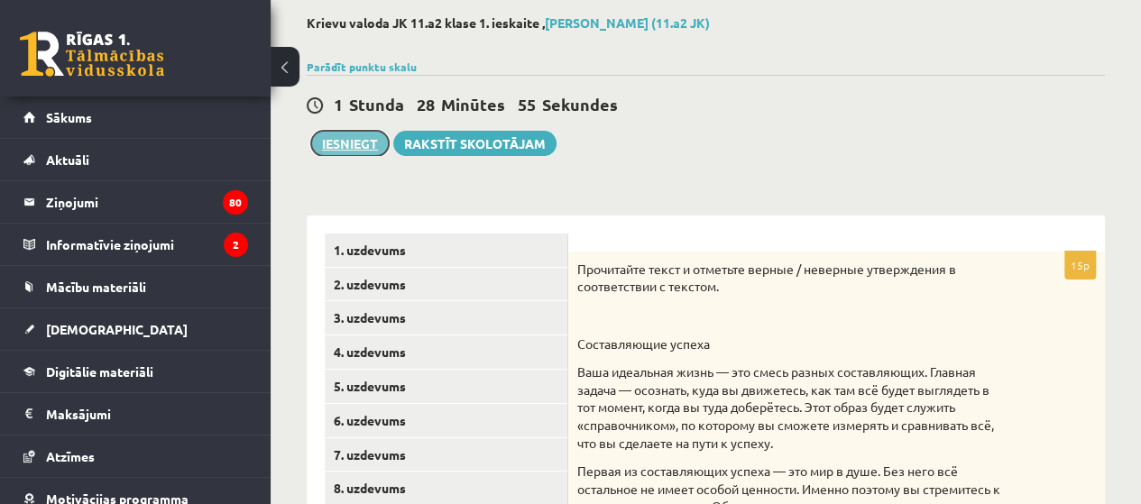
click at [361, 150] on button "Iesniegt" at bounding box center [350, 143] width 78 height 25
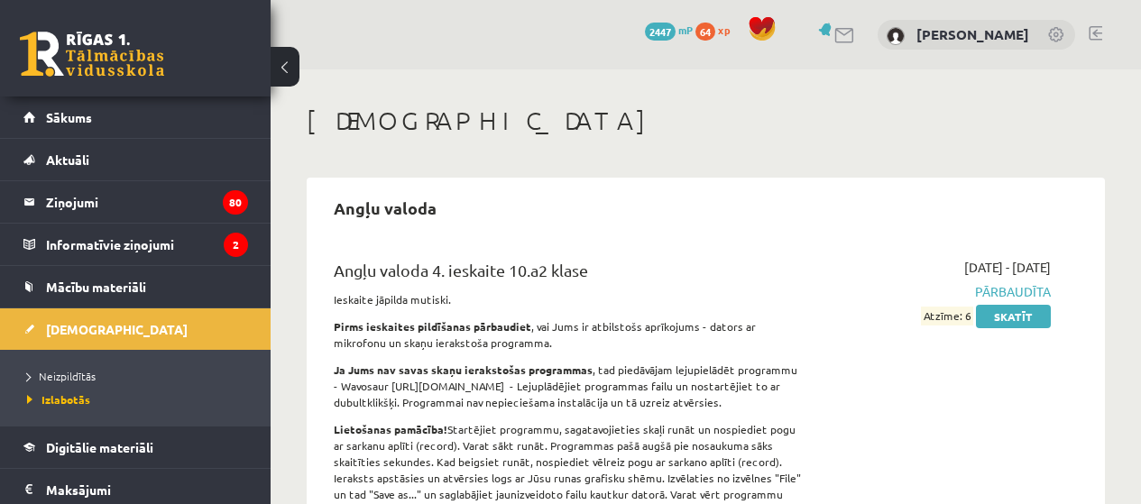
scroll to position [90, 0]
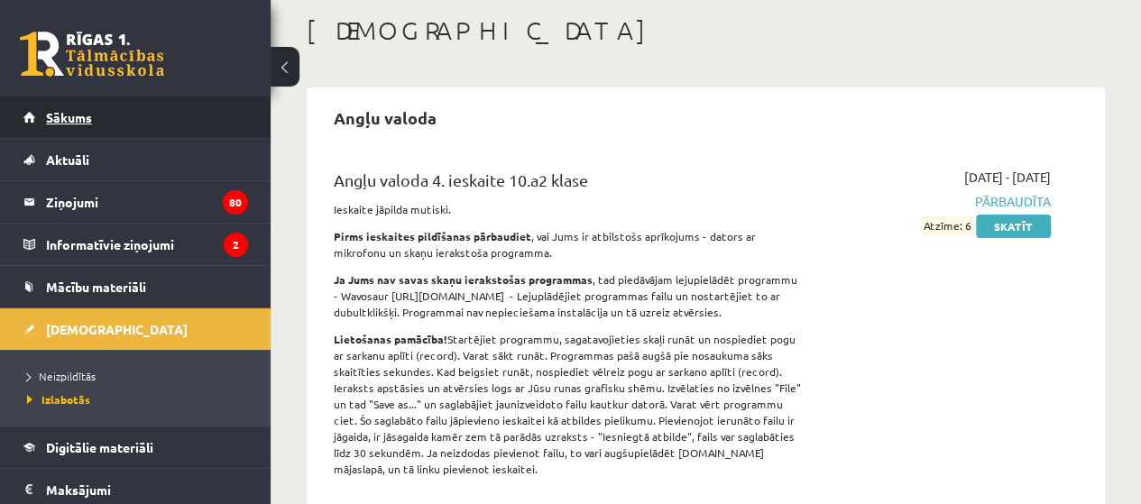
click at [67, 118] on span "Sākums" at bounding box center [69, 117] width 46 height 16
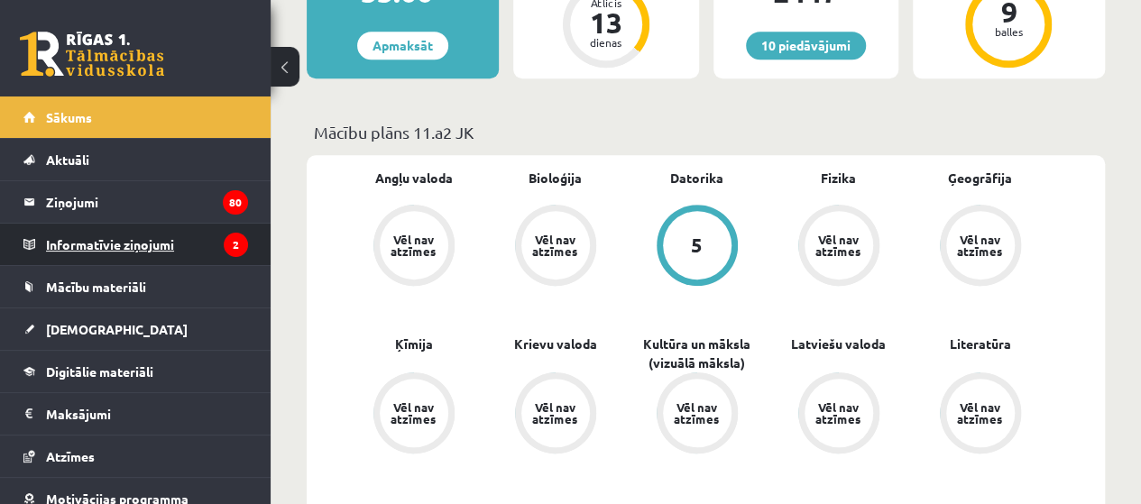
scroll to position [631, 0]
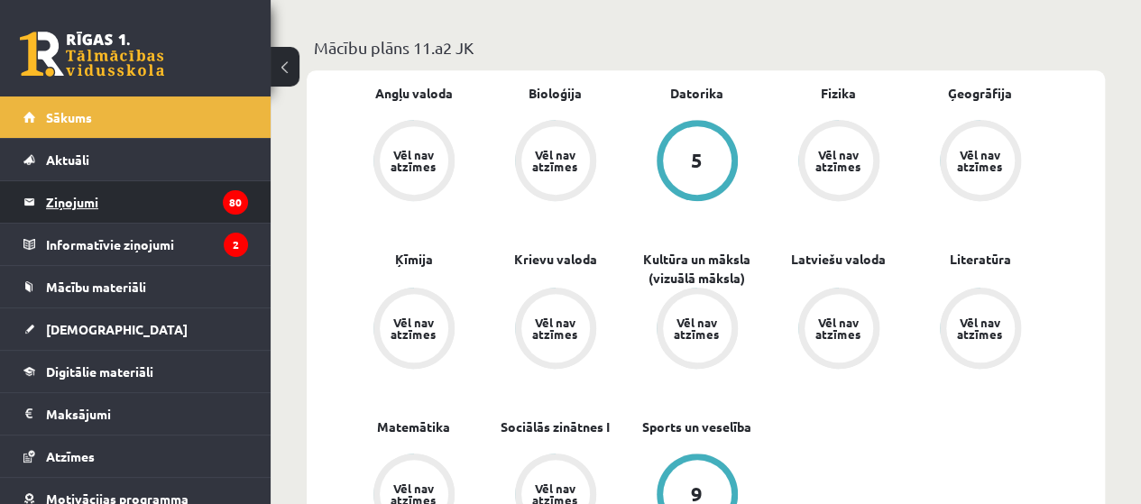
click at [58, 209] on legend "Ziņojumi 80" at bounding box center [147, 201] width 202 height 41
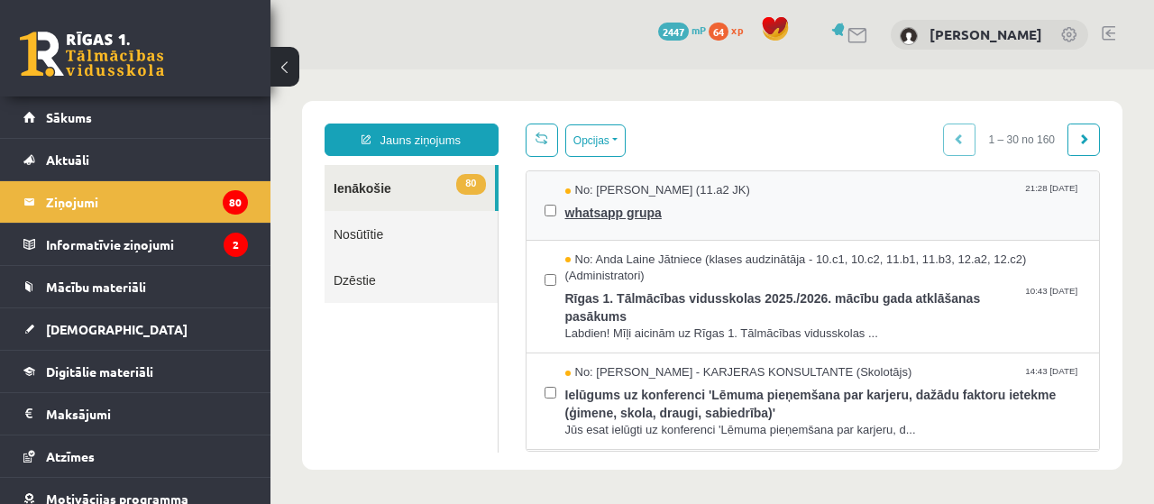
click at [717, 210] on span "whatsapp grupa" at bounding box center [823, 210] width 517 height 23
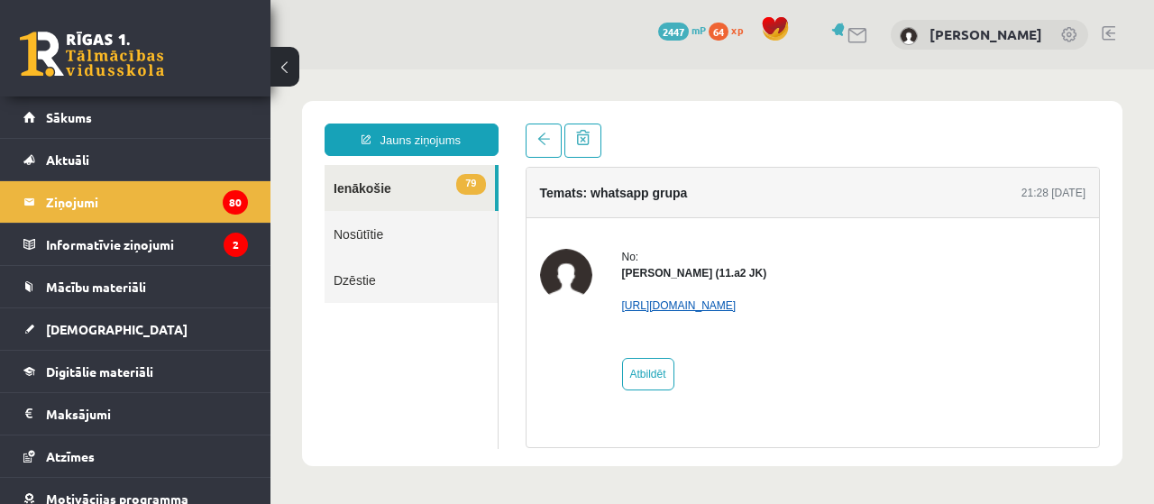
click at [672, 300] on link "https://chat.whatsapp.com/KAY0sqT9TRvC9DfM9xUcTE?mode=ems_copy_c" at bounding box center [679, 305] width 115 height 13
drag, startPoint x: 642, startPoint y: 274, endPoint x: 789, endPoint y: 278, distance: 147.0
click at [728, 270] on strong "Raivis Nagla (11.a2 JK)" at bounding box center [694, 273] width 145 height 13
click at [767, 279] on div "Raivis Nagla (11.a2 JK)" at bounding box center [694, 273] width 145 height 16
click at [71, 120] on span "Sākums" at bounding box center [69, 117] width 46 height 16
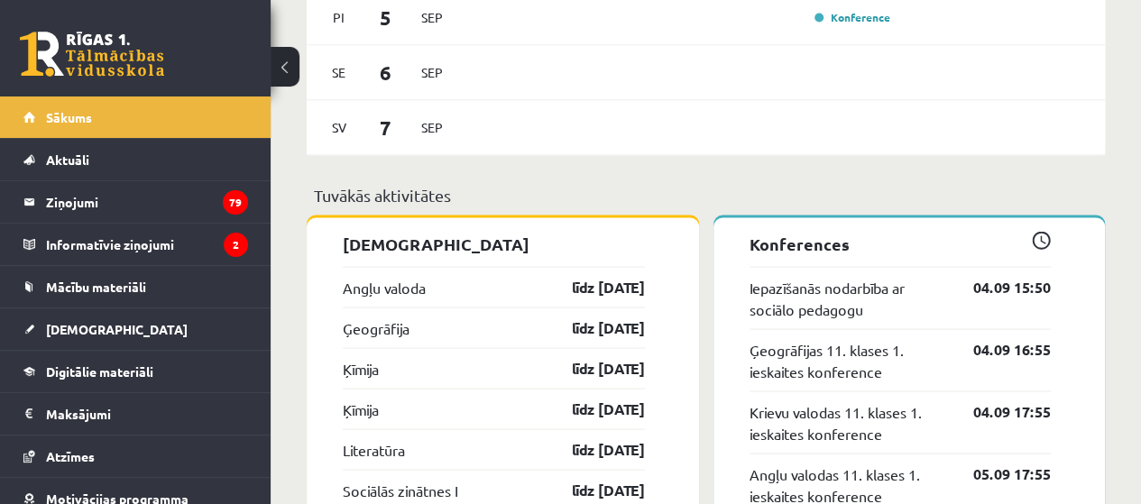
scroll to position [1623, 0]
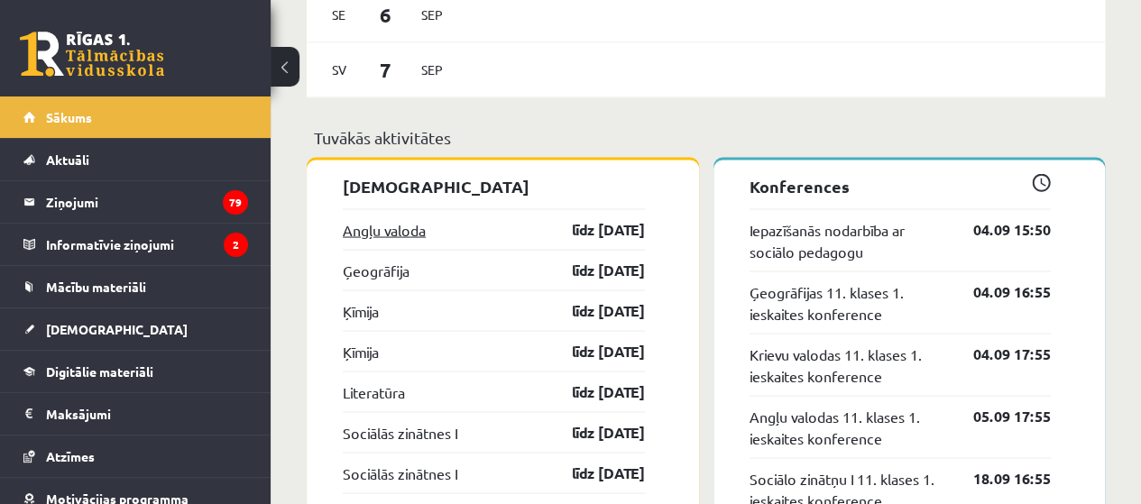
click at [417, 233] on link "Angļu valoda" at bounding box center [384, 229] width 83 height 22
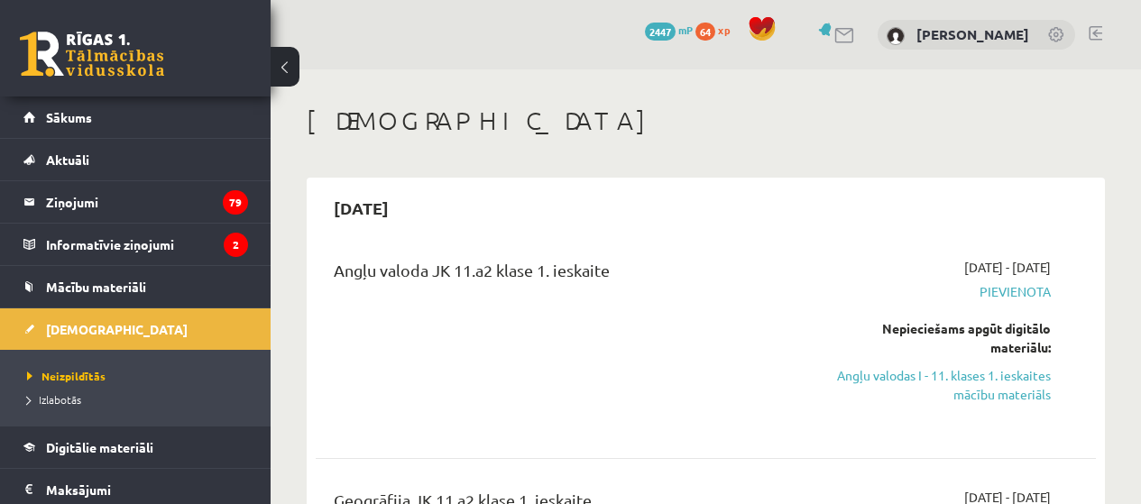
scroll to position [90, 0]
